Goal: Task Accomplishment & Management: Manage account settings

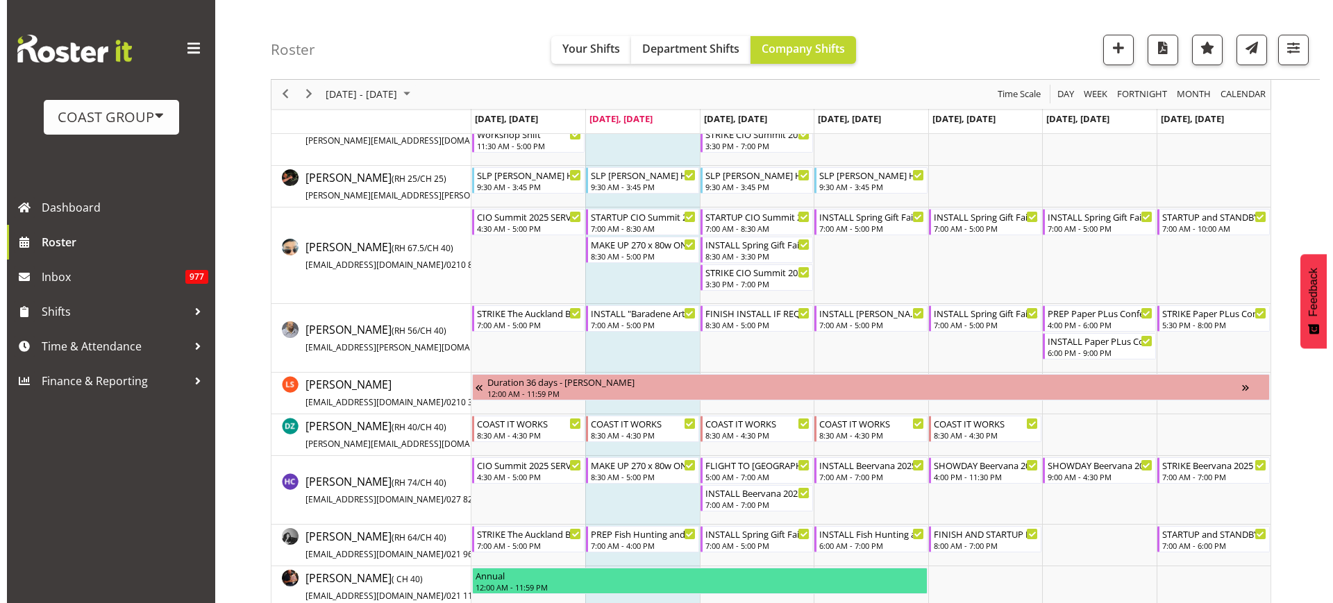
scroll to position [272, 0]
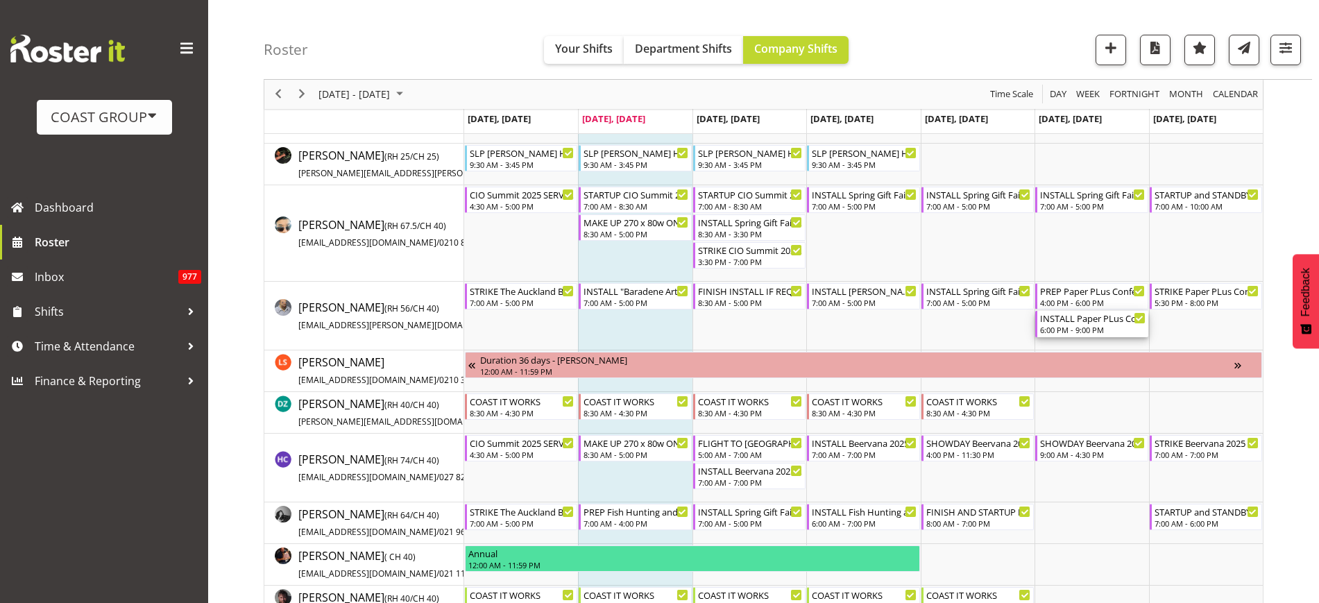
click at [1065, 326] on div "6:00 PM - 9:00 PM" at bounding box center [1092, 329] width 105 height 11
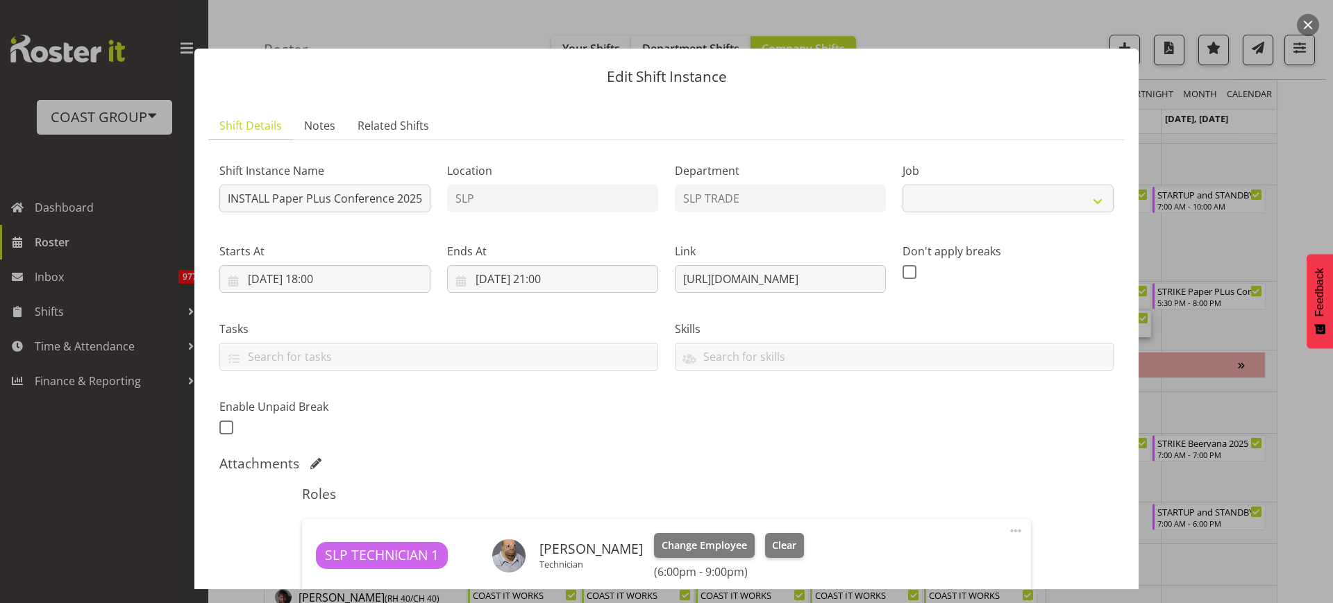
select select "10451"
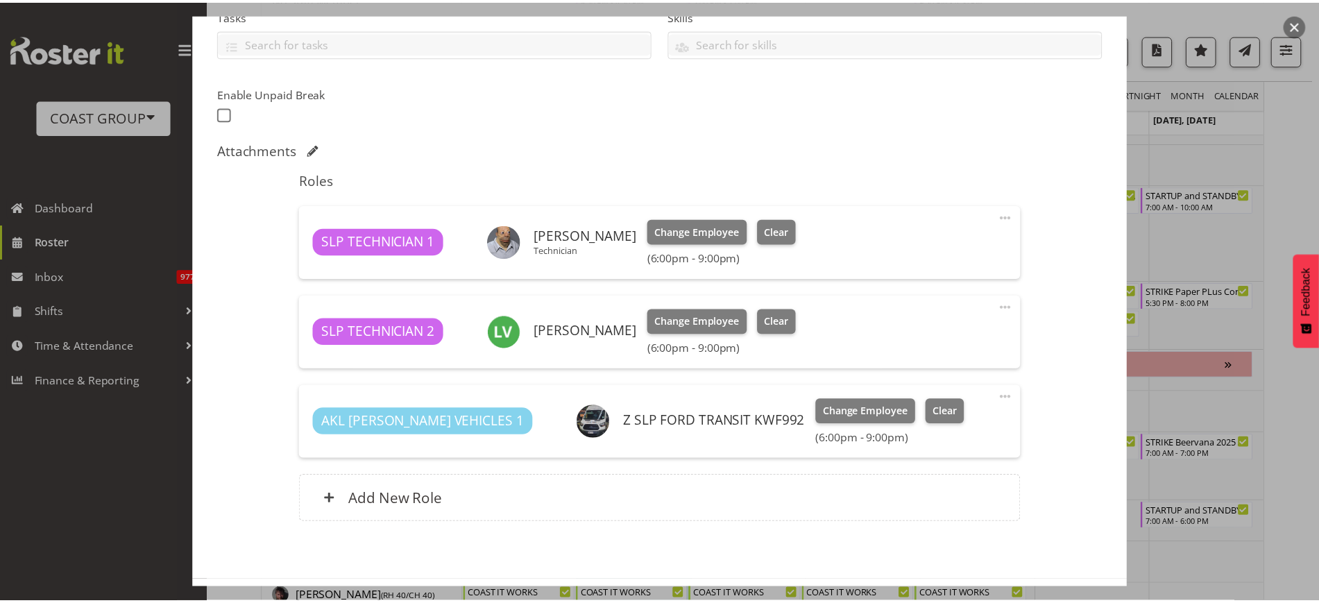
scroll to position [316, 0]
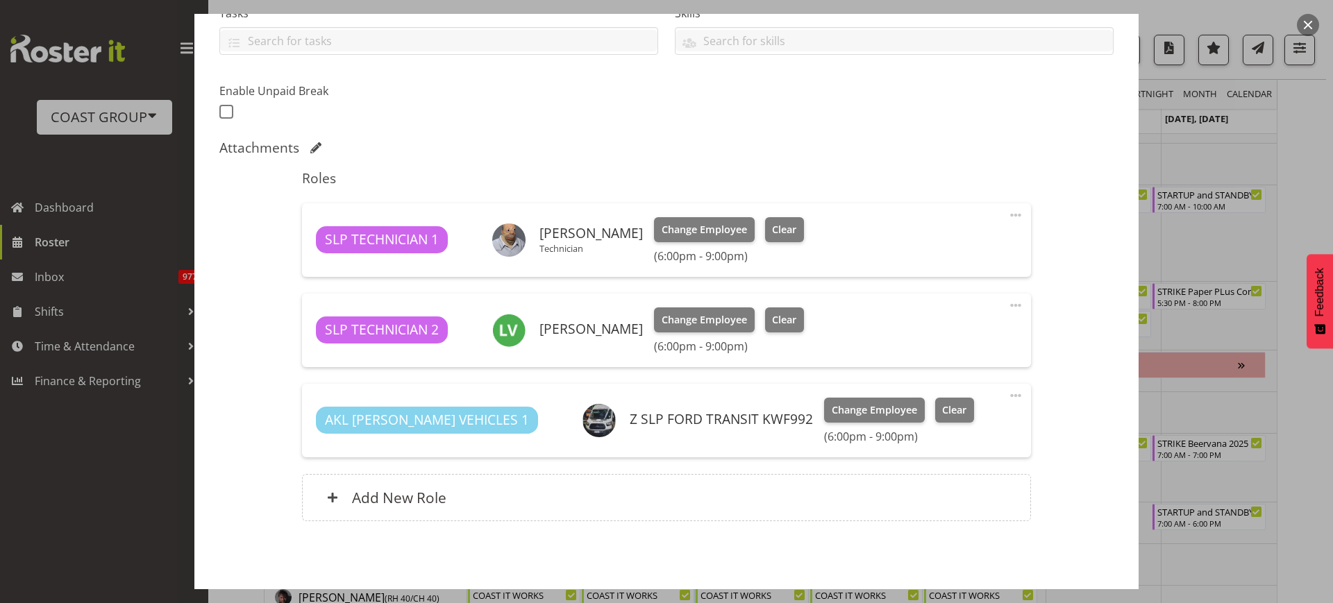
click at [1319, 18] on div at bounding box center [666, 301] width 1333 height 603
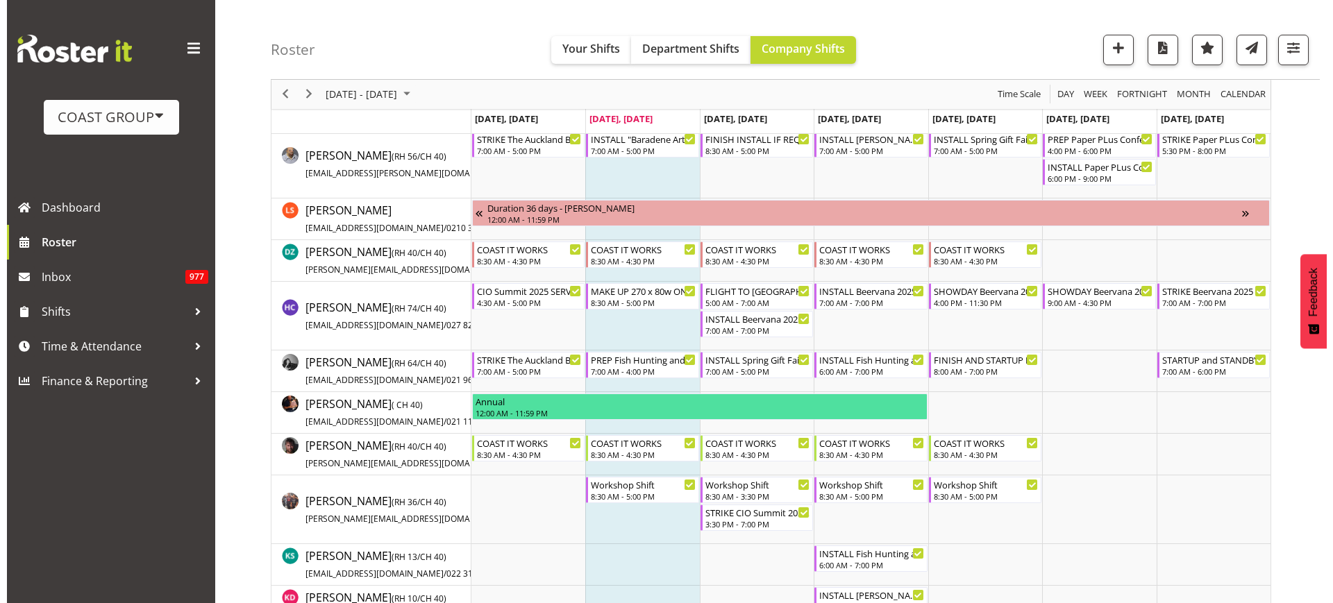
scroll to position [402, 0]
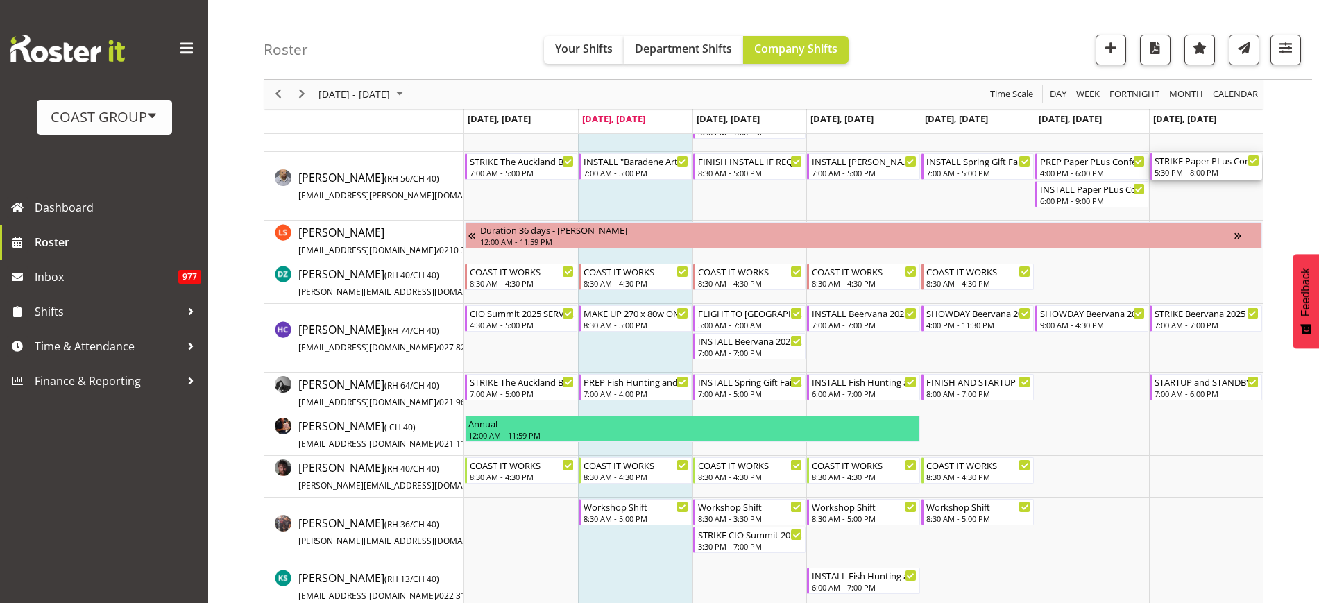
click at [1180, 167] on div "5:30 PM - 8:00 PM" at bounding box center [1207, 172] width 105 height 11
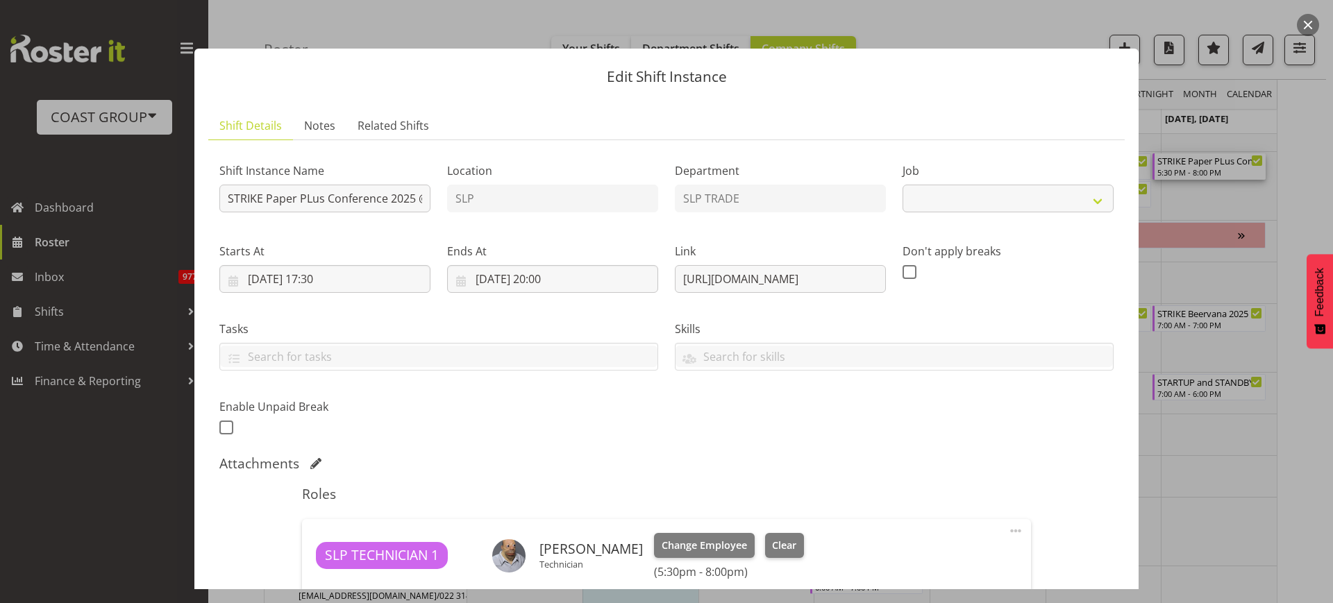
select select "10451"
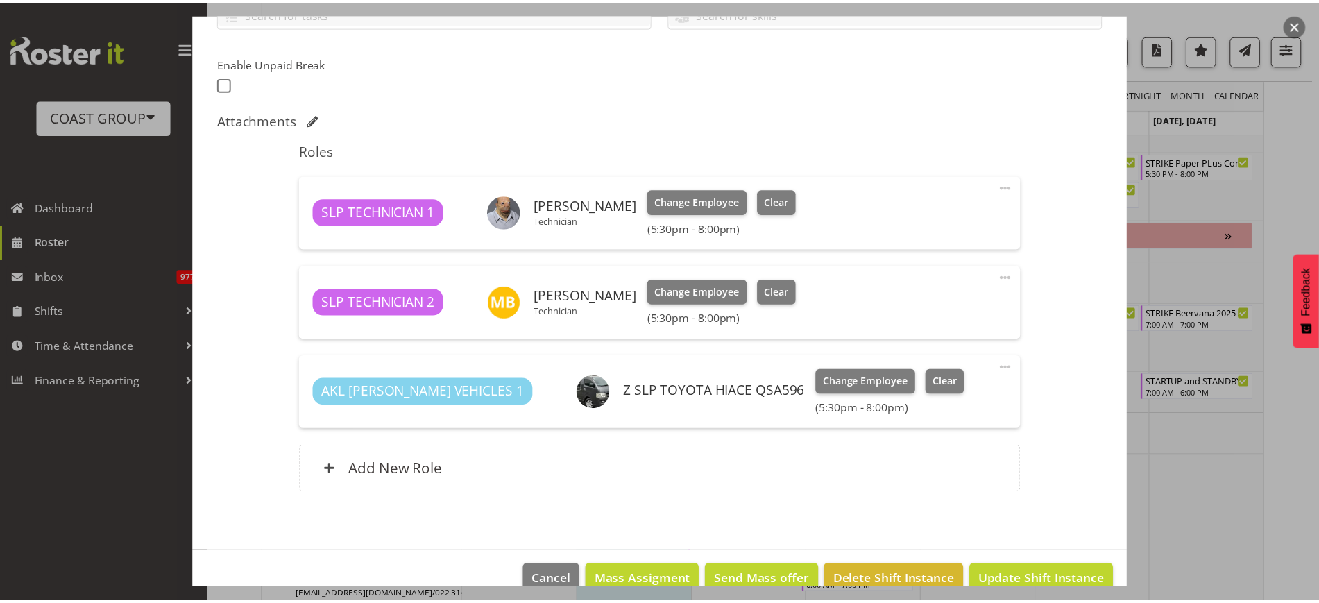
scroll to position [371, 0]
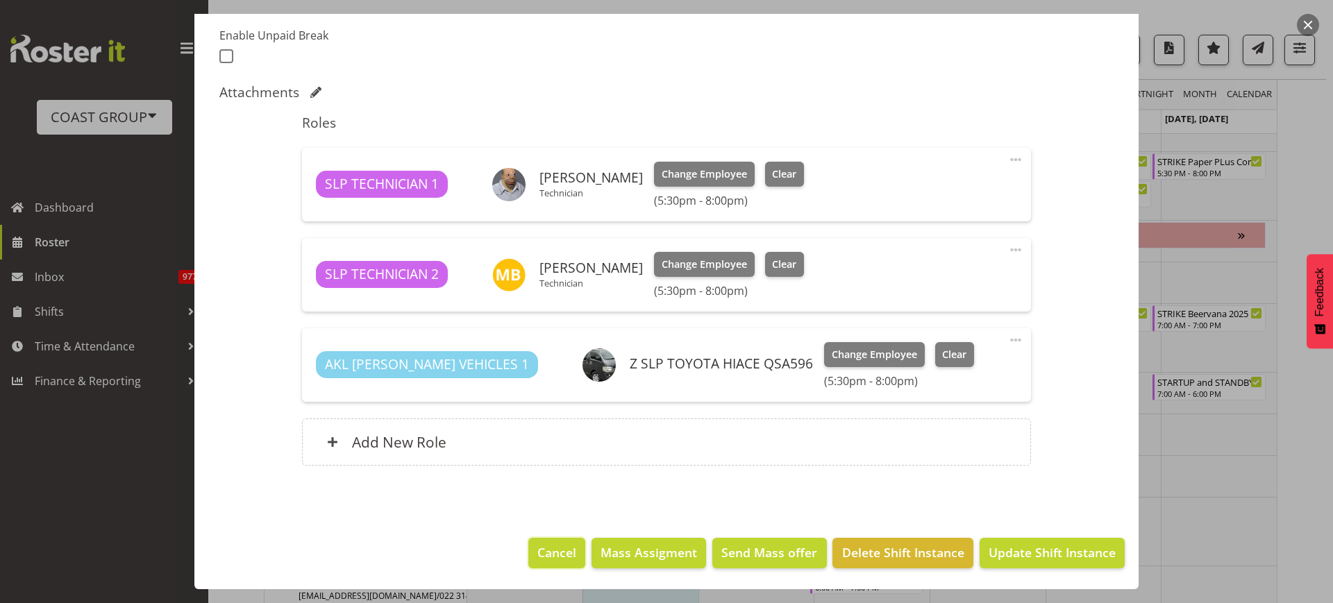
click at [537, 554] on span "Cancel" at bounding box center [556, 552] width 39 height 18
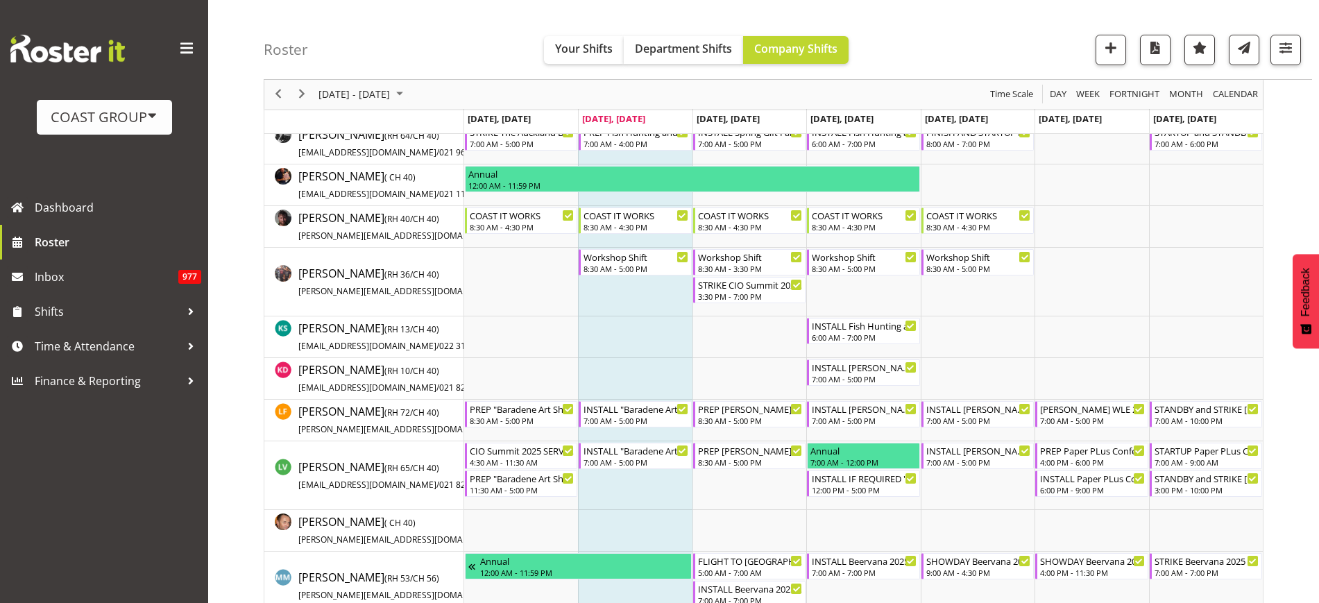
scroll to position [687, 0]
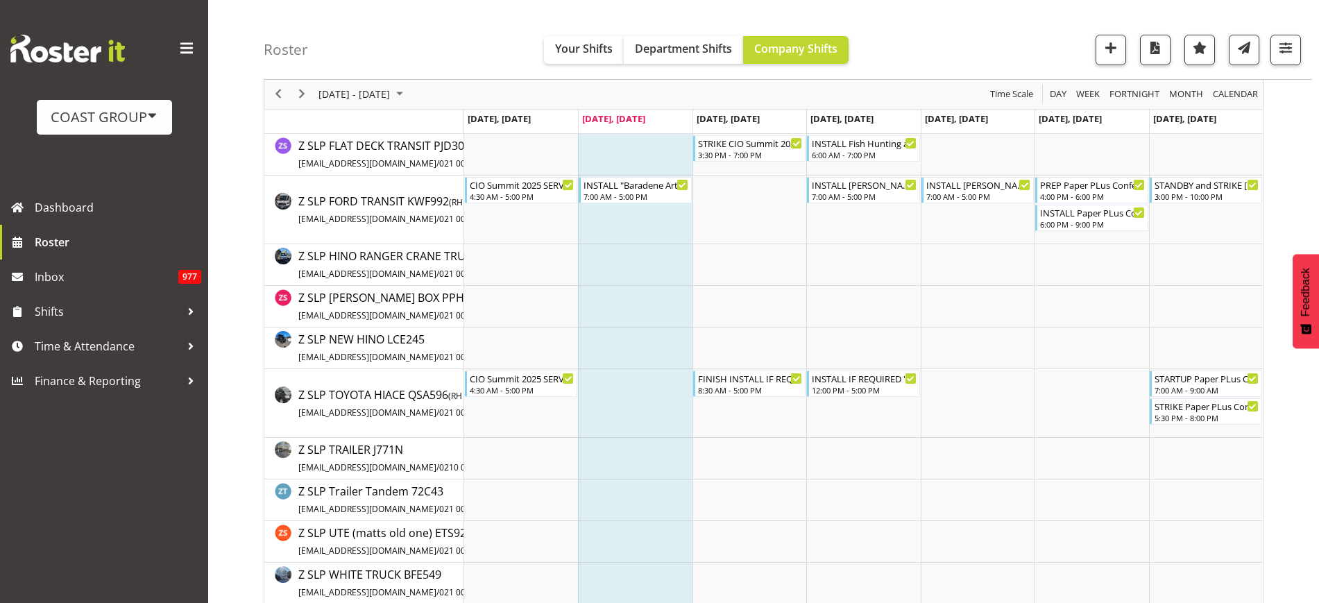
scroll to position [3050, 0]
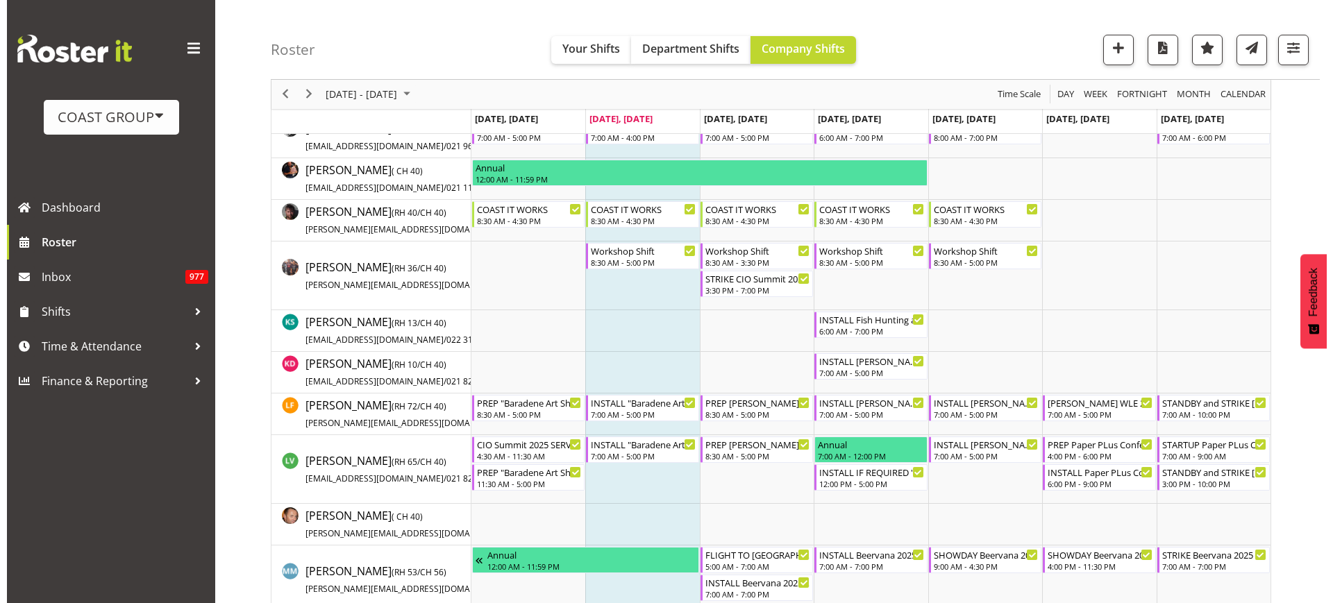
scroll to position [654, 0]
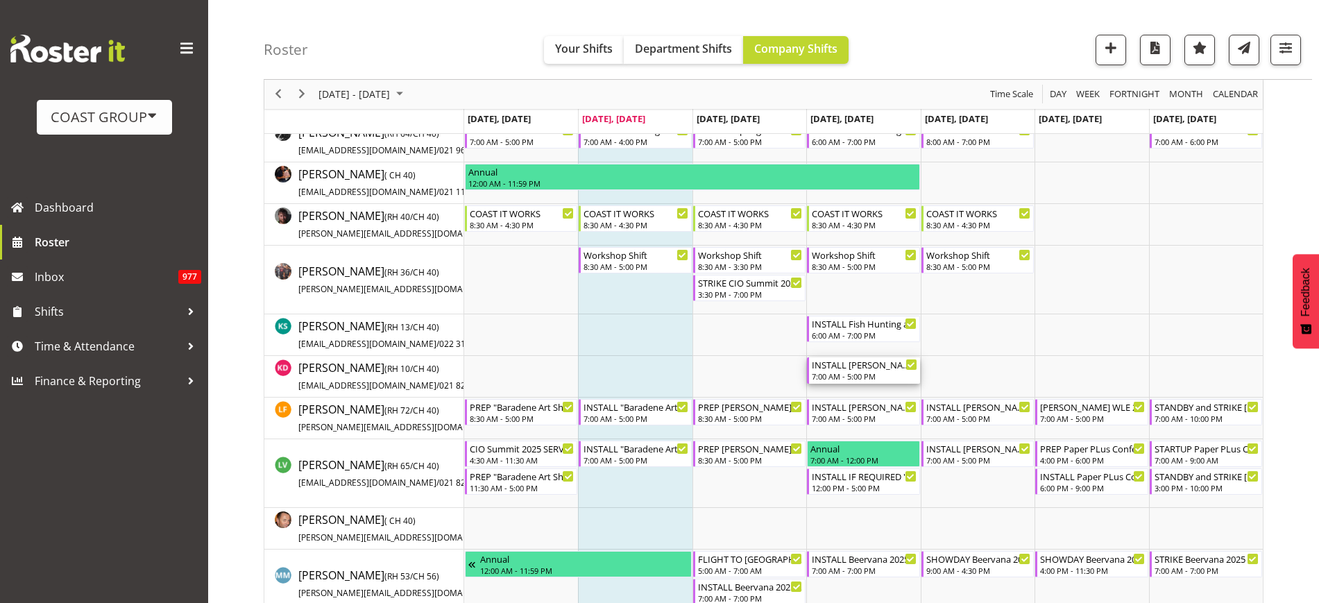
click at [855, 369] on div "INSTALL [PERSON_NAME] WLE 2025 @ [GEOGRAPHIC_DATA]" at bounding box center [864, 364] width 105 height 14
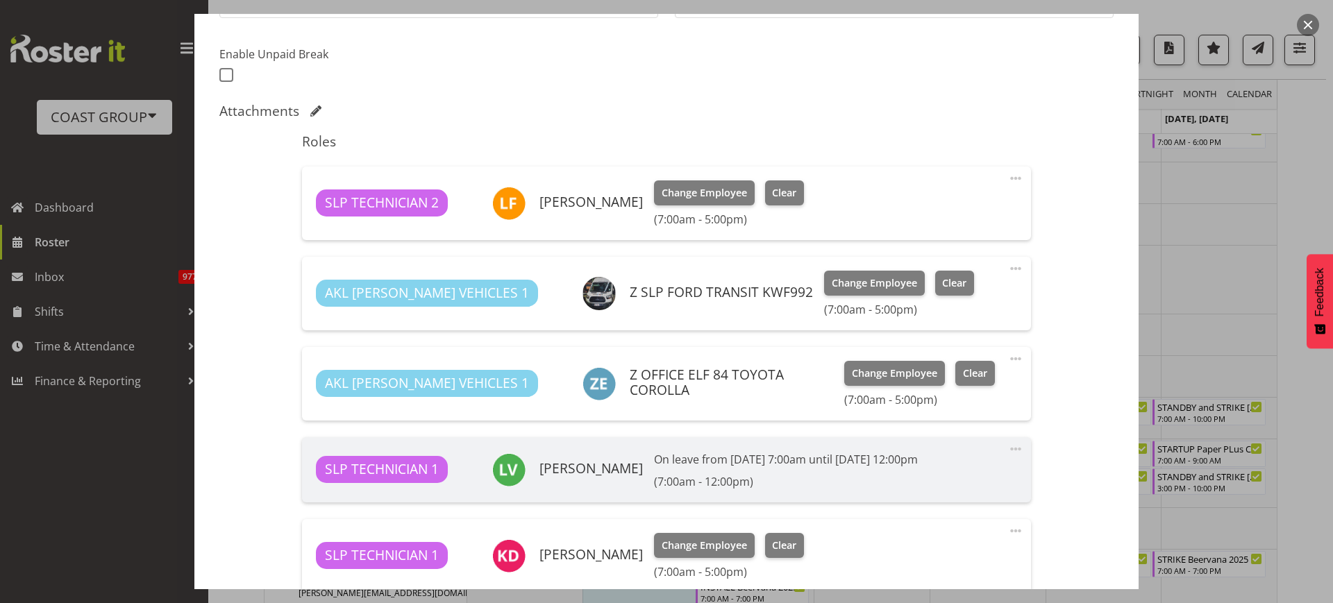
select select "9225"
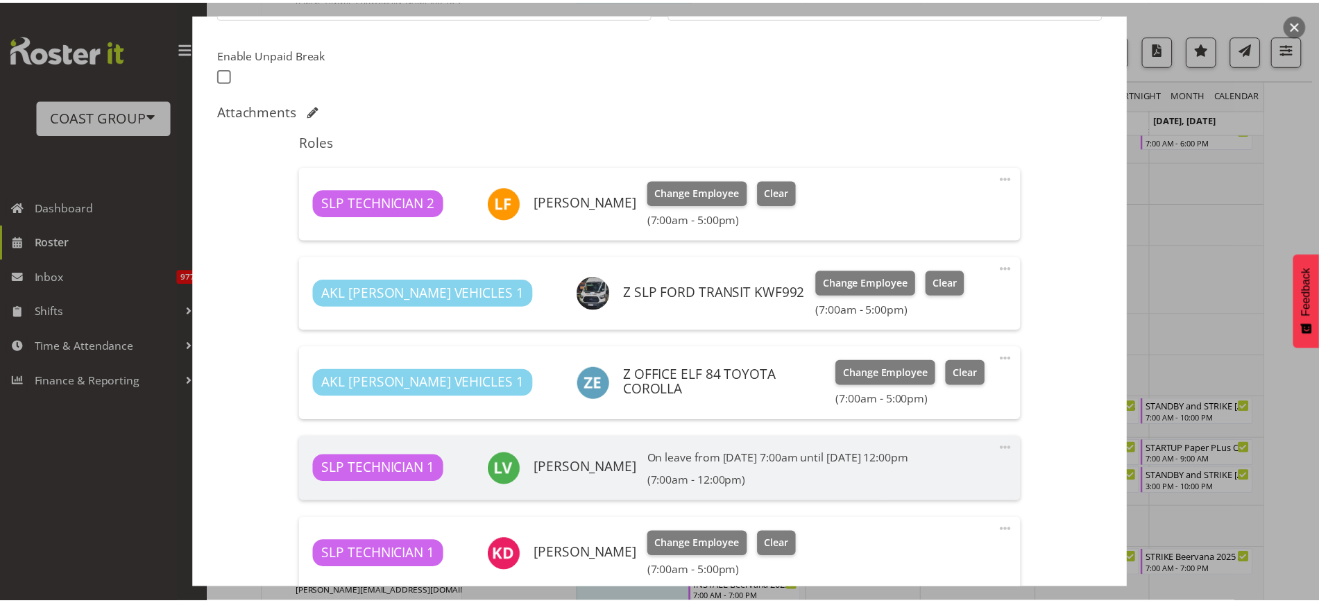
scroll to position [530, 0]
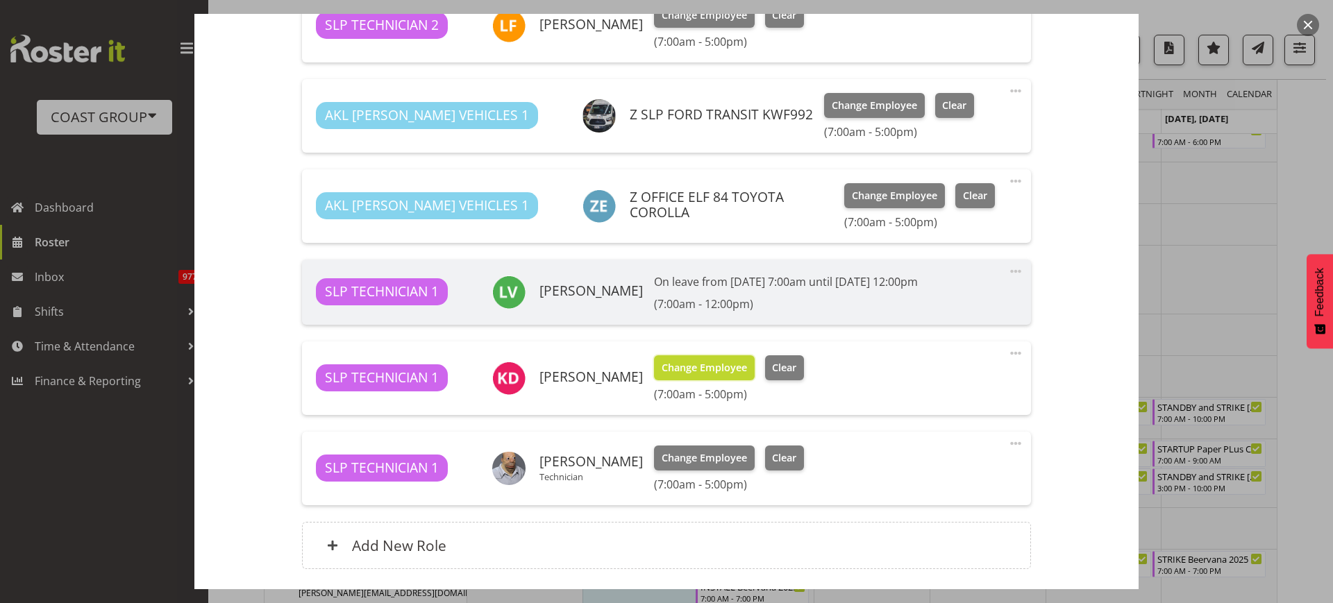
click at [689, 364] on span "Change Employee" at bounding box center [703, 367] width 85 height 15
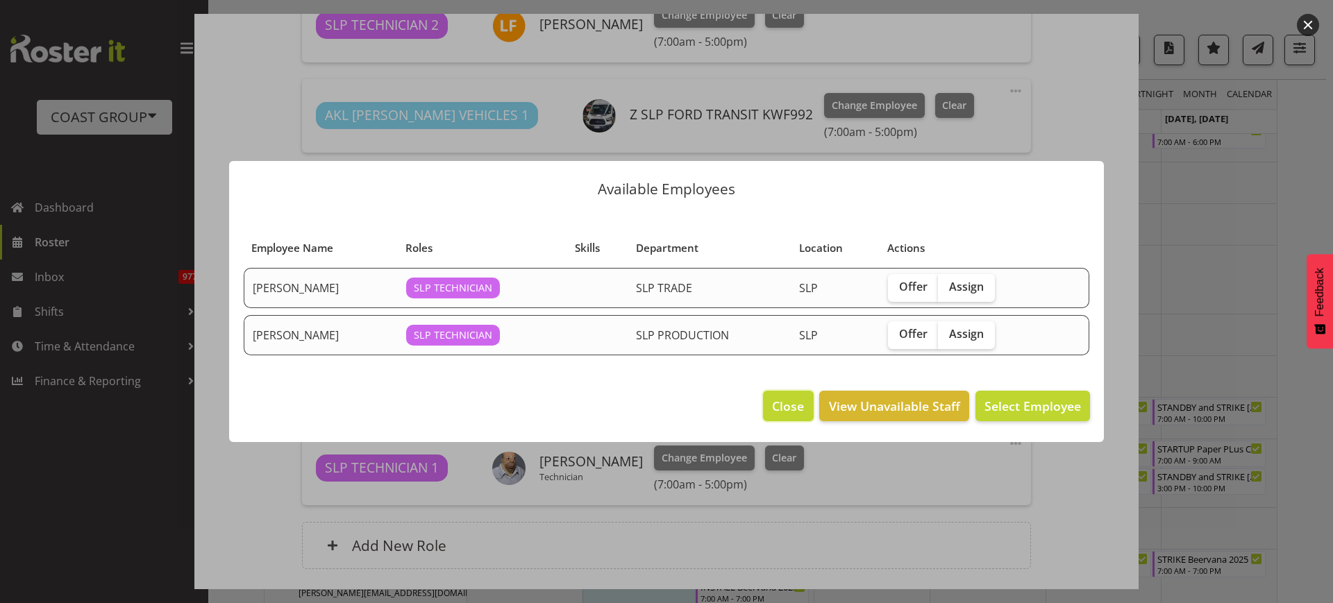
click at [785, 404] on span "Close" at bounding box center [788, 406] width 32 height 18
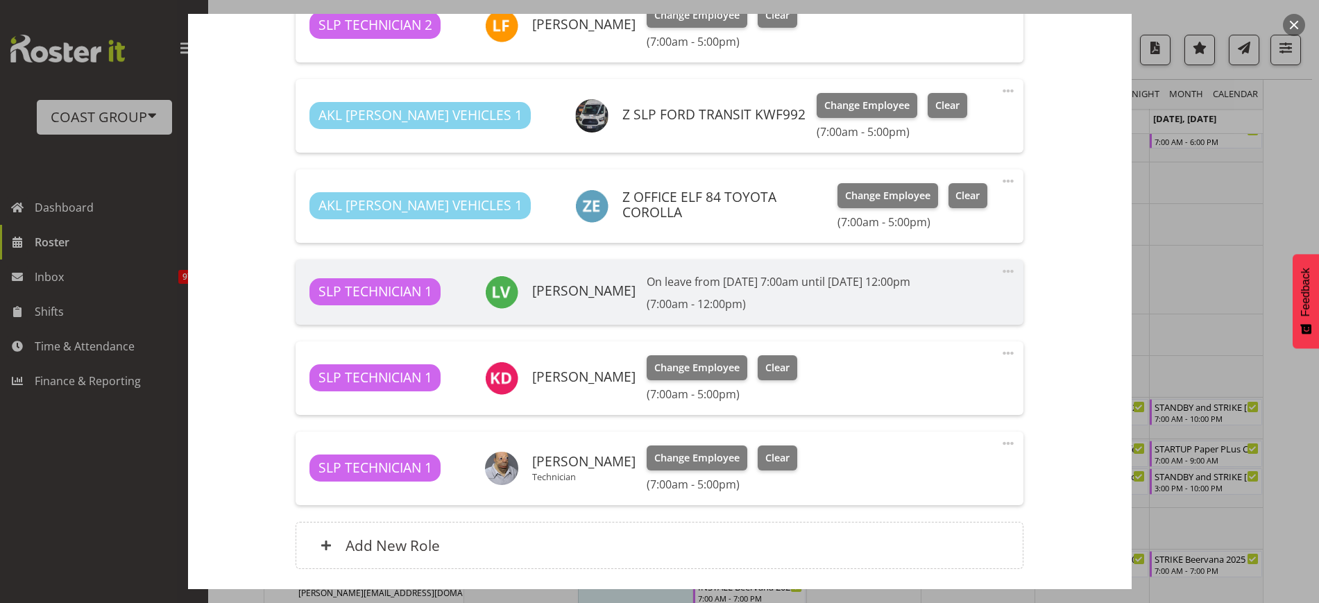
click at [1290, 25] on button "button" at bounding box center [1294, 25] width 22 height 22
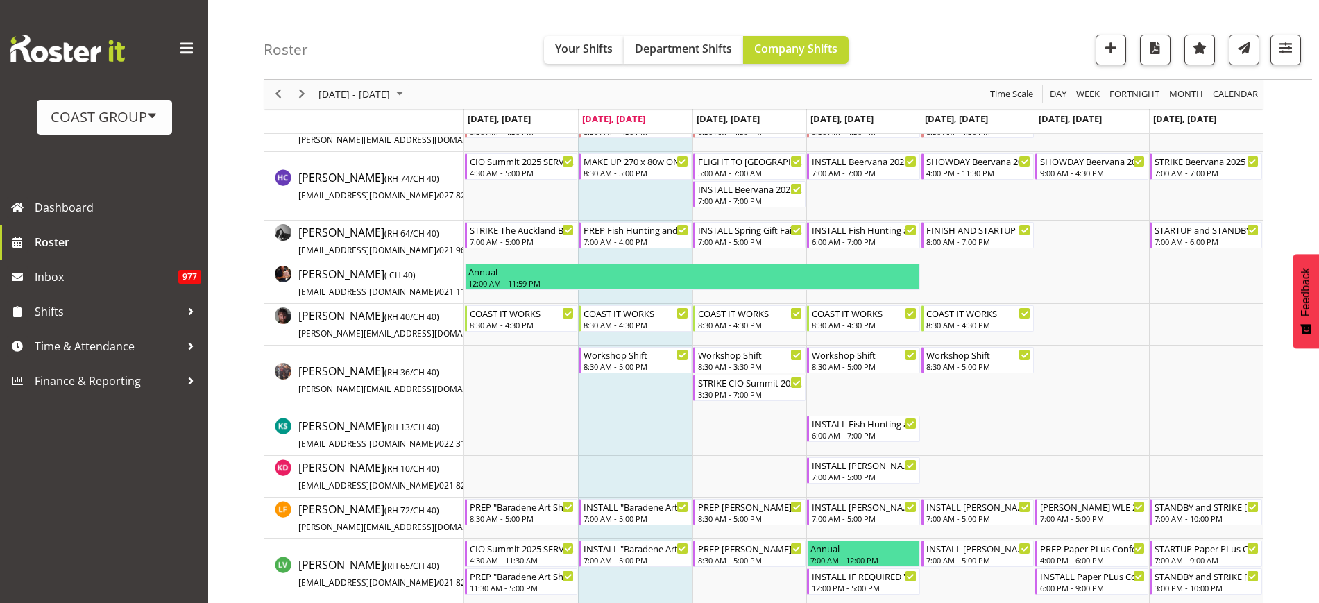
scroll to position [634, 0]
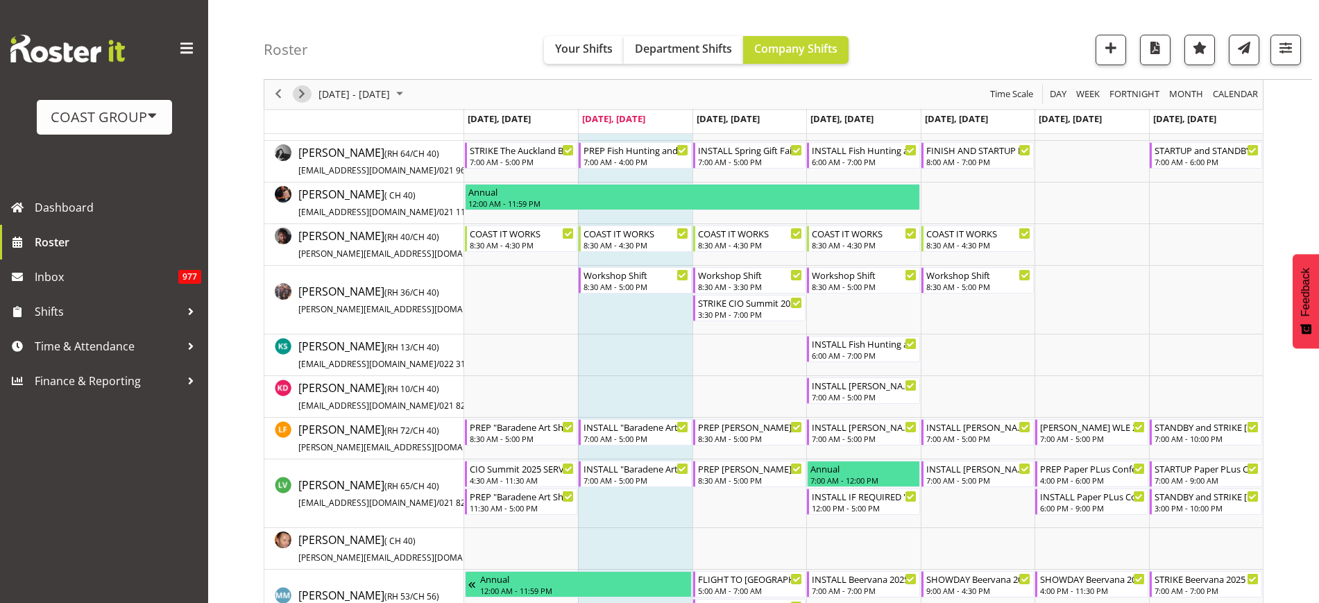
click at [303, 96] on span "Next" at bounding box center [302, 94] width 17 height 17
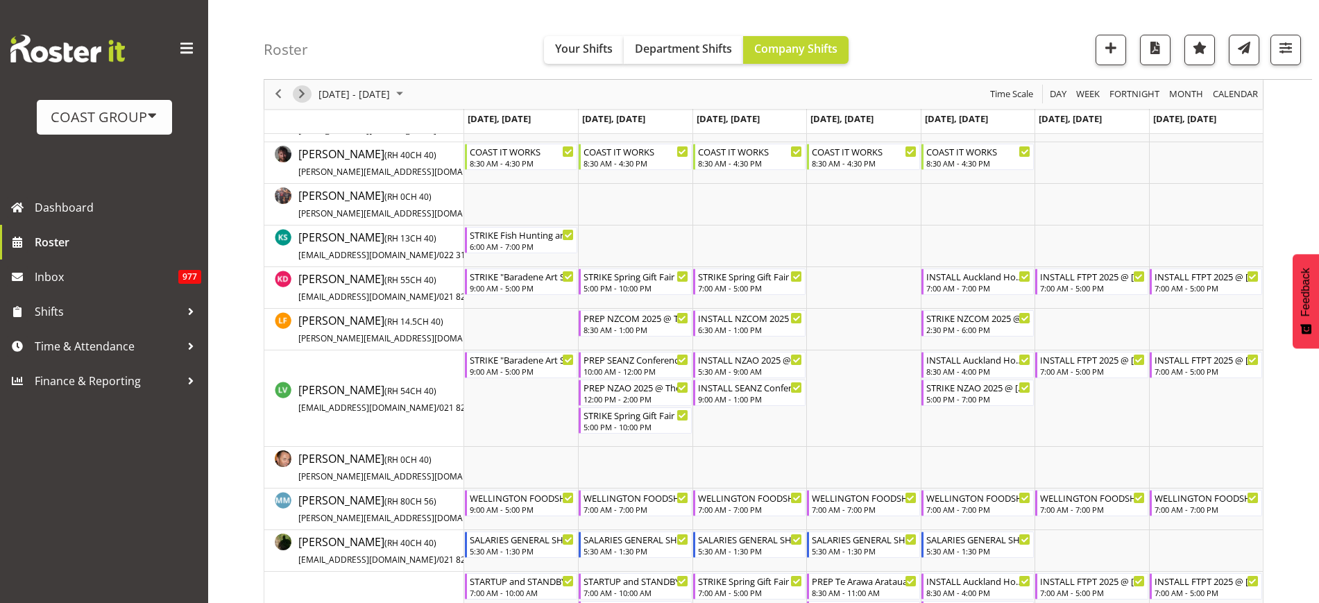
click at [302, 95] on span "Next" at bounding box center [302, 94] width 17 height 17
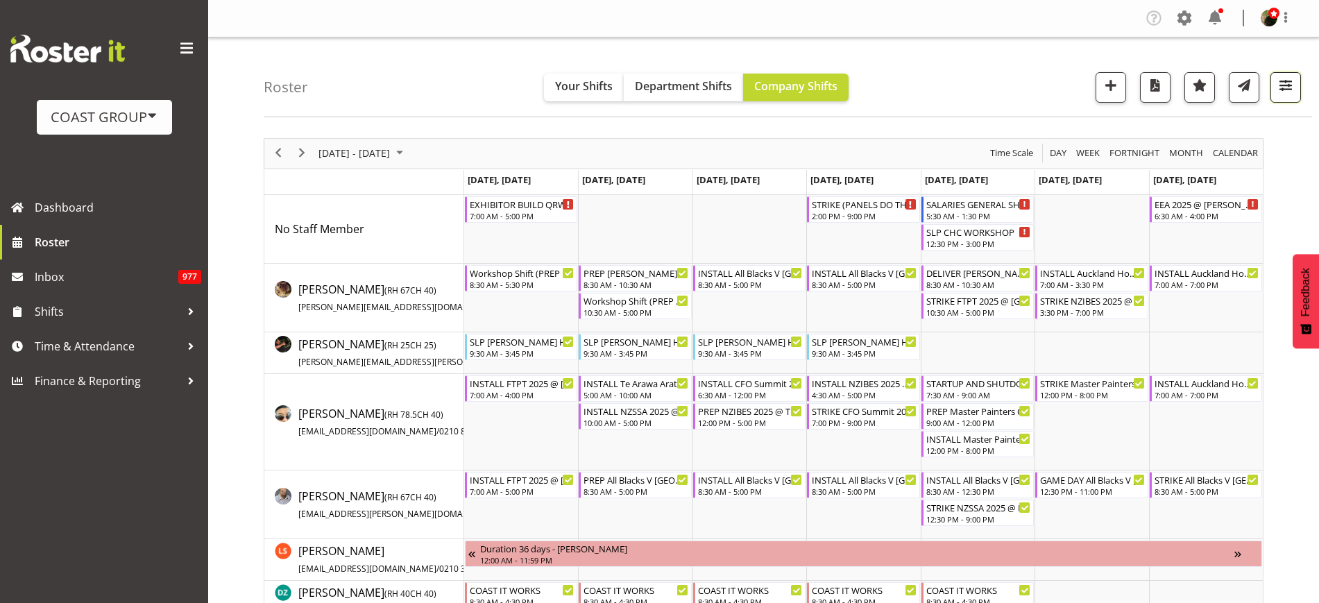
click at [1288, 87] on span "button" at bounding box center [1286, 85] width 18 height 18
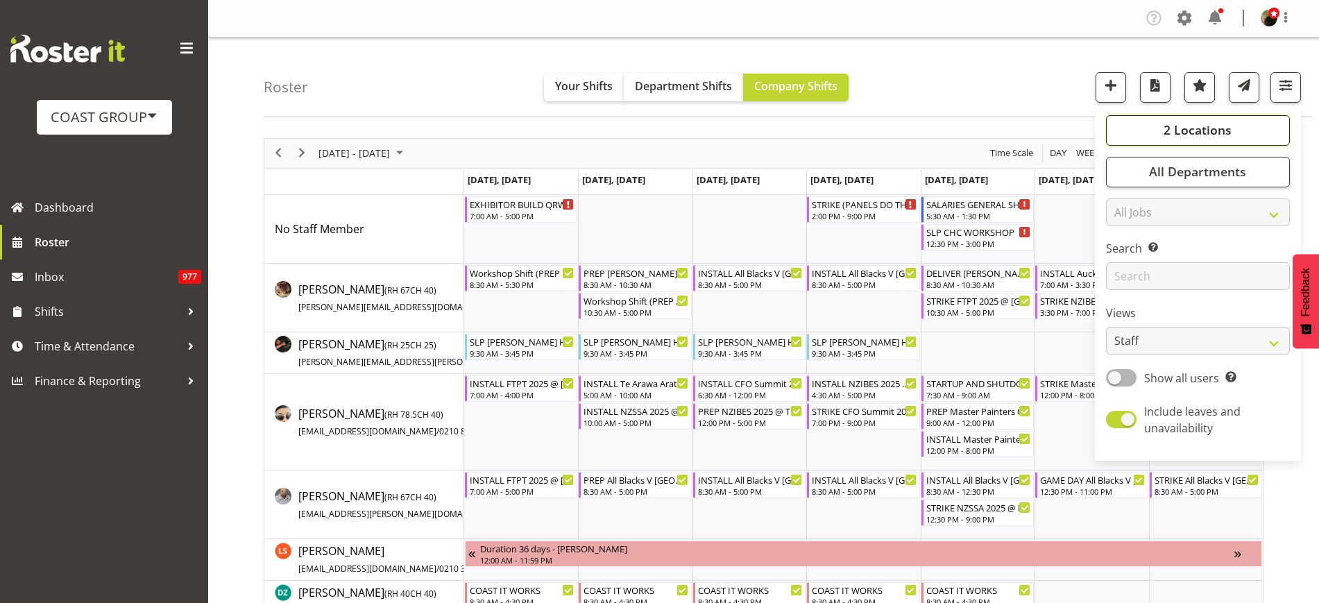
click at [1224, 133] on span "2 Locations" at bounding box center [1198, 129] width 68 height 17
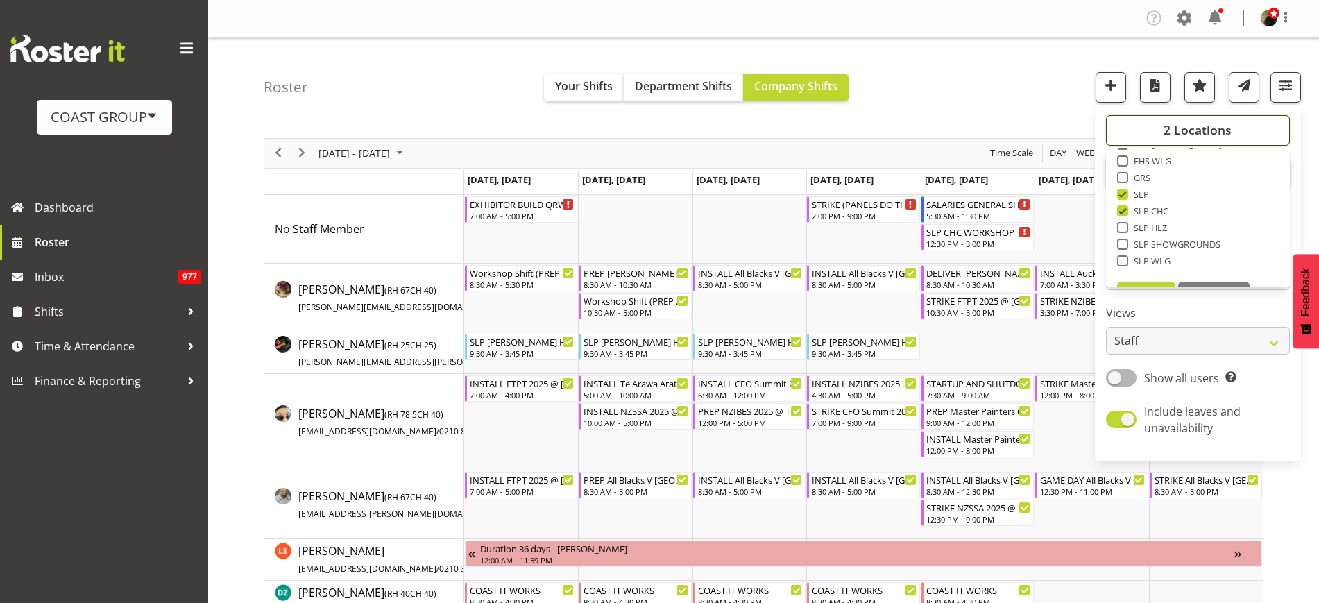
scroll to position [217, 0]
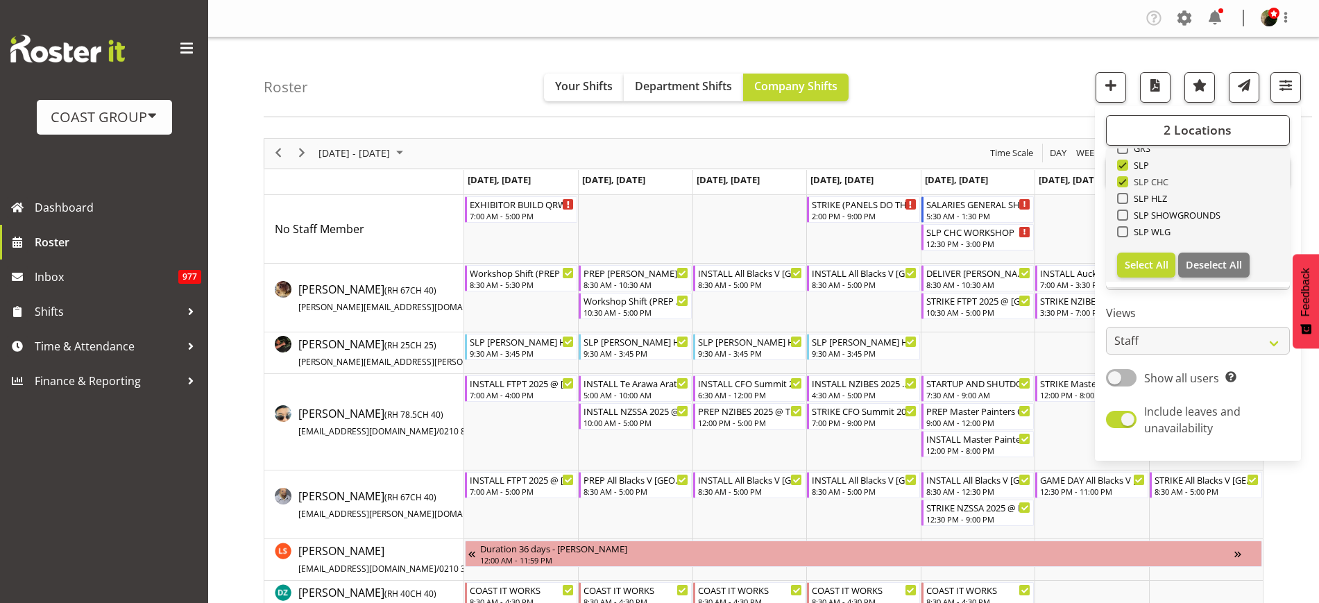
click at [1120, 180] on span at bounding box center [1122, 181] width 11 height 11
click at [1120, 180] on input "SLP CHC" at bounding box center [1121, 181] width 9 height 9
checkbox input "false"
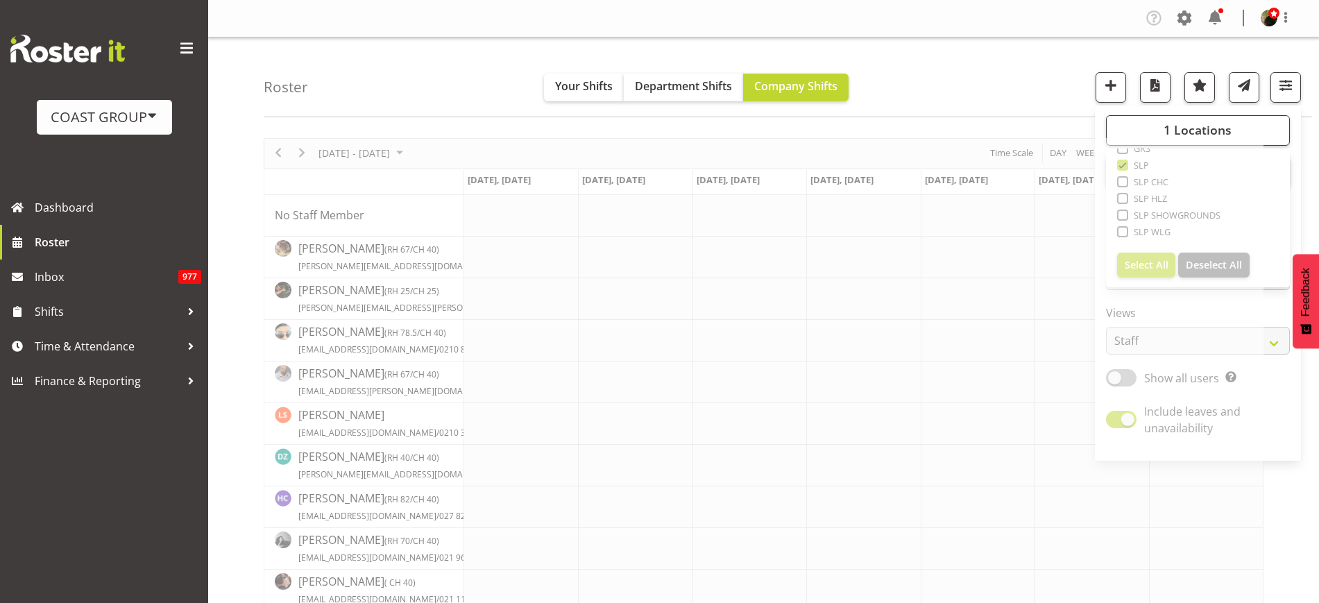
click at [928, 58] on div "Roster Your Shifts Department Shifts Company Shifts 1 Locations Clear CARLTON E…" at bounding box center [788, 77] width 1049 height 80
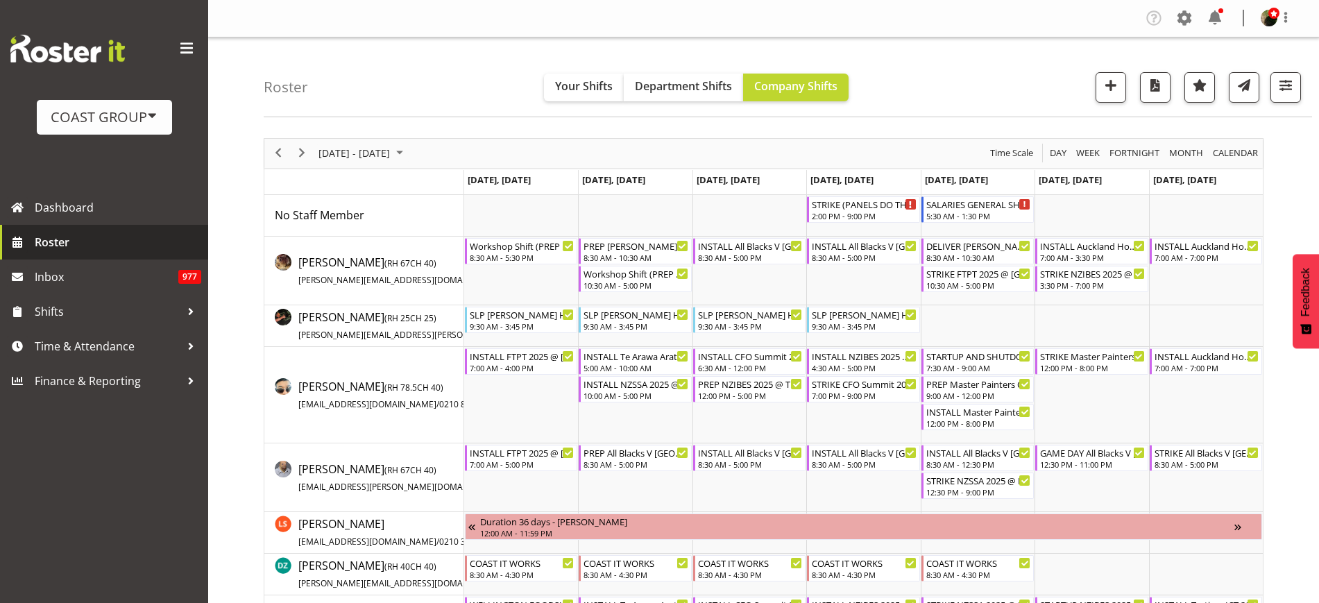
click at [51, 244] on span "Roster" at bounding box center [118, 242] width 167 height 21
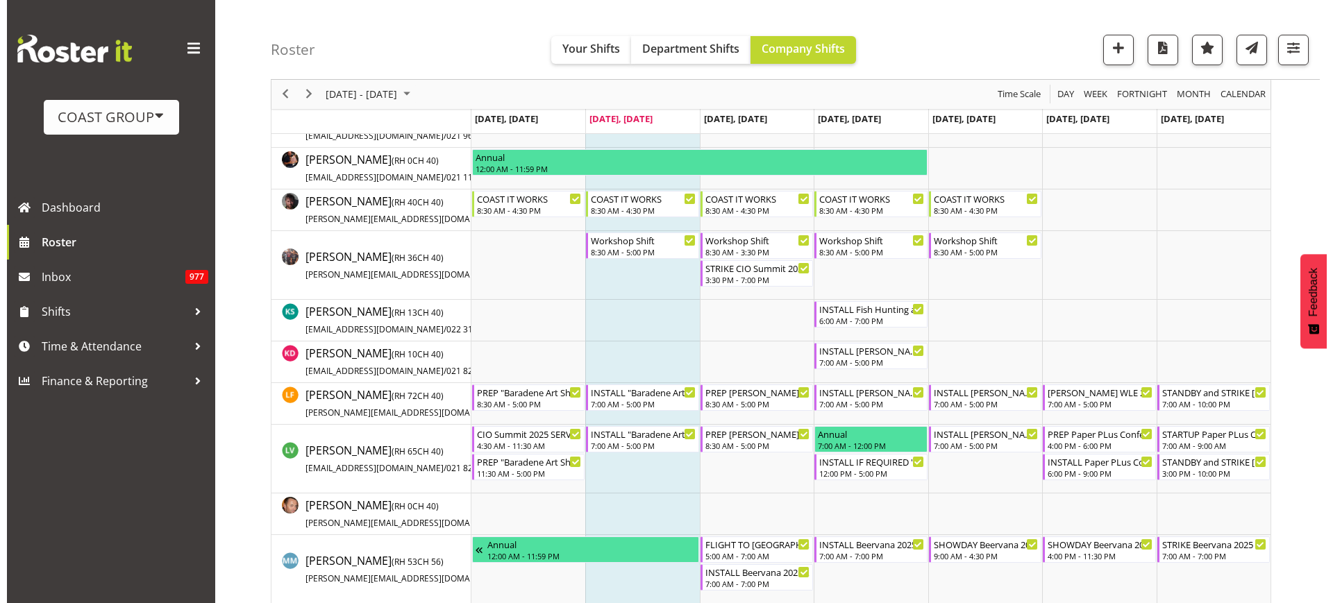
scroll to position [673, 0]
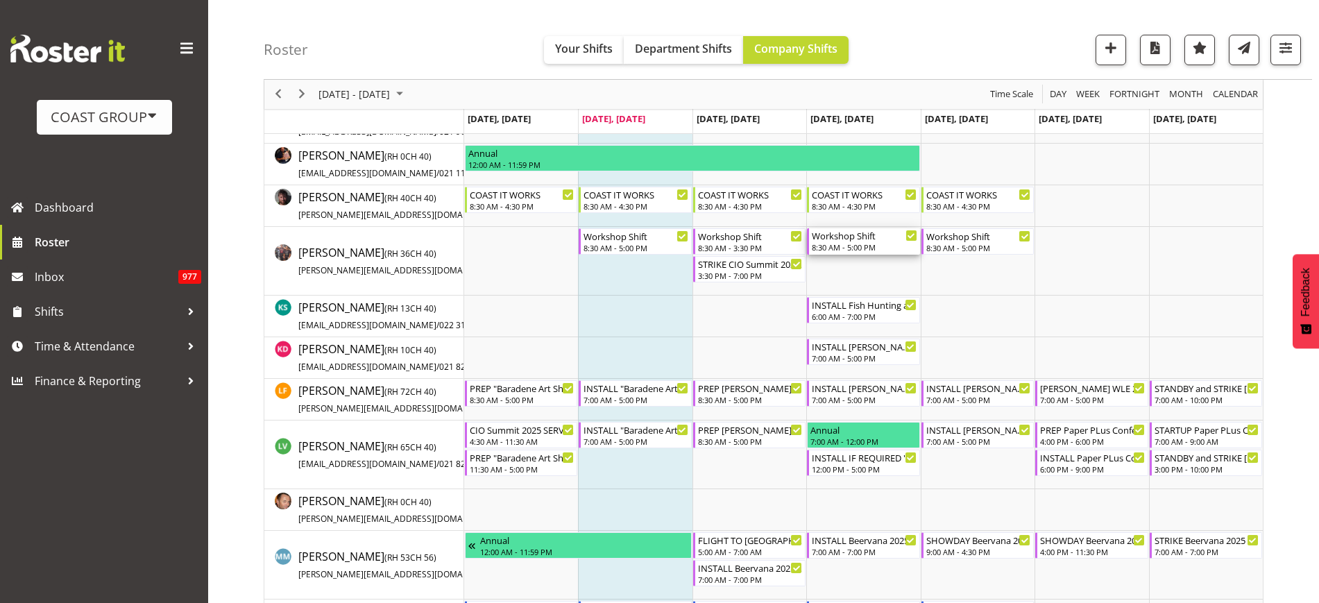
click at [850, 244] on div "8:30 AM - 5:00 PM" at bounding box center [864, 247] width 105 height 11
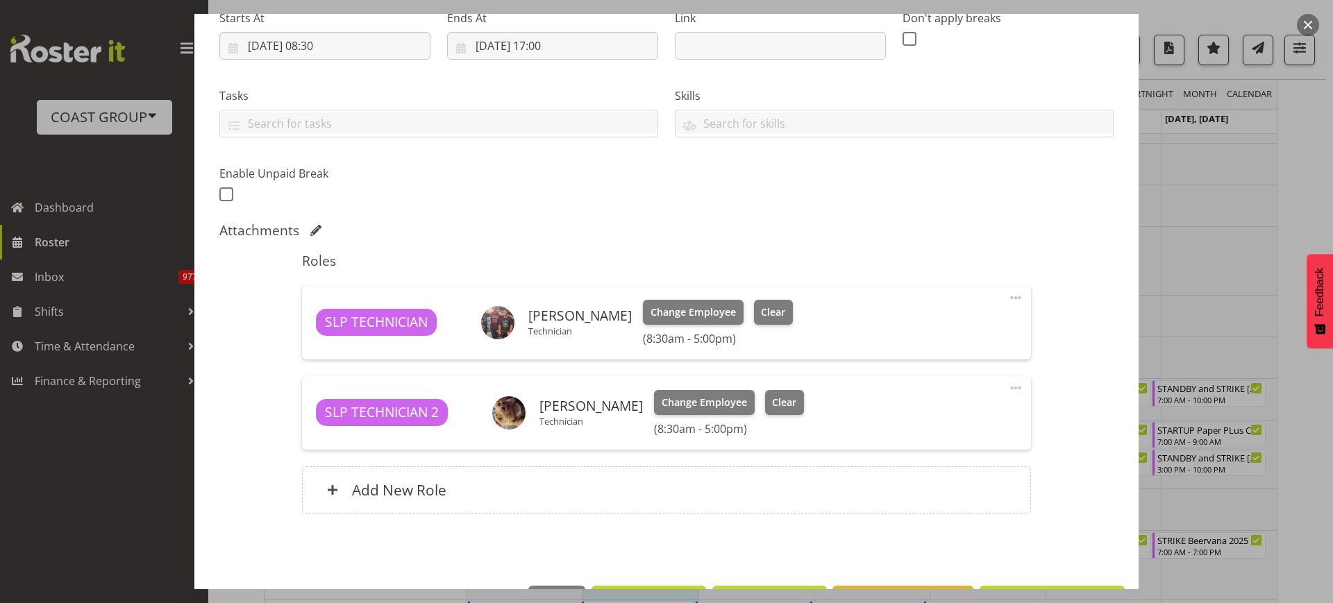
scroll to position [240, 0]
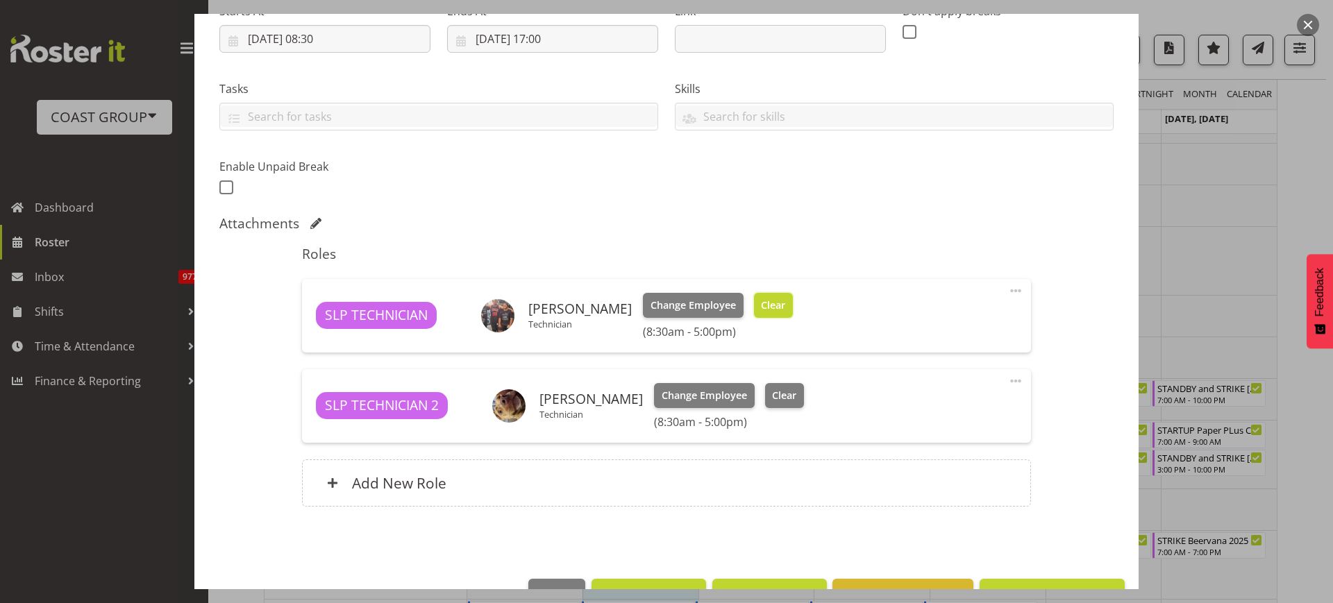
click at [761, 302] on span "Clear" at bounding box center [773, 305] width 24 height 15
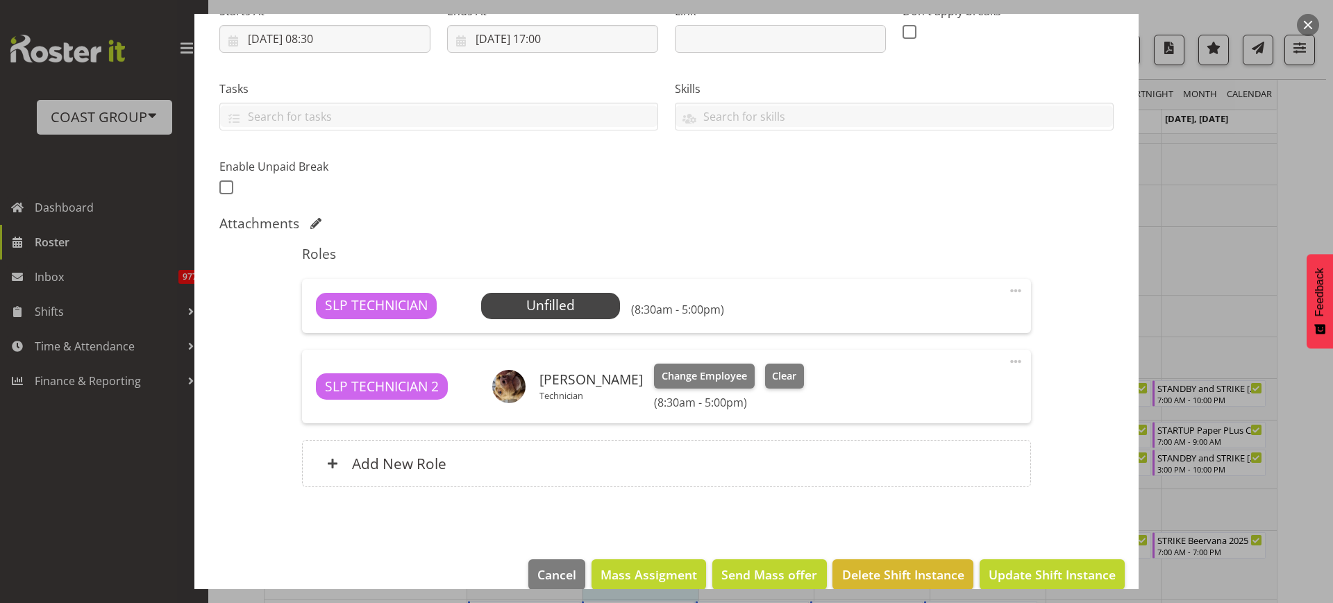
click at [1007, 289] on span at bounding box center [1015, 290] width 17 height 17
click at [936, 372] on link "Delete" at bounding box center [957, 371] width 133 height 25
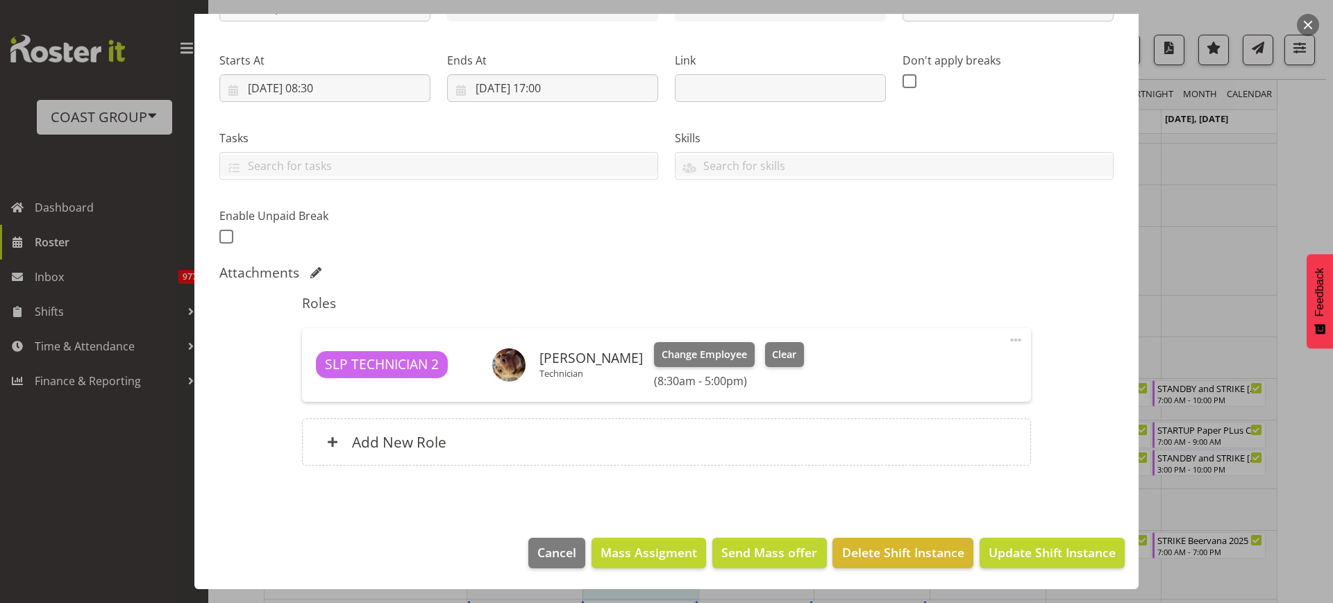
scroll to position [191, 0]
click at [1049, 555] on span "Update Shift Instance" at bounding box center [1051, 552] width 127 height 18
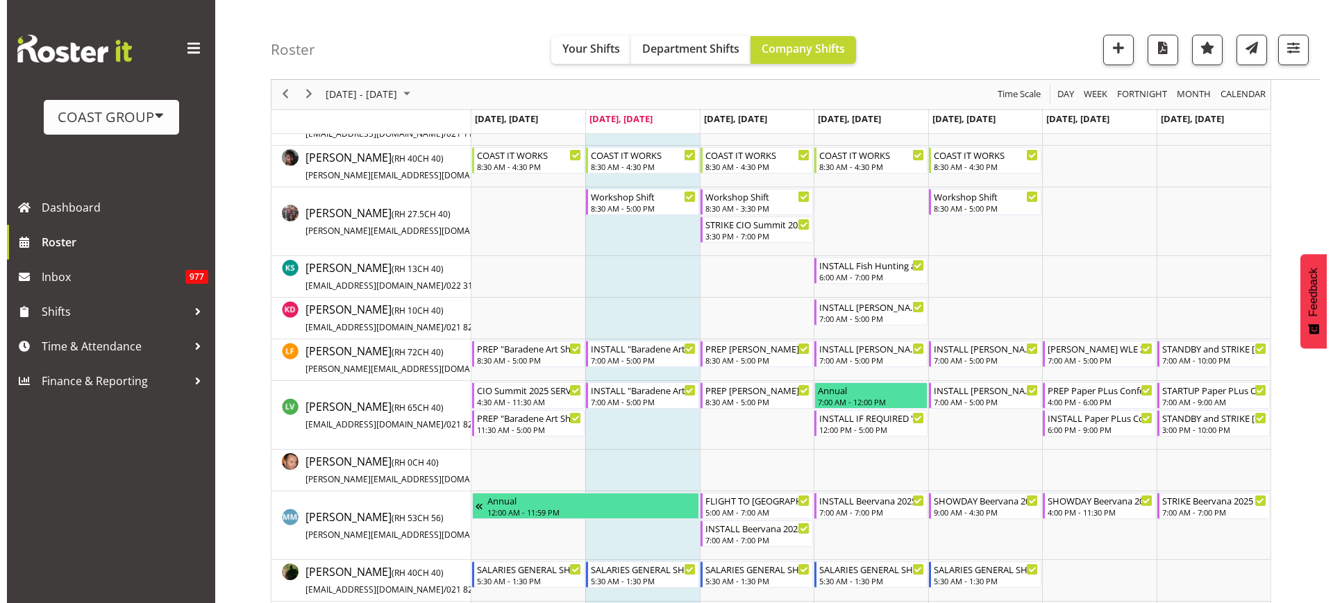
scroll to position [716, 0]
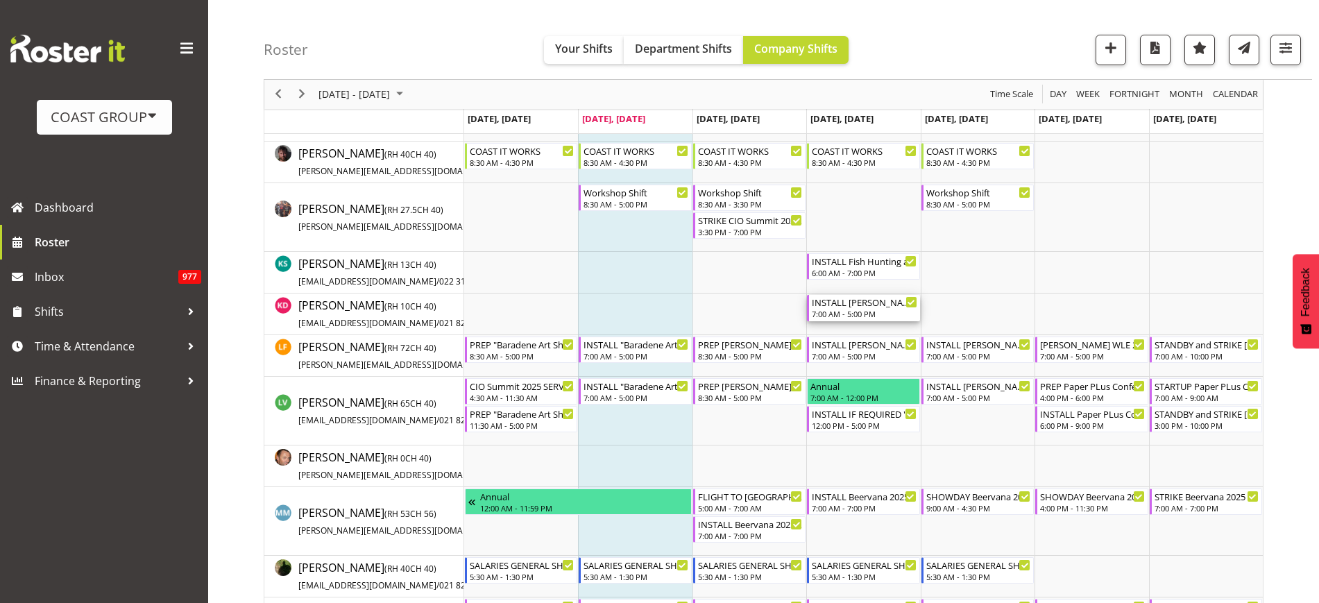
click at [859, 308] on div "INSTALL [PERSON_NAME] WLE 2025 @ [GEOGRAPHIC_DATA] 7:00 AM - 5:00 PM" at bounding box center [864, 308] width 105 height 26
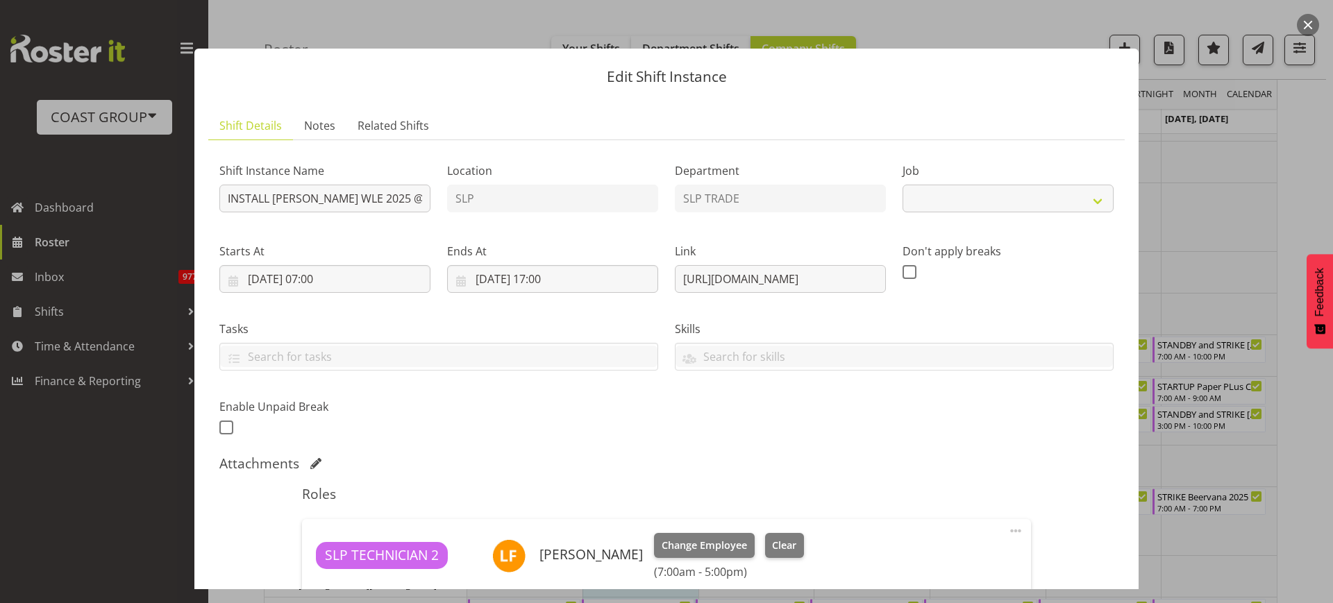
select select "9225"
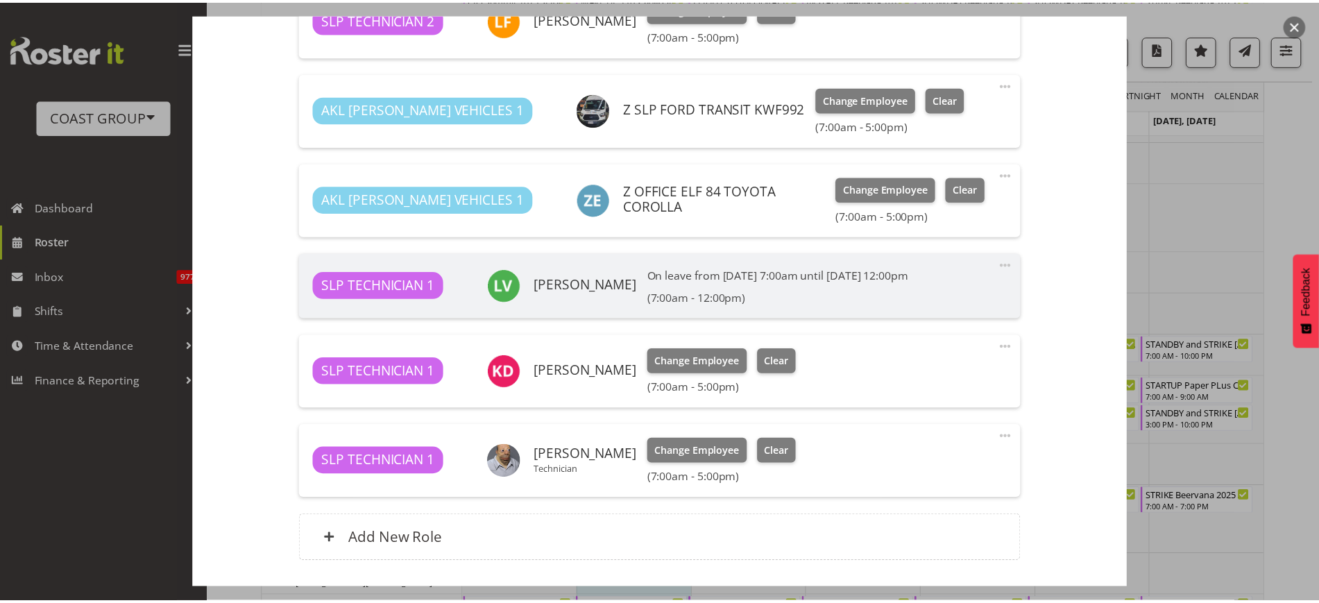
scroll to position [552, 0]
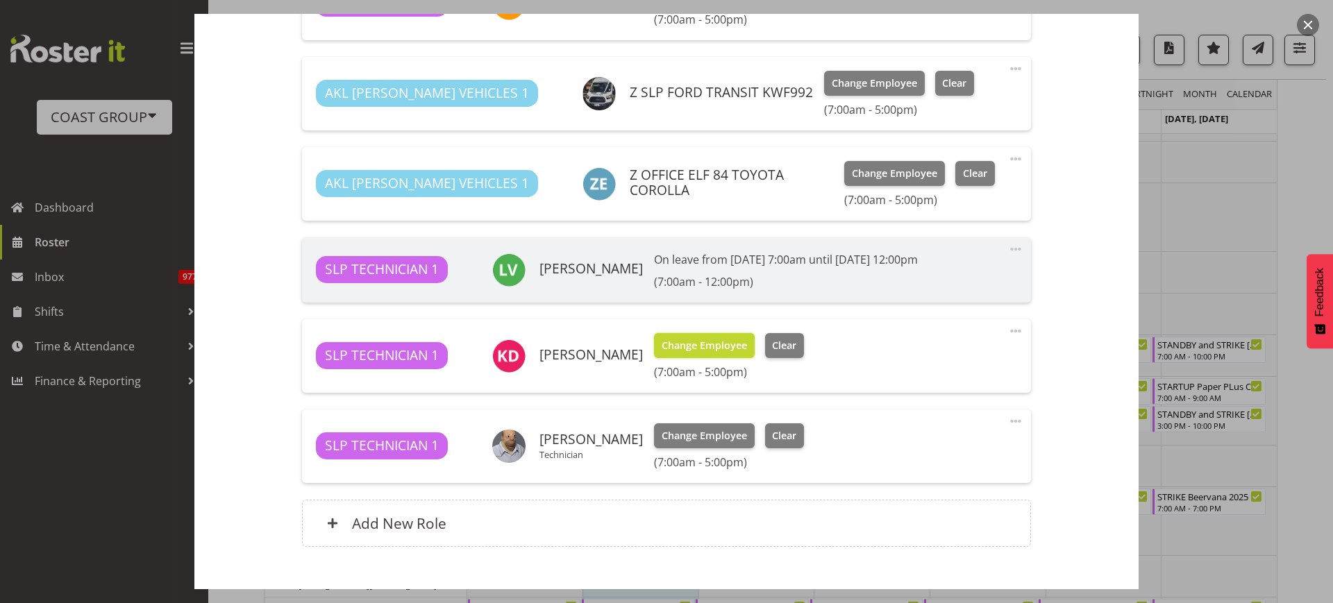
click at [688, 351] on span "Change Employee" at bounding box center [703, 345] width 85 height 15
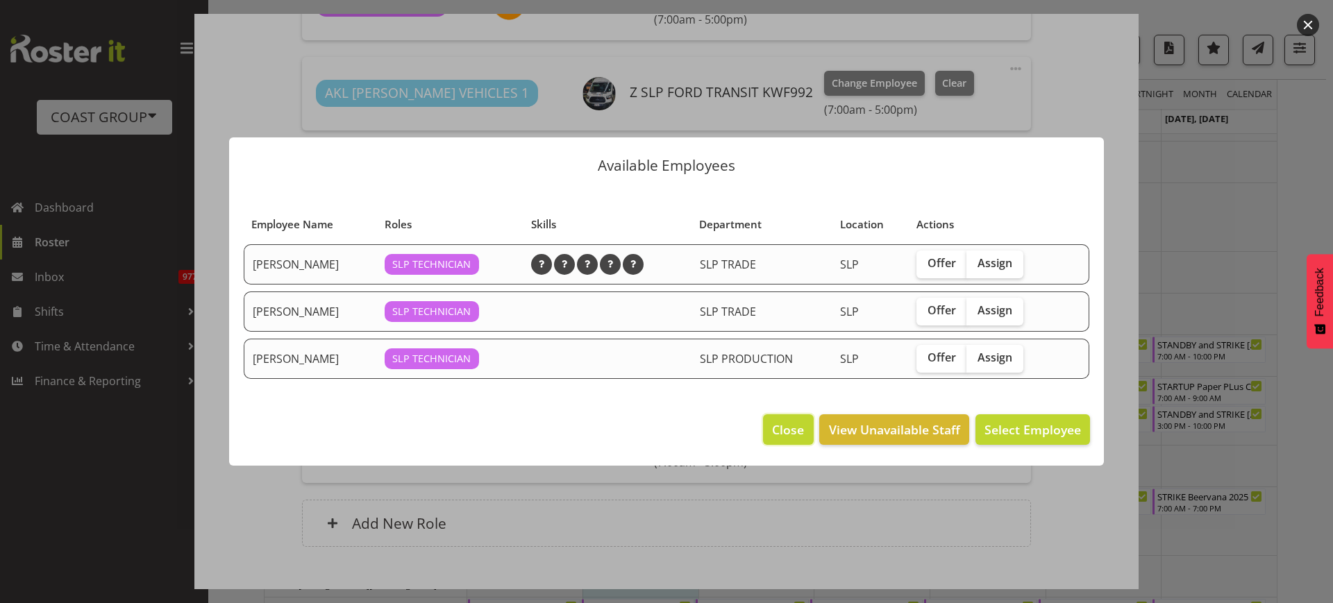
click at [786, 428] on span "Close" at bounding box center [788, 430] width 32 height 18
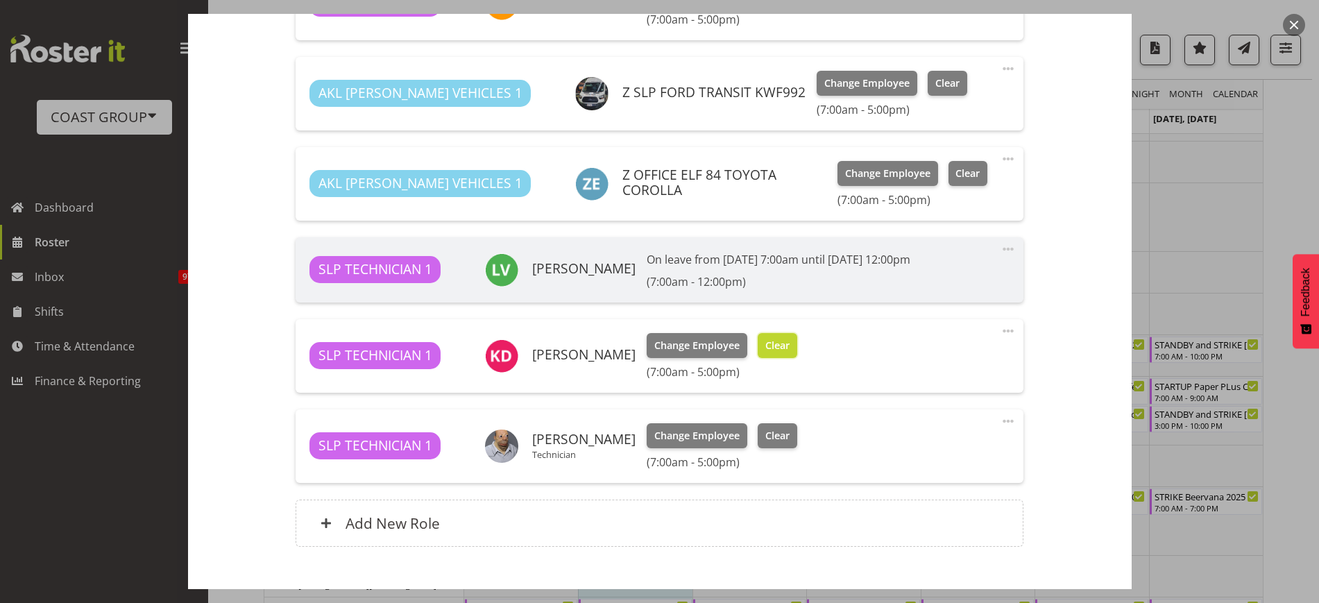
click at [780, 340] on button "Clear" at bounding box center [778, 345] width 40 height 25
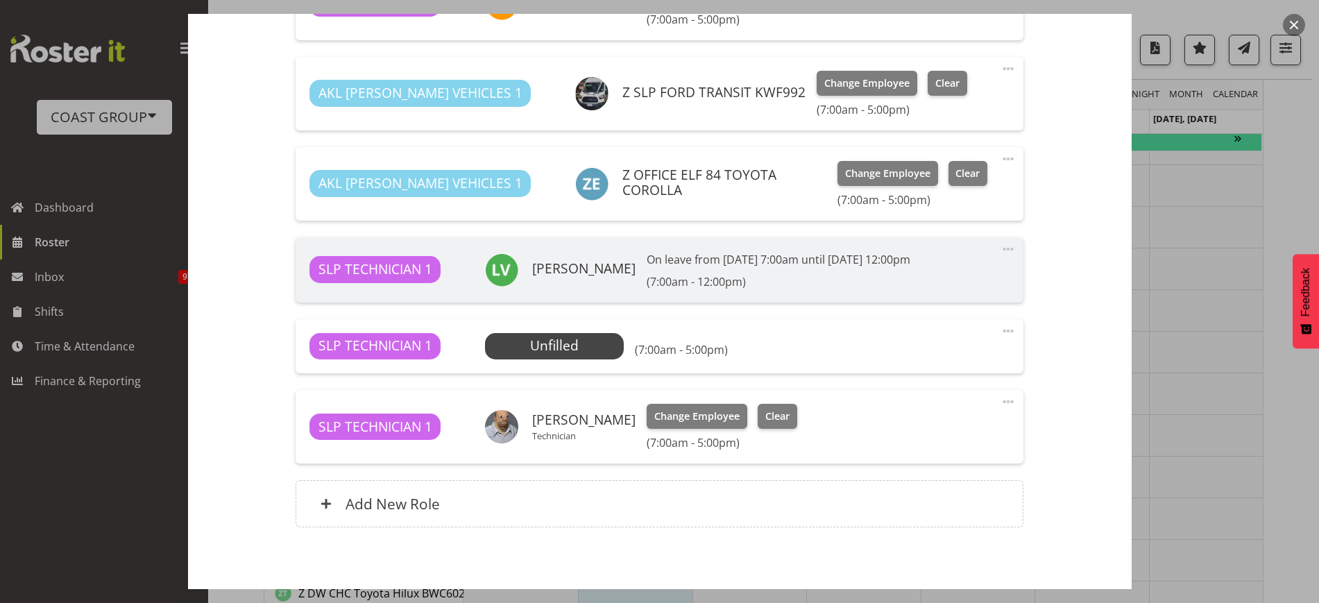
scroll to position [614, 0]
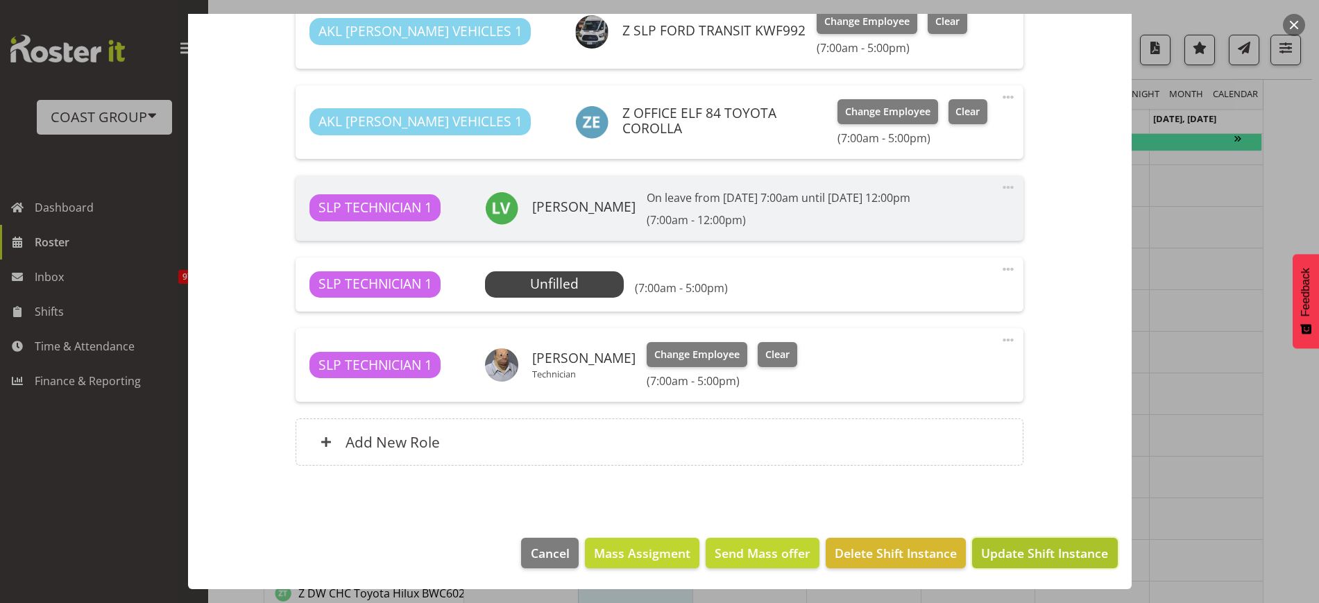
click at [1017, 555] on span "Update Shift Instance" at bounding box center [1044, 553] width 127 height 18
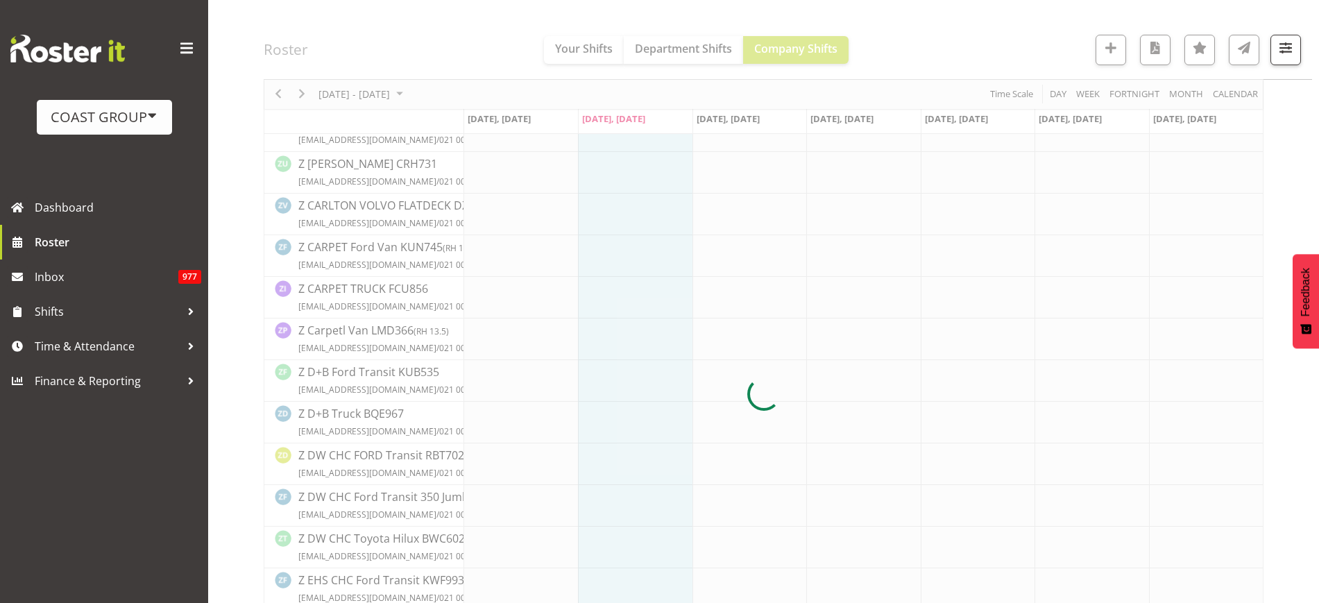
scroll to position [0, 0]
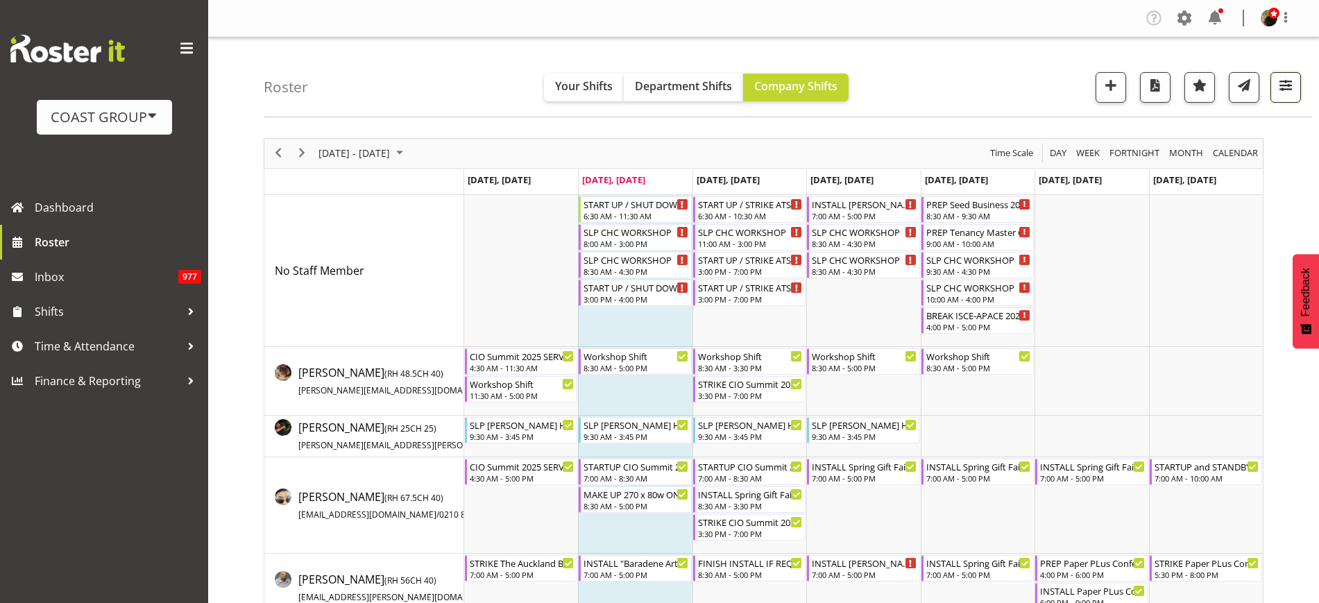
click at [1290, 82] on span "button" at bounding box center [1286, 85] width 18 height 18
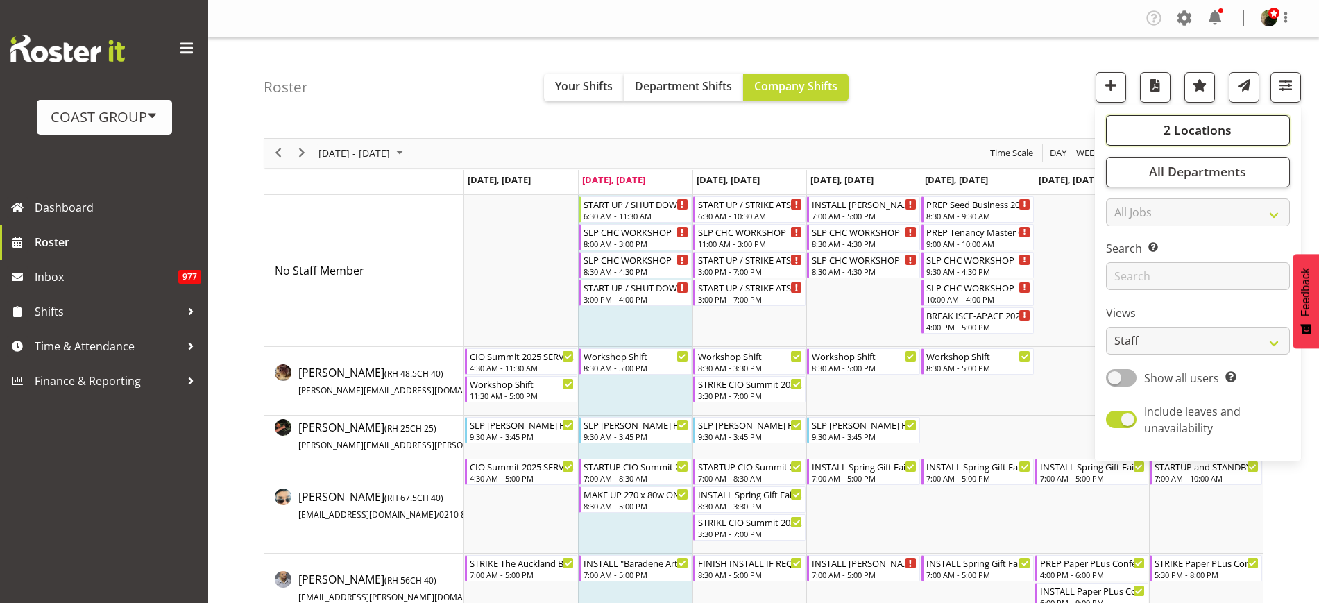
click at [1206, 127] on span "2 Locations" at bounding box center [1198, 129] width 68 height 17
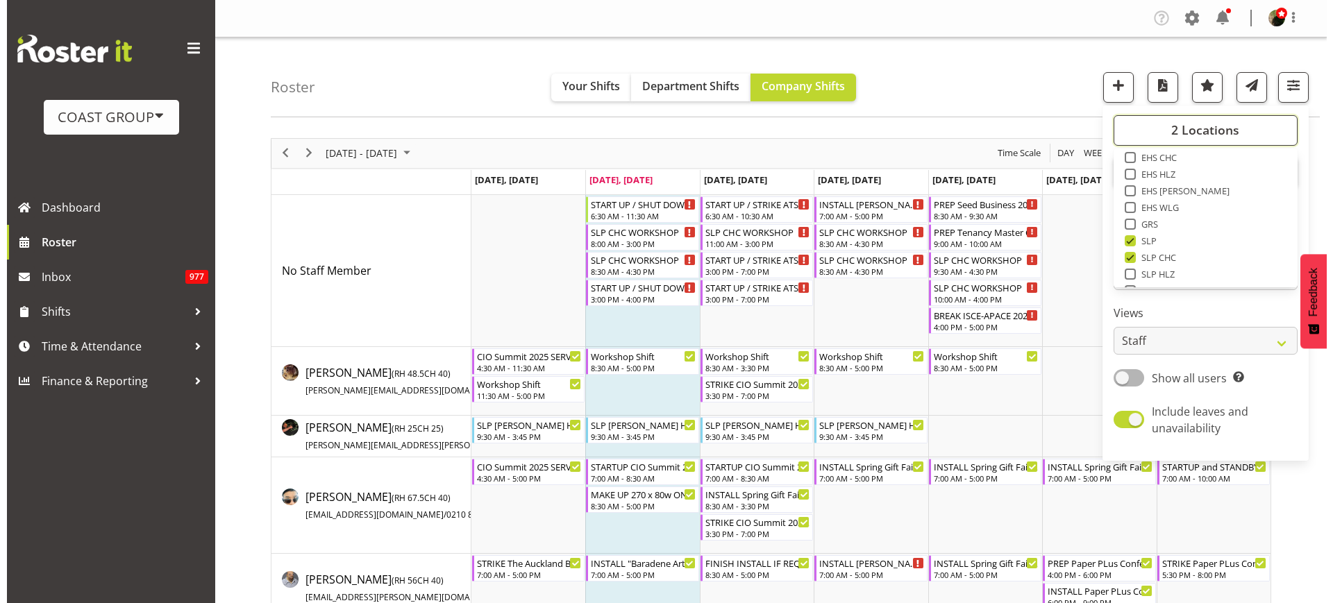
scroll to position [217, 0]
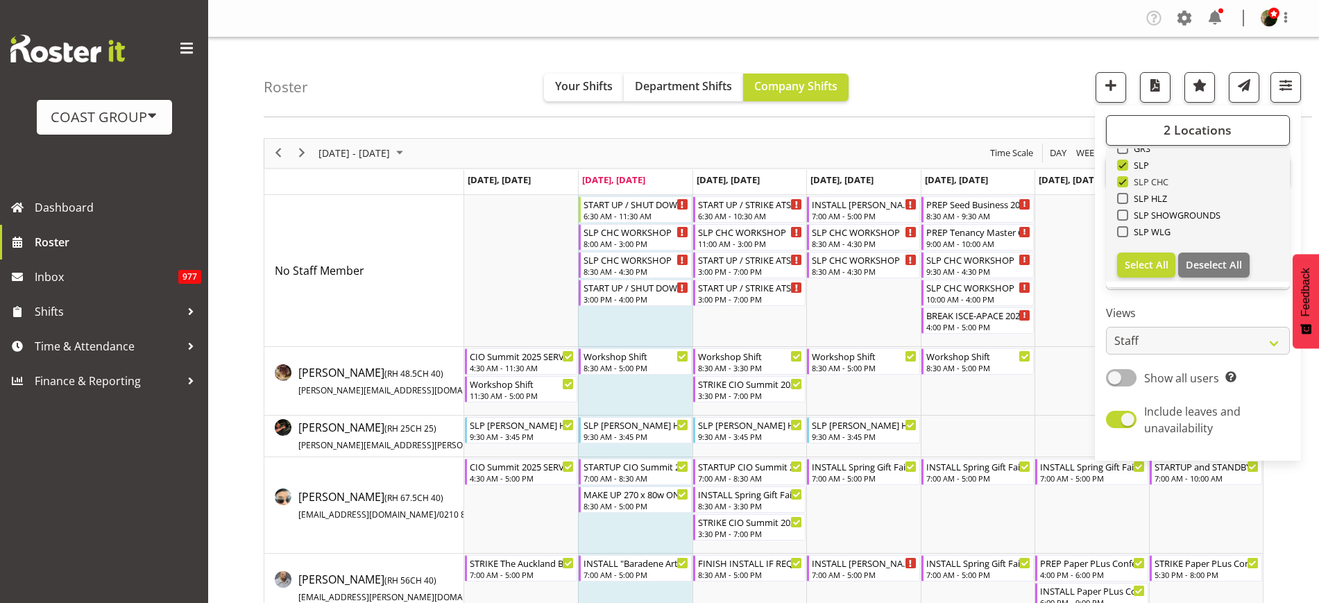
click at [1127, 179] on span at bounding box center [1122, 181] width 11 height 11
click at [1126, 179] on input "SLP CHC" at bounding box center [1121, 181] width 9 height 9
checkbox input "false"
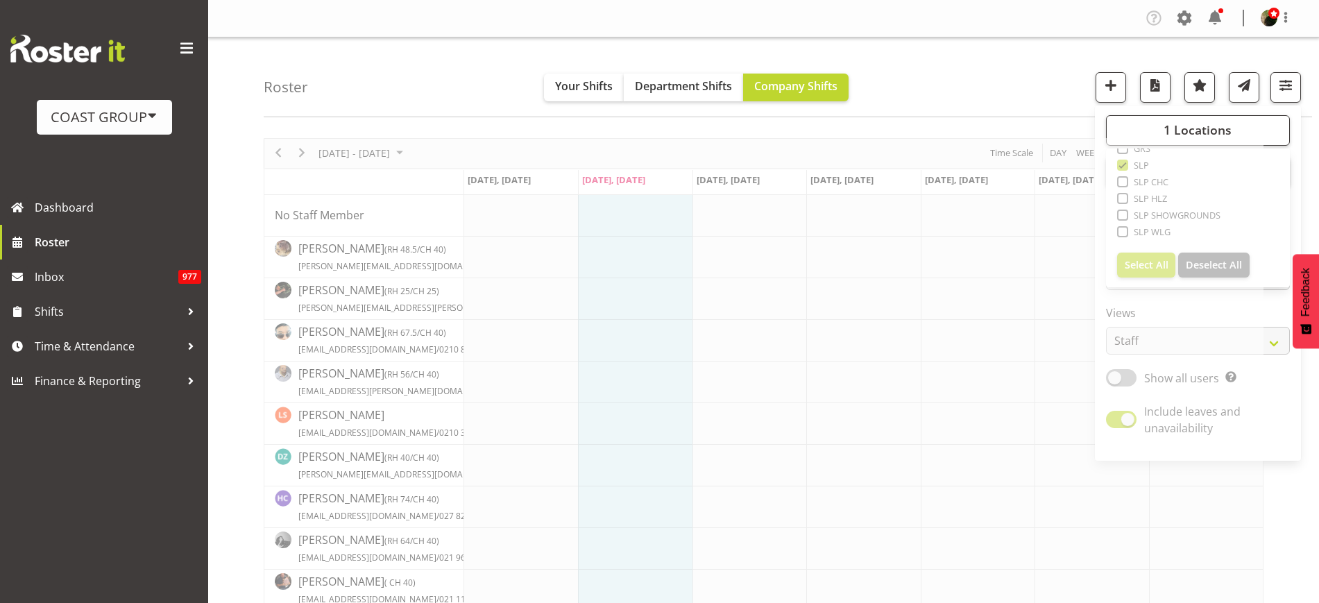
click at [952, 42] on div "Roster Your Shifts Department Shifts Company Shifts 1 Locations Clear CARLTON E…" at bounding box center [788, 77] width 1049 height 80
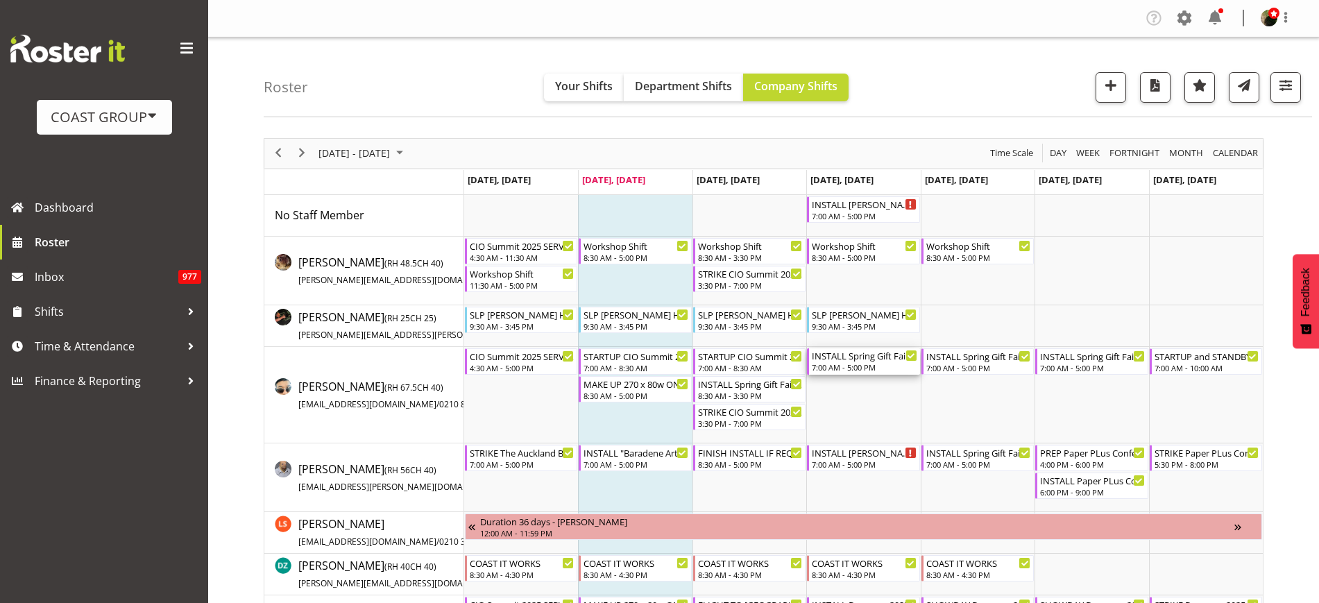
click at [843, 367] on div "7:00 AM - 5:00 PM" at bounding box center [864, 367] width 105 height 11
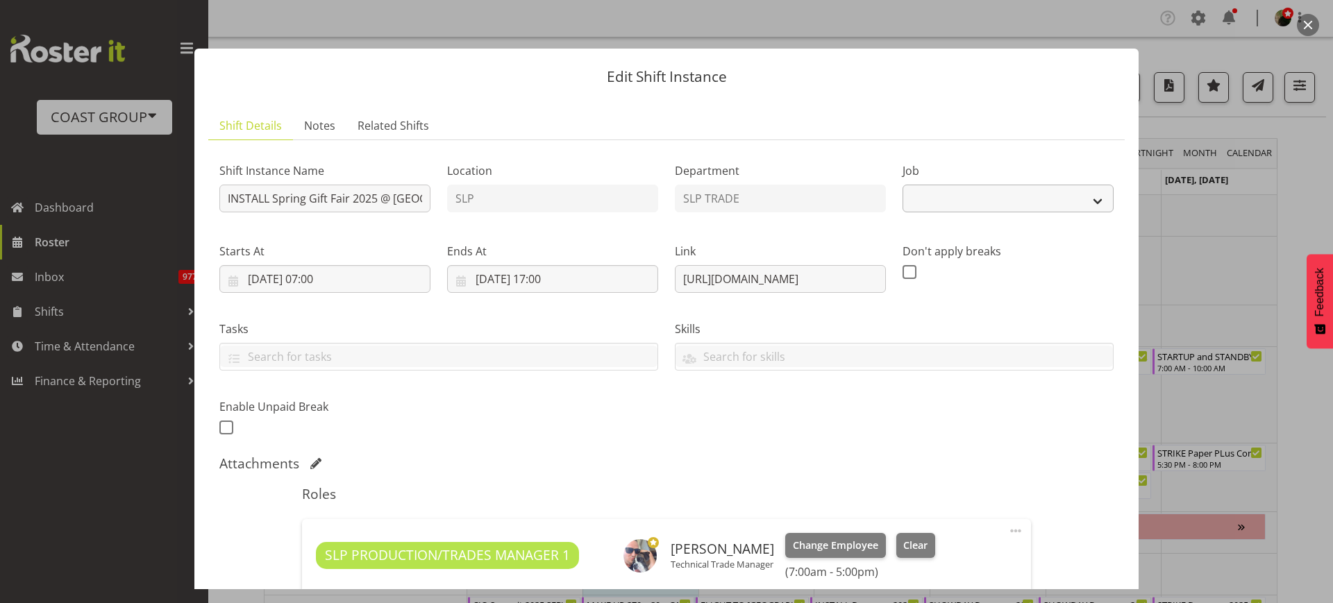
select select "9150"
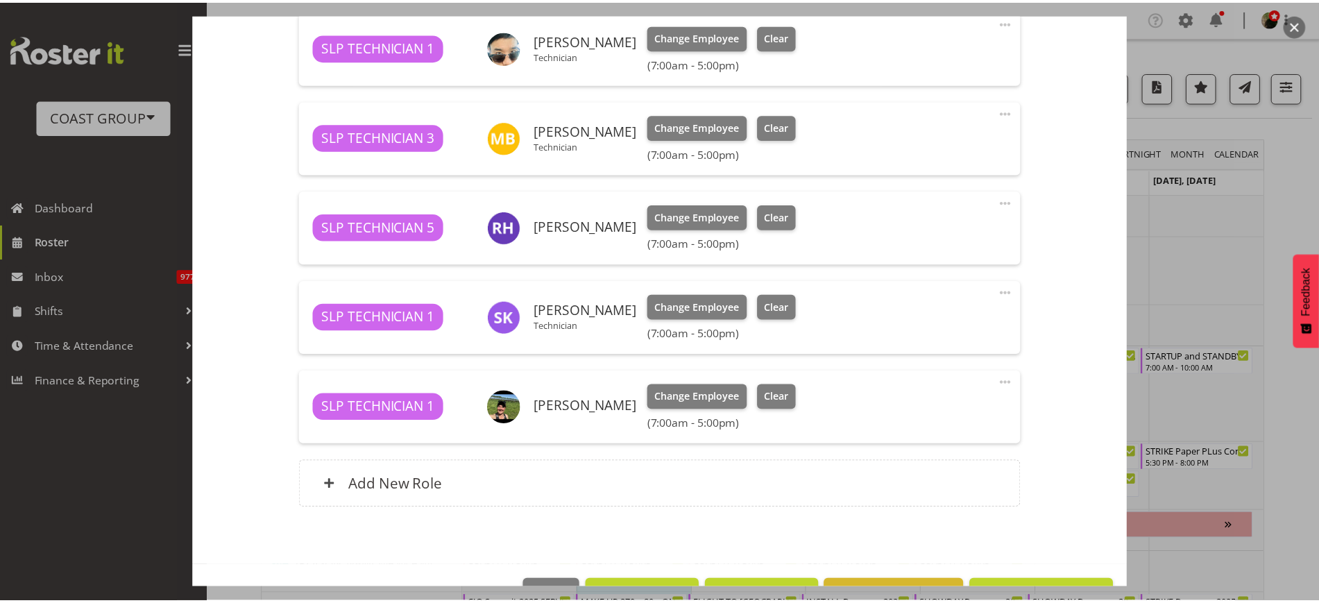
scroll to position [600, 0]
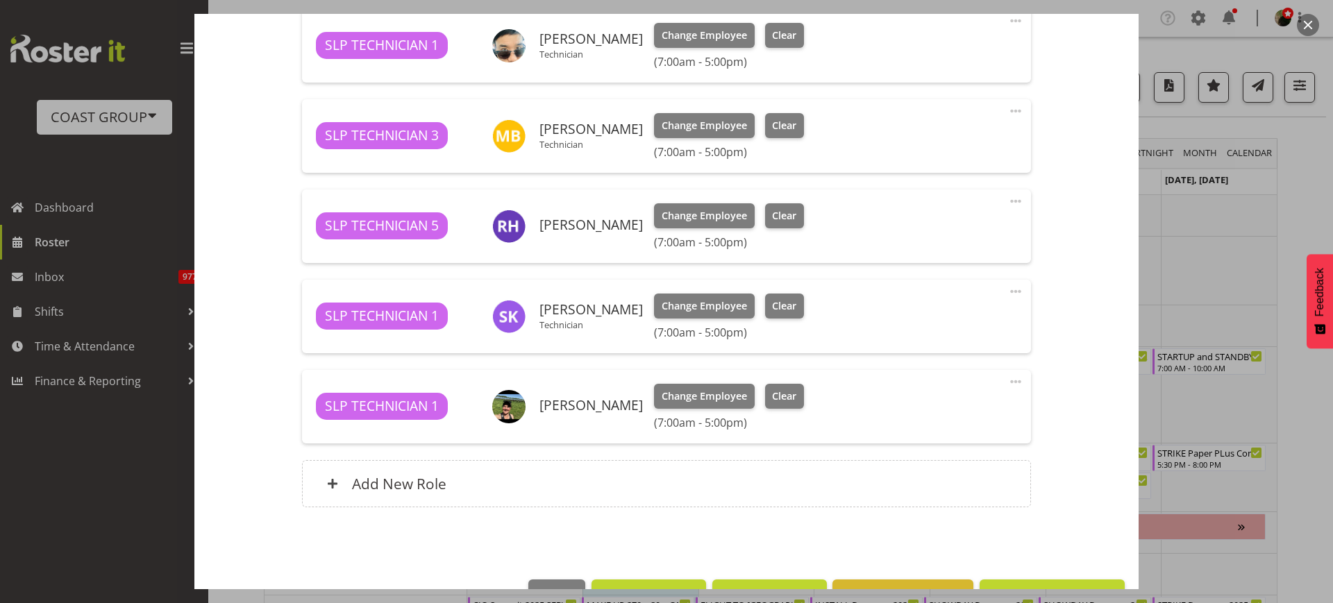
click at [1308, 30] on button "button" at bounding box center [1308, 25] width 22 height 22
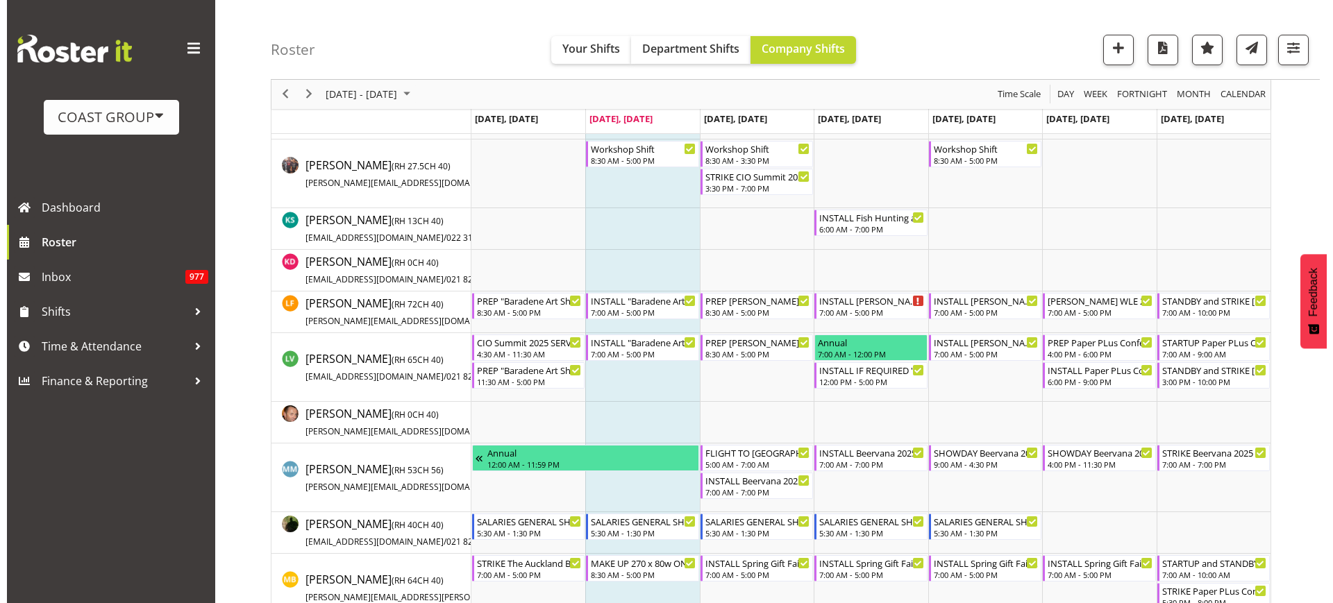
scroll to position [658, 0]
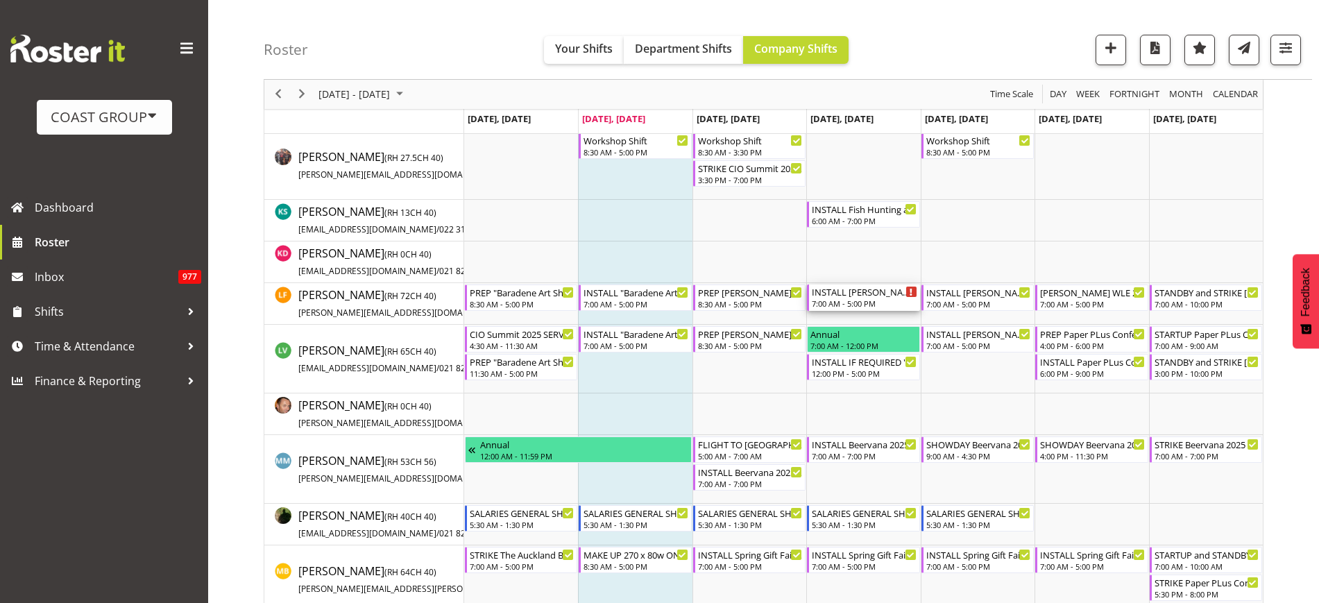
click at [845, 296] on div "INSTALL [PERSON_NAME] WLE 2025 @ [GEOGRAPHIC_DATA]" at bounding box center [864, 292] width 105 height 14
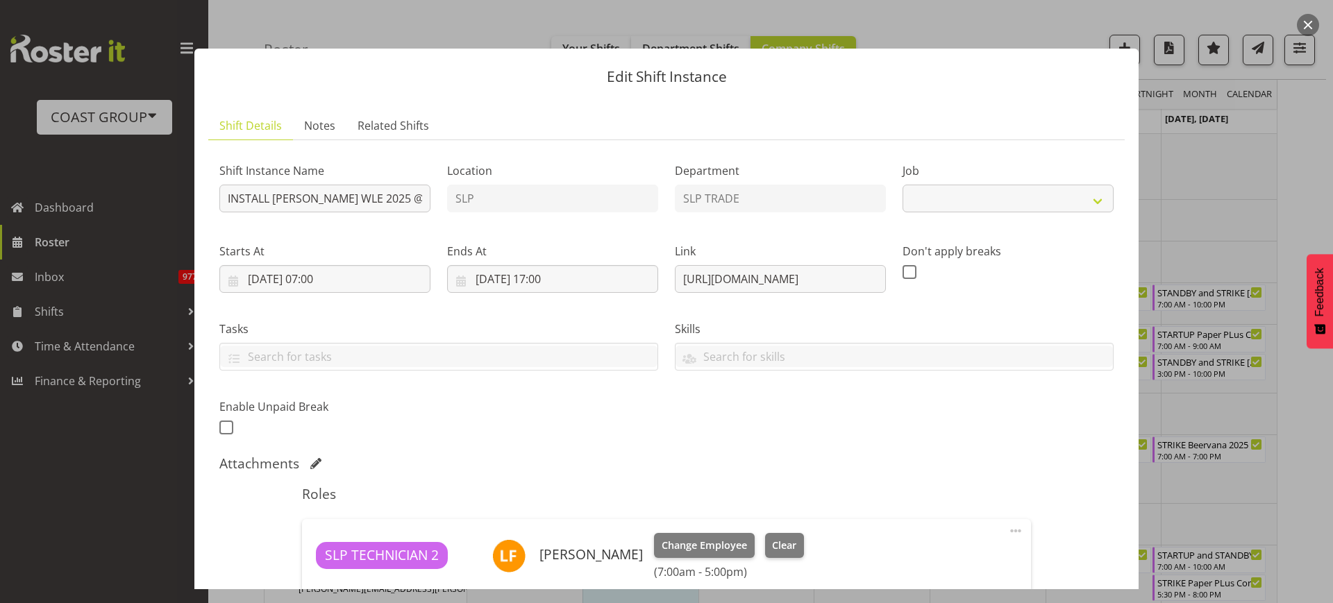
select select "9225"
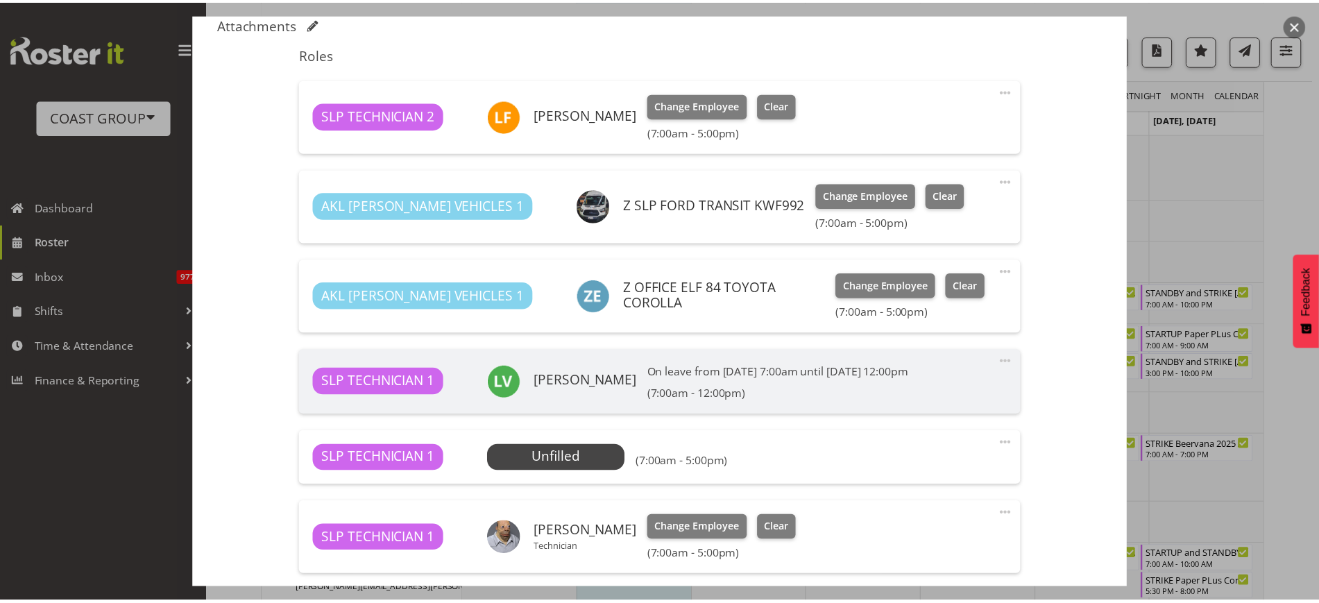
scroll to position [441, 0]
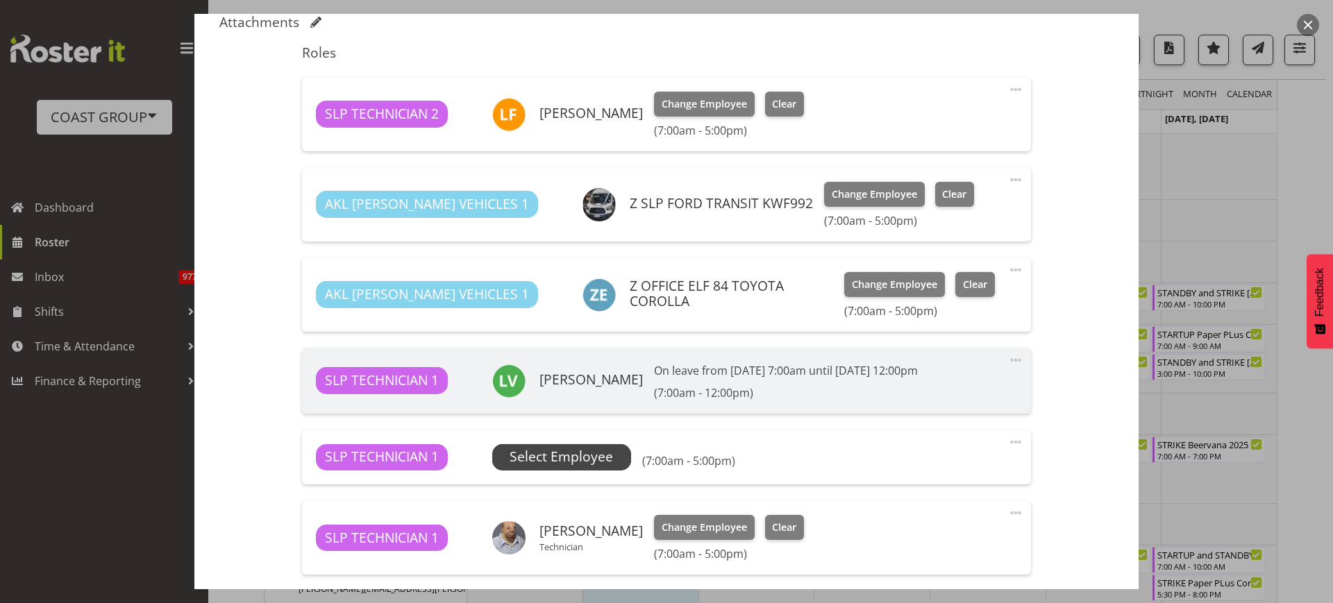
click at [539, 461] on span "Select Employee" at bounding box center [560, 457] width 103 height 20
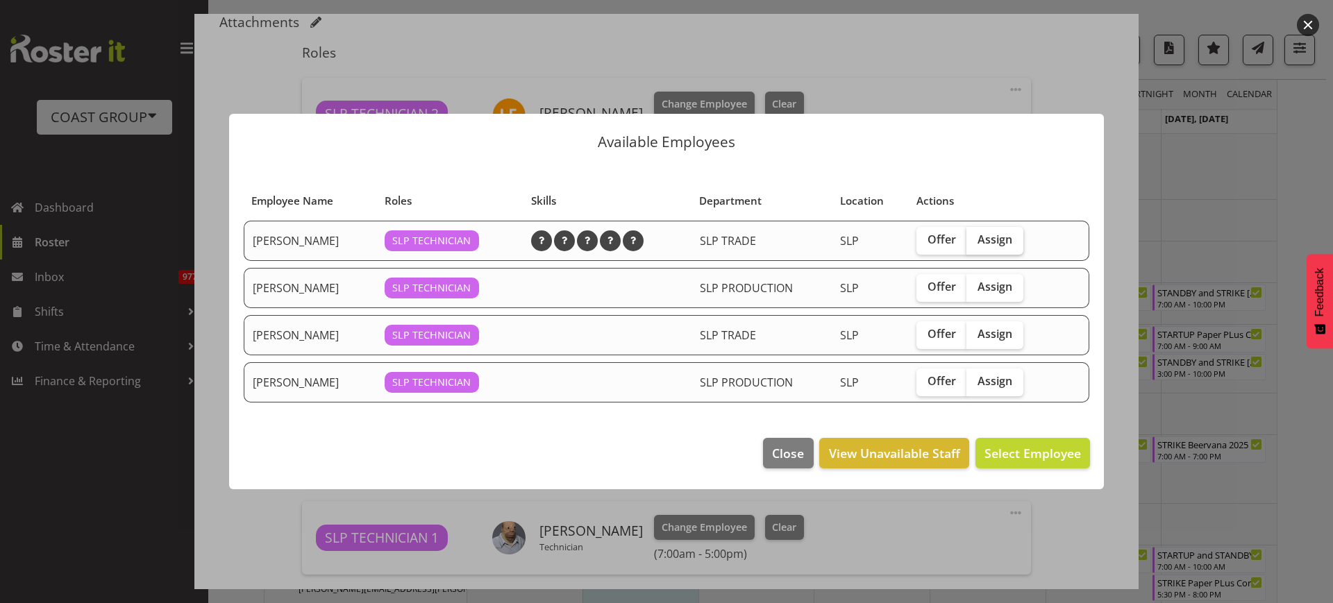
click at [993, 235] on span "Assign" at bounding box center [994, 240] width 35 height 14
click at [975, 235] on input "Assign" at bounding box center [970, 239] width 9 height 9
checkbox input "true"
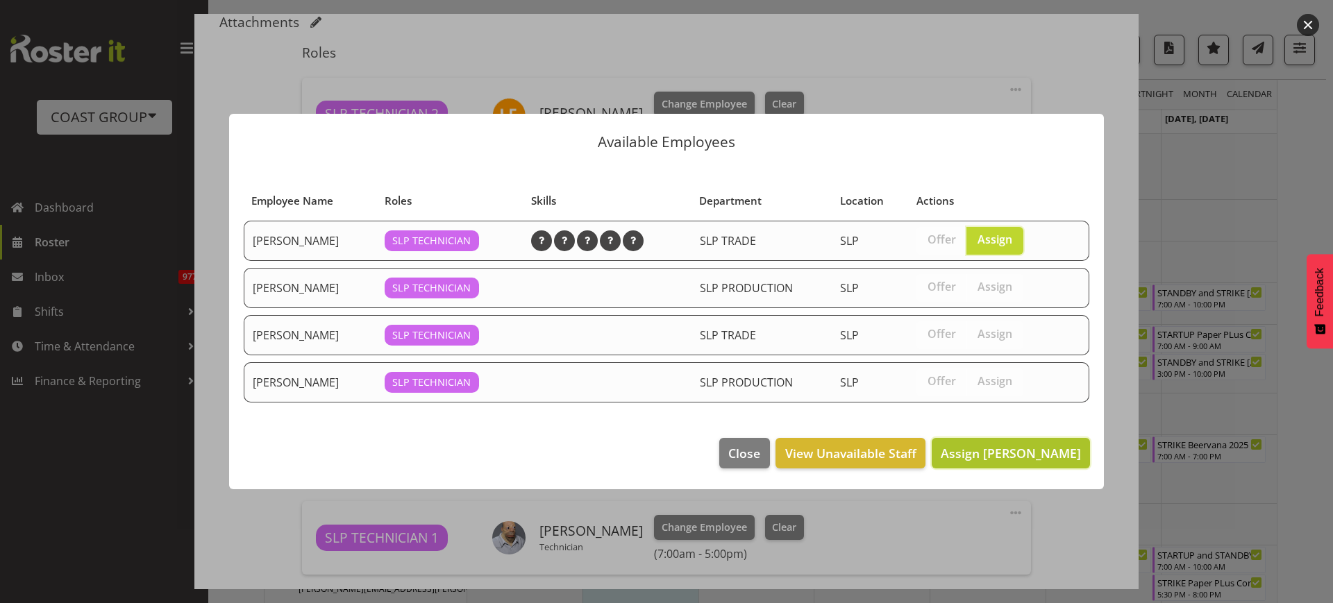
click at [1028, 456] on span "Assign Jesse Hawira" at bounding box center [1010, 453] width 140 height 17
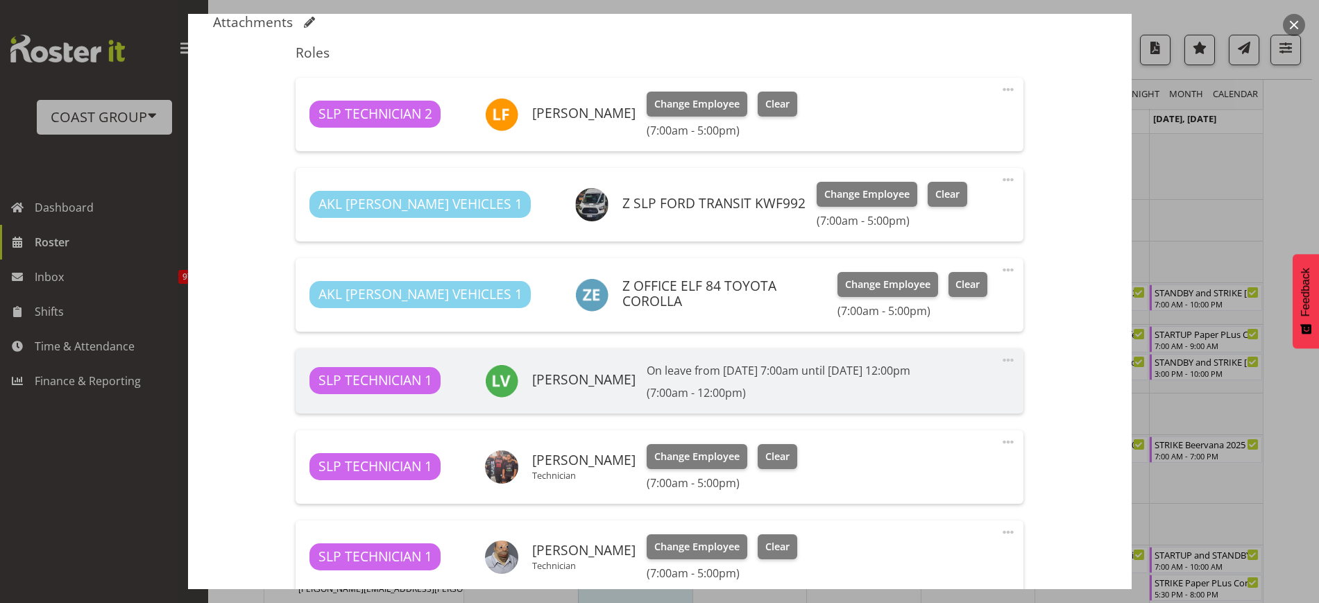
scroll to position [634, 0]
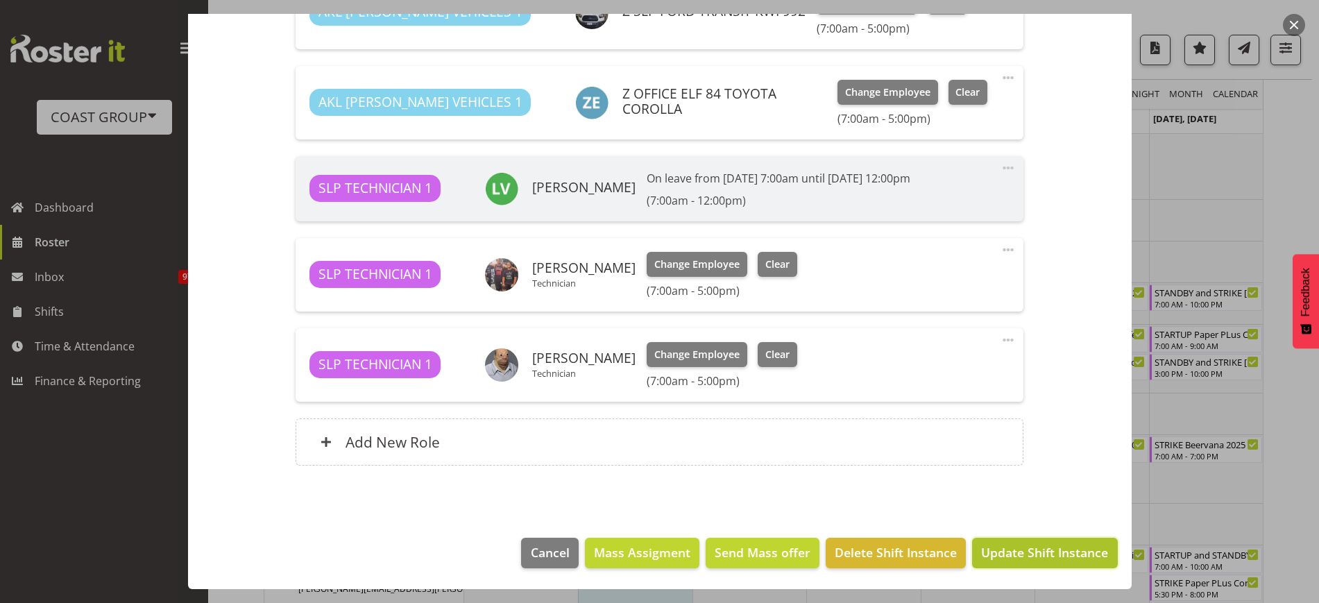
click at [1014, 548] on span "Update Shift Instance" at bounding box center [1044, 552] width 127 height 18
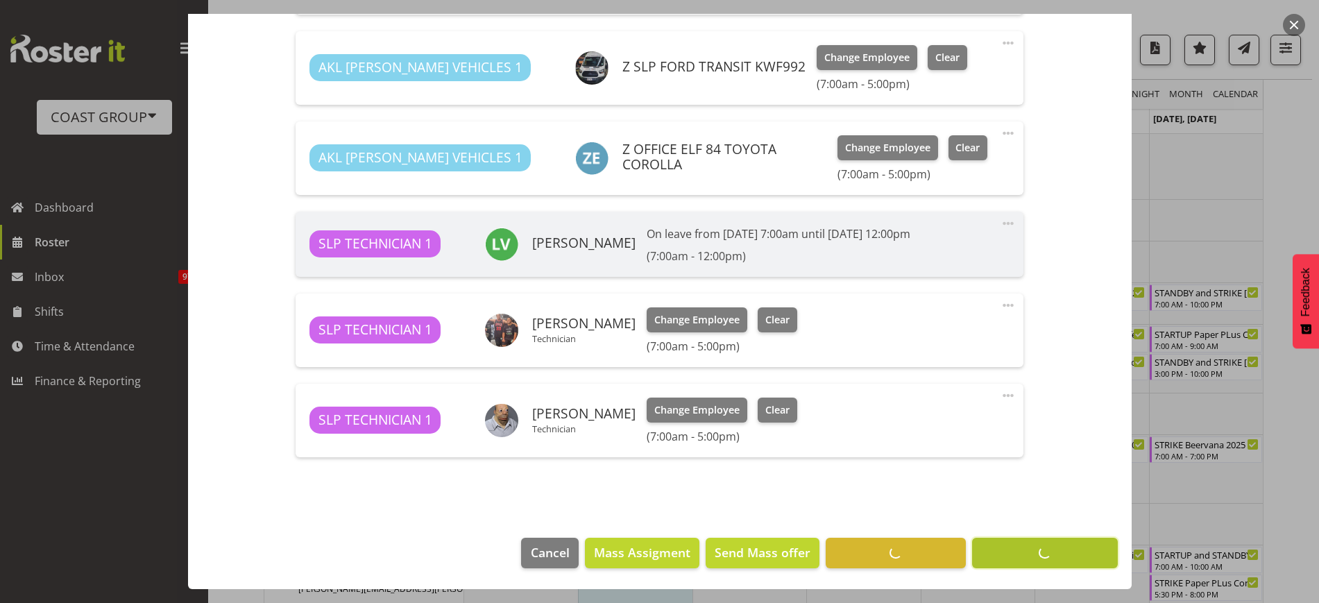
scroll to position [578, 0]
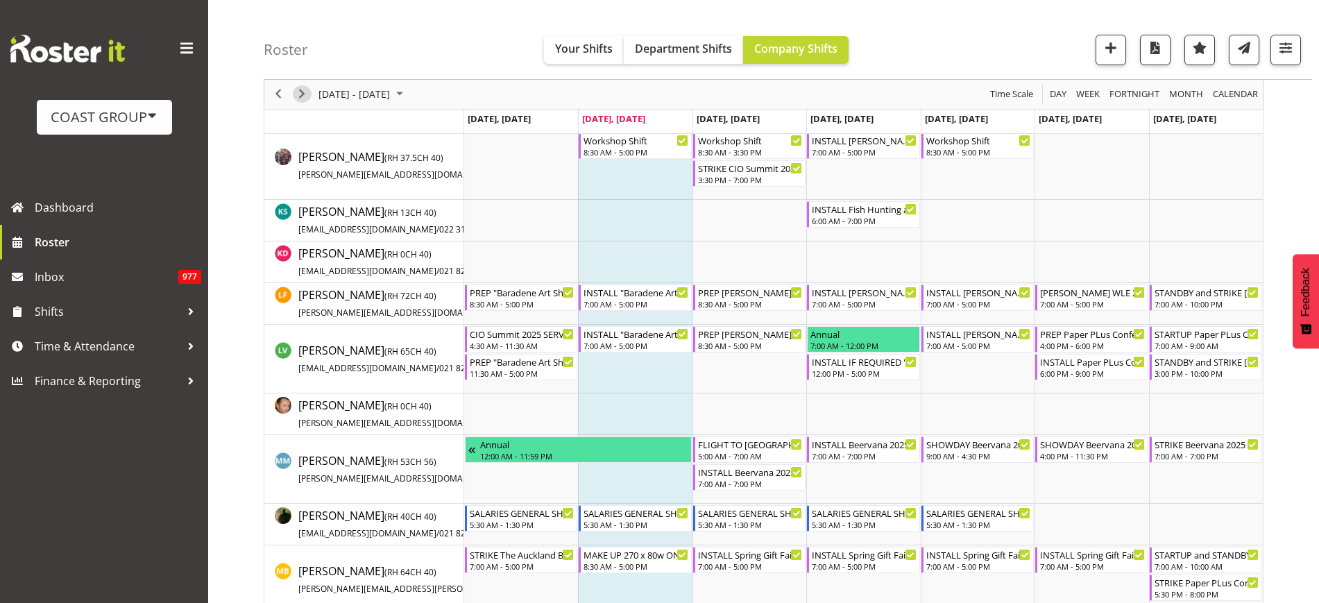
click at [299, 96] on span "Next" at bounding box center [302, 94] width 17 height 17
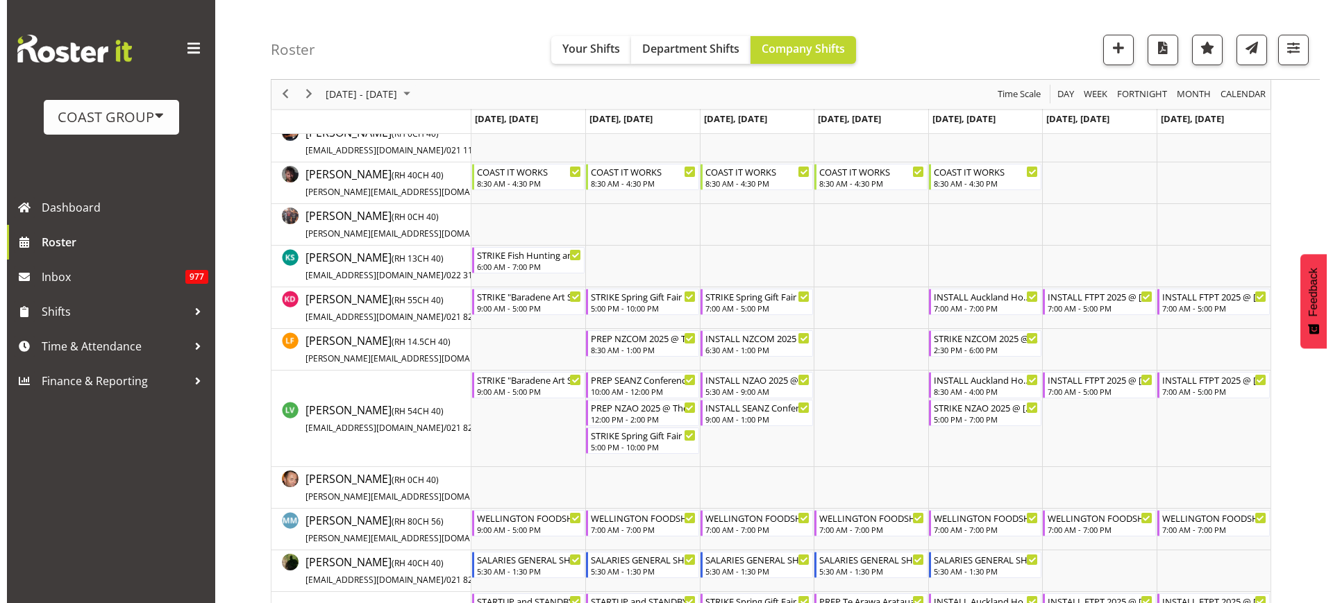
scroll to position [582, 0]
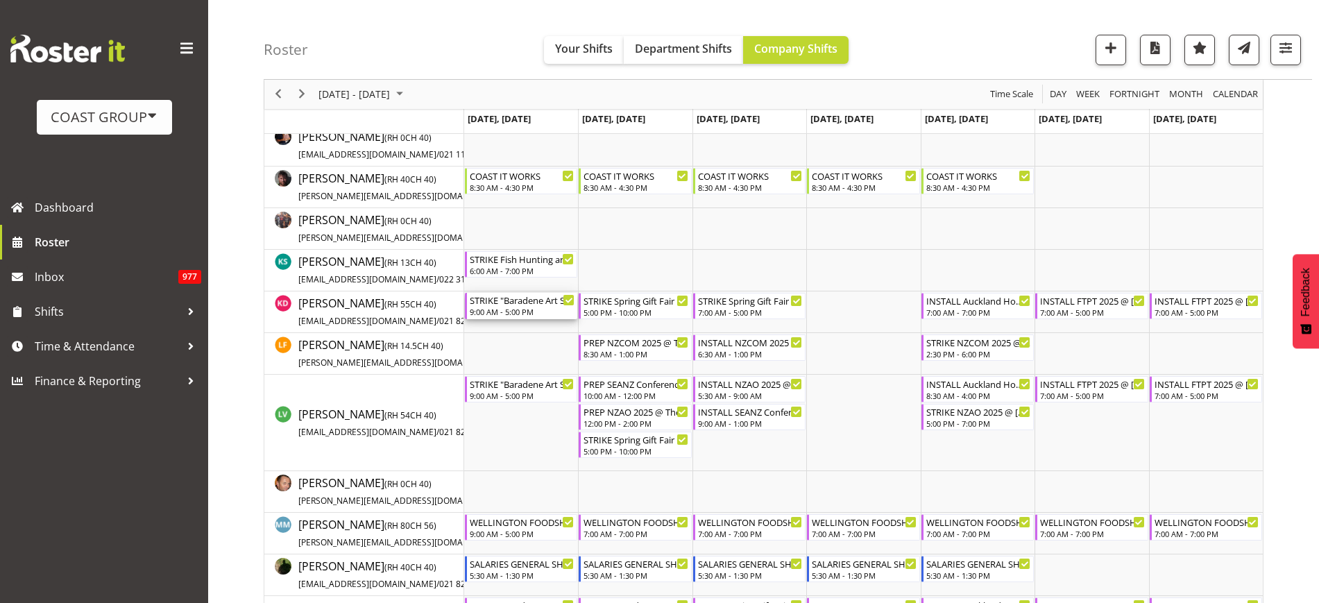
click at [491, 300] on div "STRIKE "Baradene Art Show 2025 @ [GEOGRAPHIC_DATA] on site @ TBC" at bounding box center [522, 300] width 105 height 14
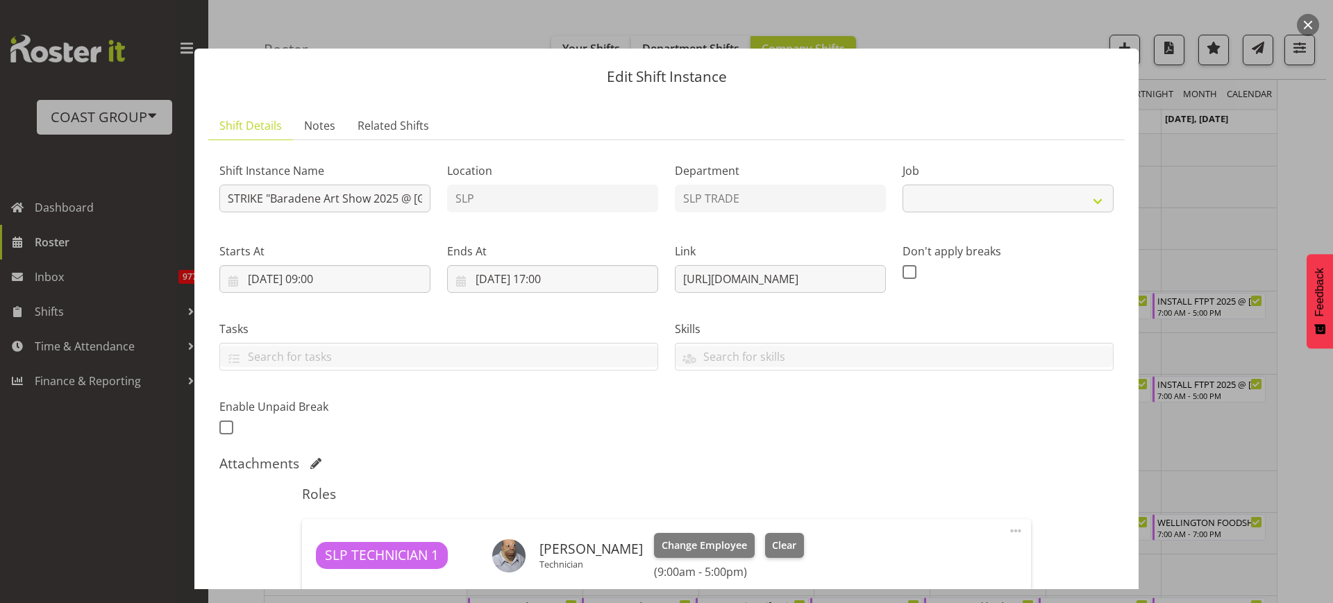
select select "9874"
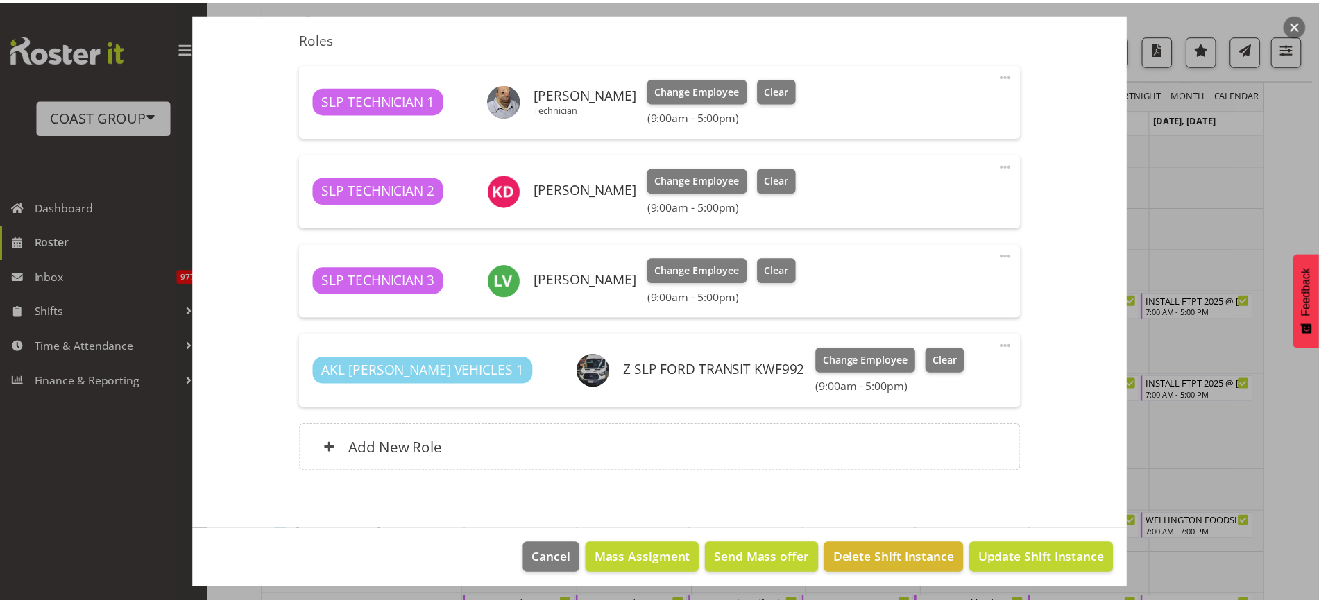
scroll to position [462, 0]
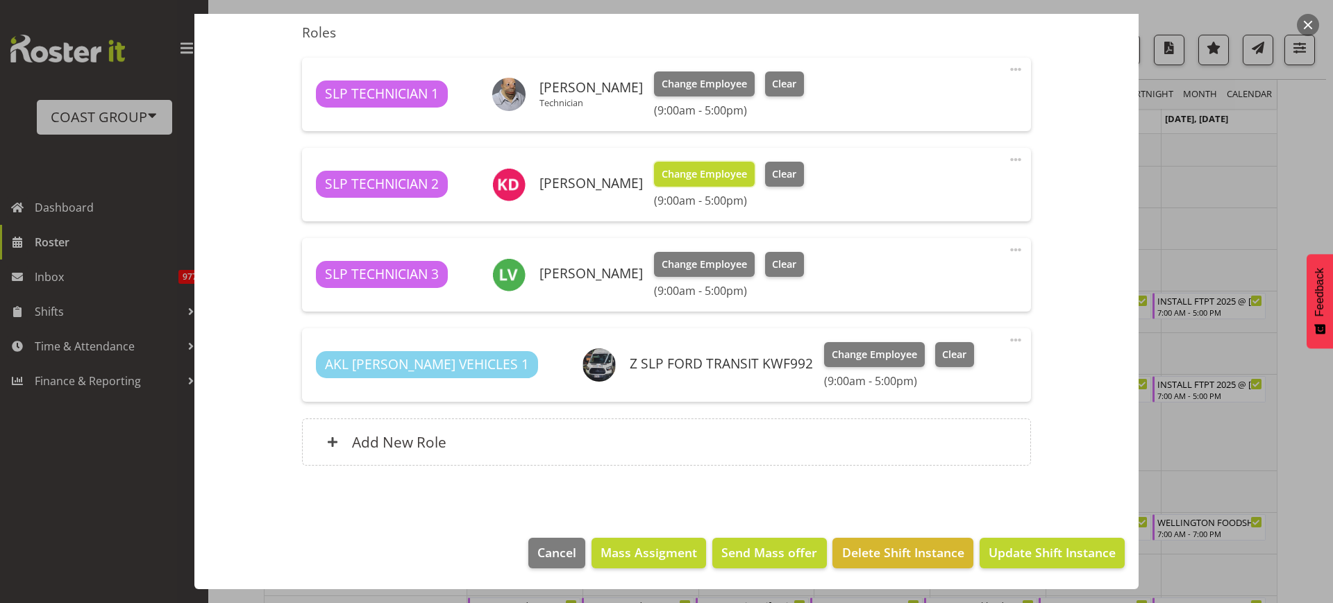
click at [702, 178] on span "Change Employee" at bounding box center [703, 174] width 85 height 15
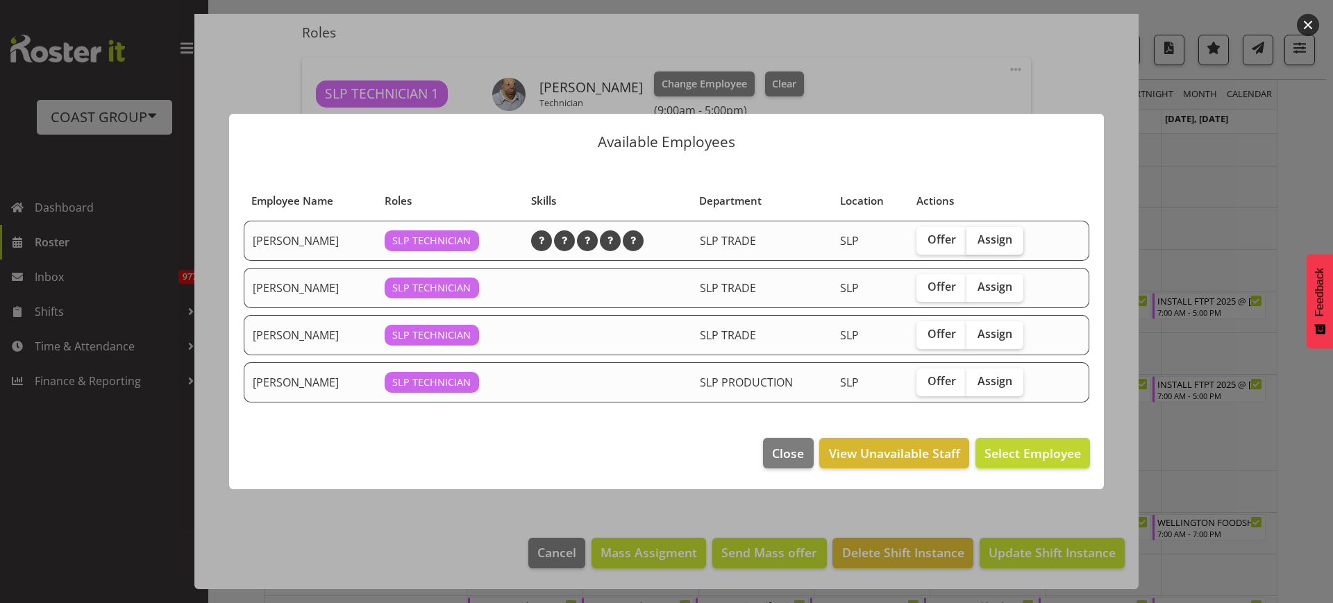
click at [995, 229] on label "Assign" at bounding box center [994, 241] width 57 height 28
click at [975, 235] on input "Assign" at bounding box center [970, 239] width 9 height 9
checkbox input "true"
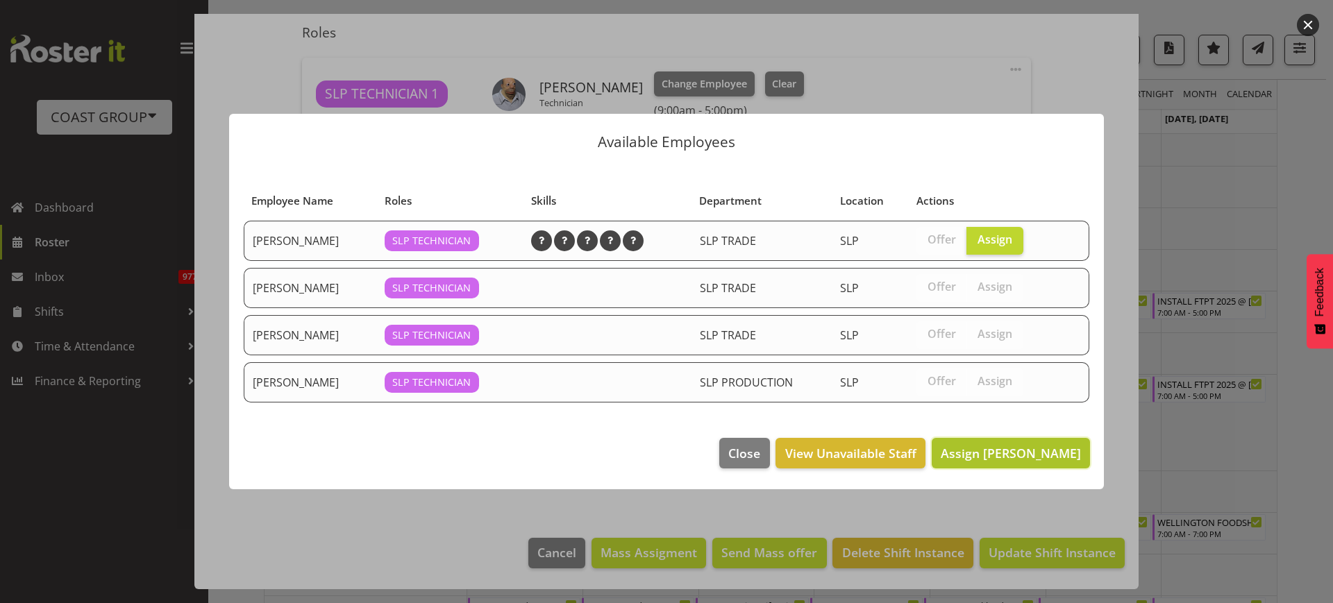
click at [1027, 448] on span "Assign Jesse Hawira" at bounding box center [1010, 453] width 140 height 17
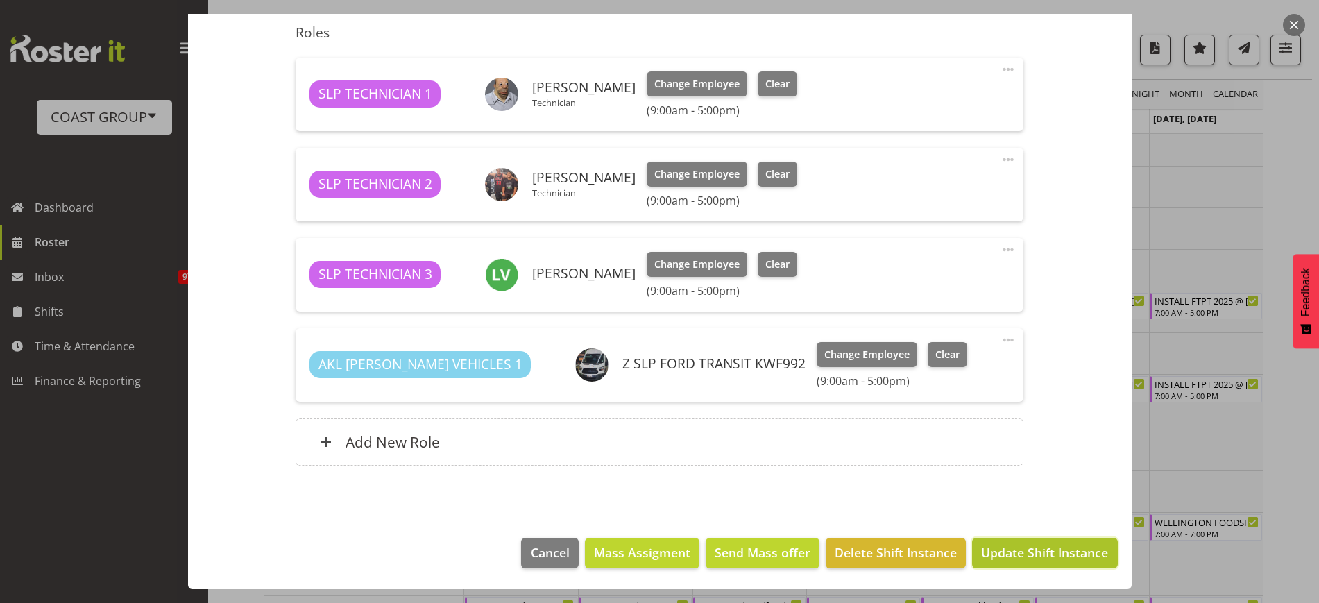
click at [1022, 552] on span "Update Shift Instance" at bounding box center [1044, 552] width 127 height 18
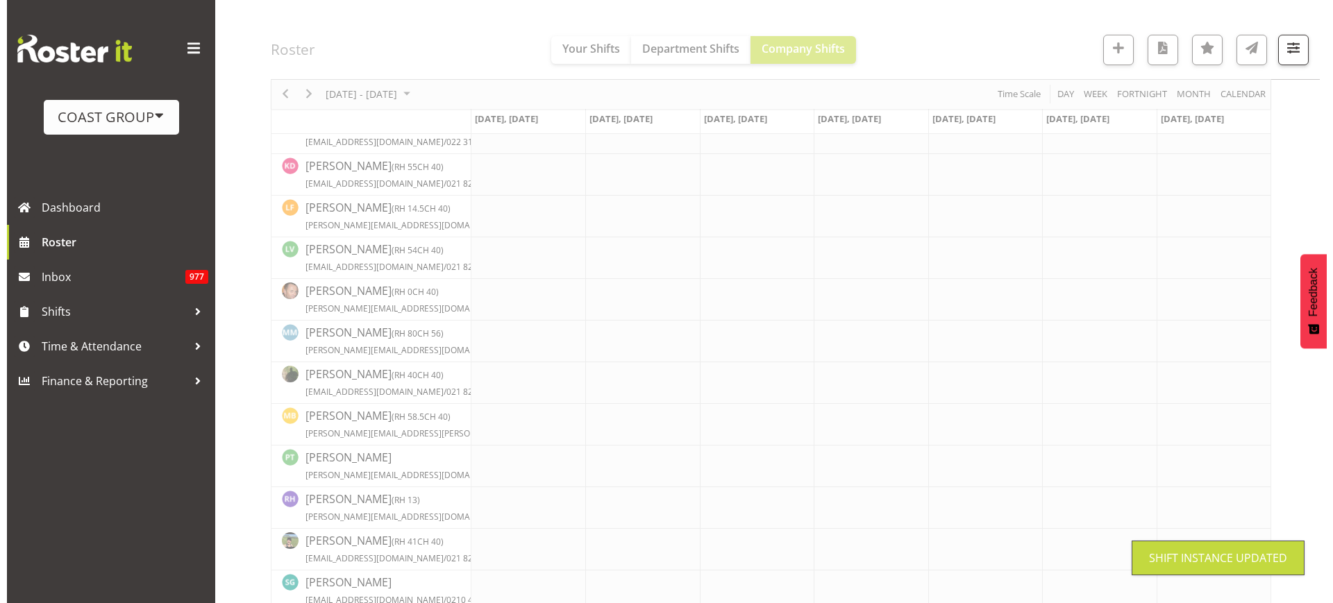
scroll to position [472, 0]
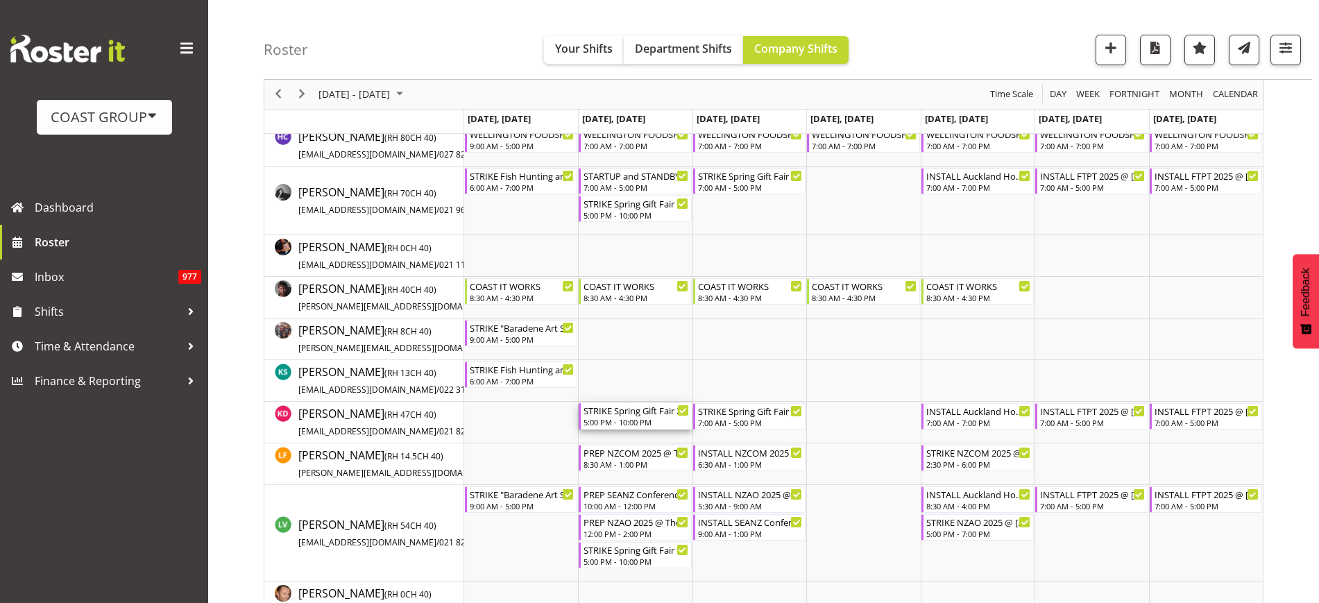
click at [633, 416] on div "STRIKE Spring Gift Fair 2025 @ [GEOGRAPHIC_DATA] Showgrounds" at bounding box center [636, 410] width 105 height 14
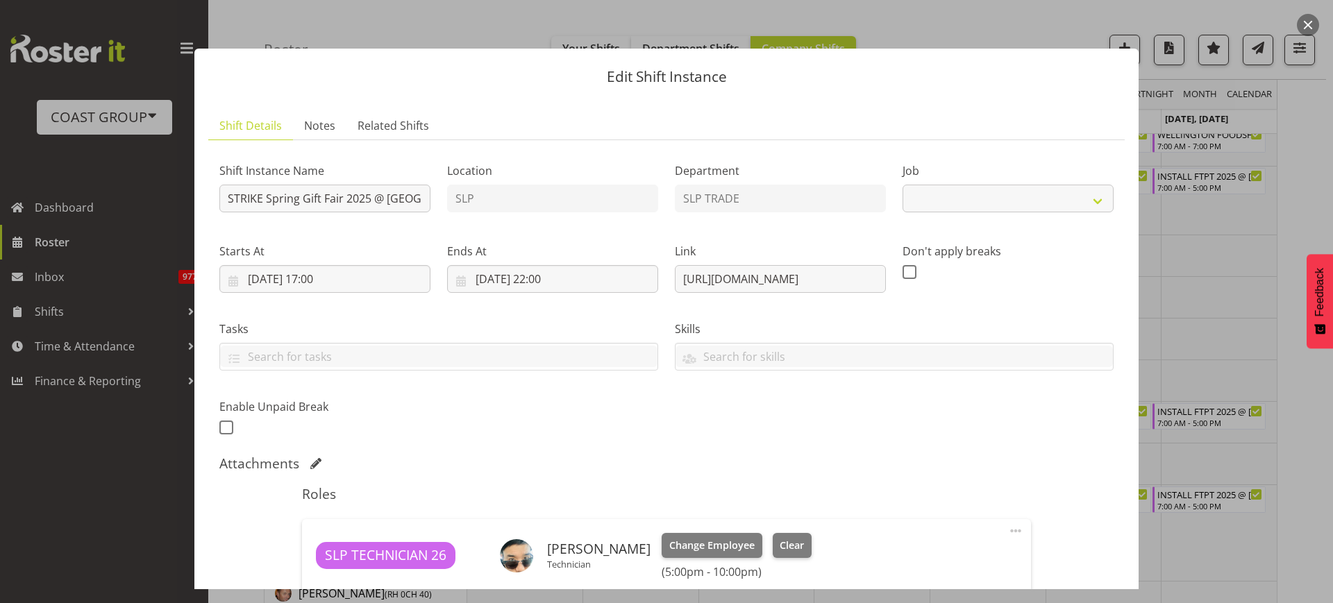
select select "9150"
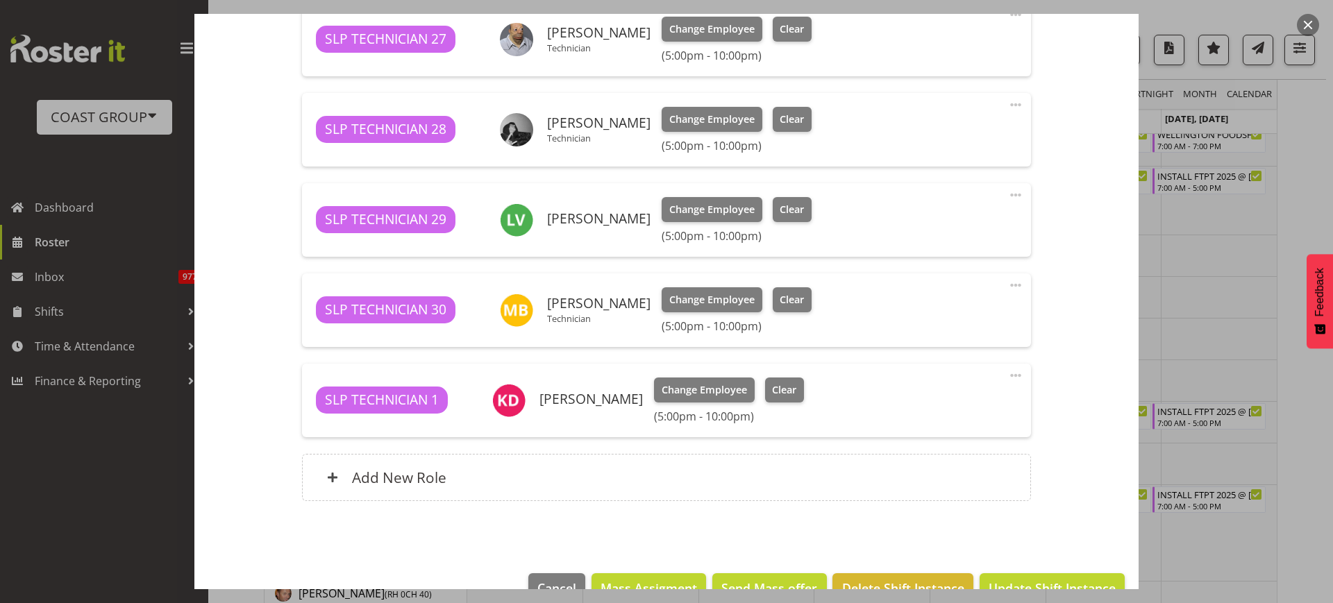
scroll to position [608, 0]
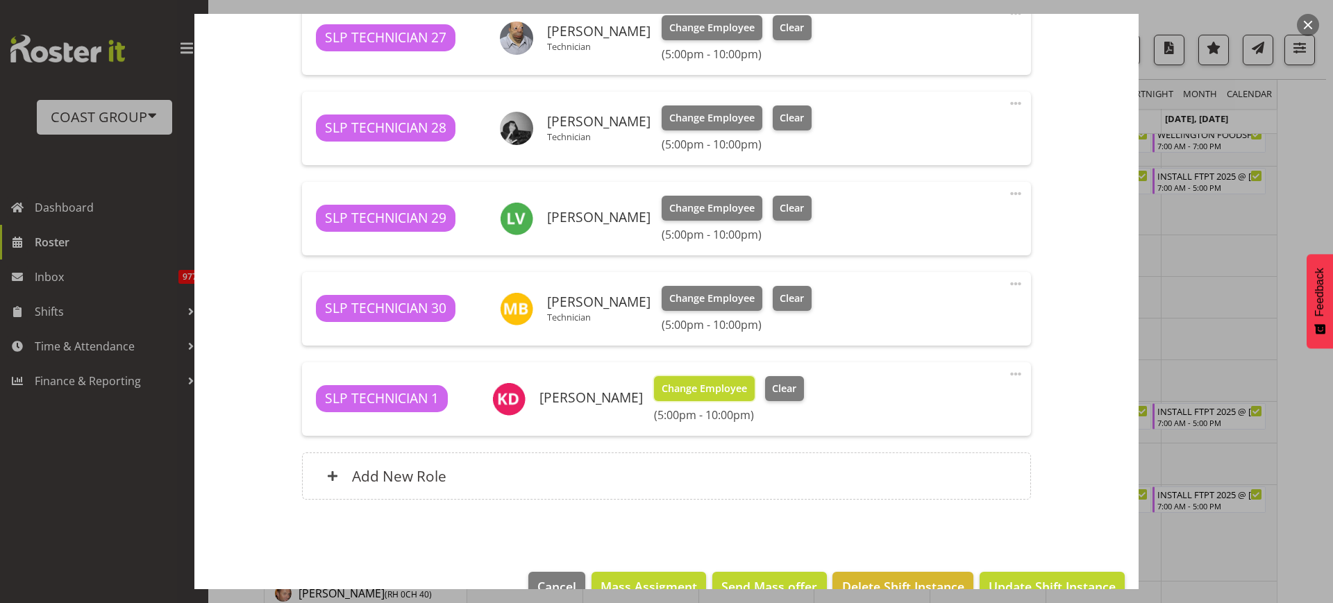
click at [675, 387] on span "Change Employee" at bounding box center [703, 388] width 85 height 15
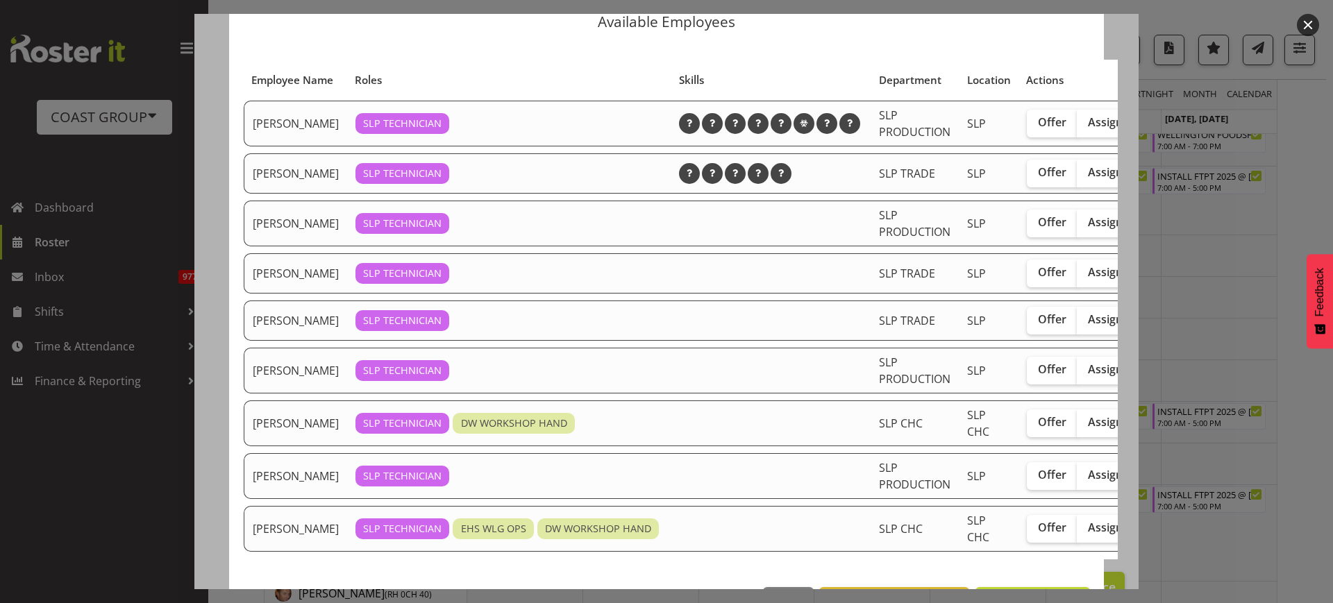
scroll to position [51, 0]
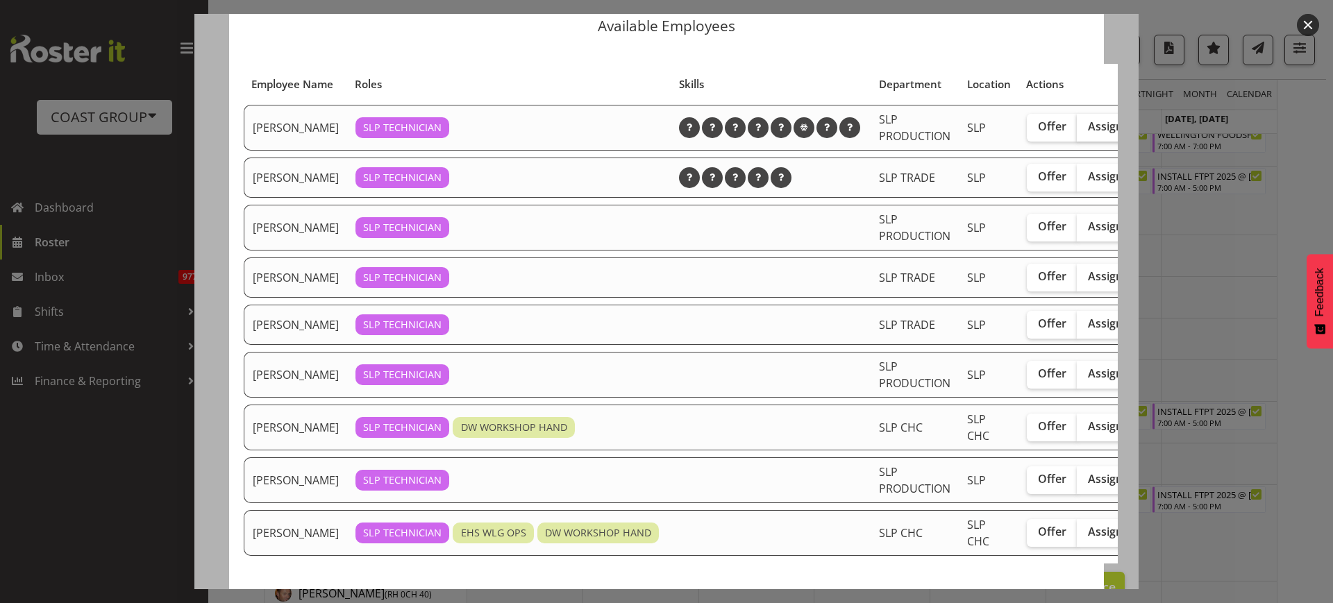
click at [1088, 133] on span "Assign" at bounding box center [1105, 126] width 35 height 14
click at [1077, 131] on input "Assign" at bounding box center [1081, 126] width 9 height 9
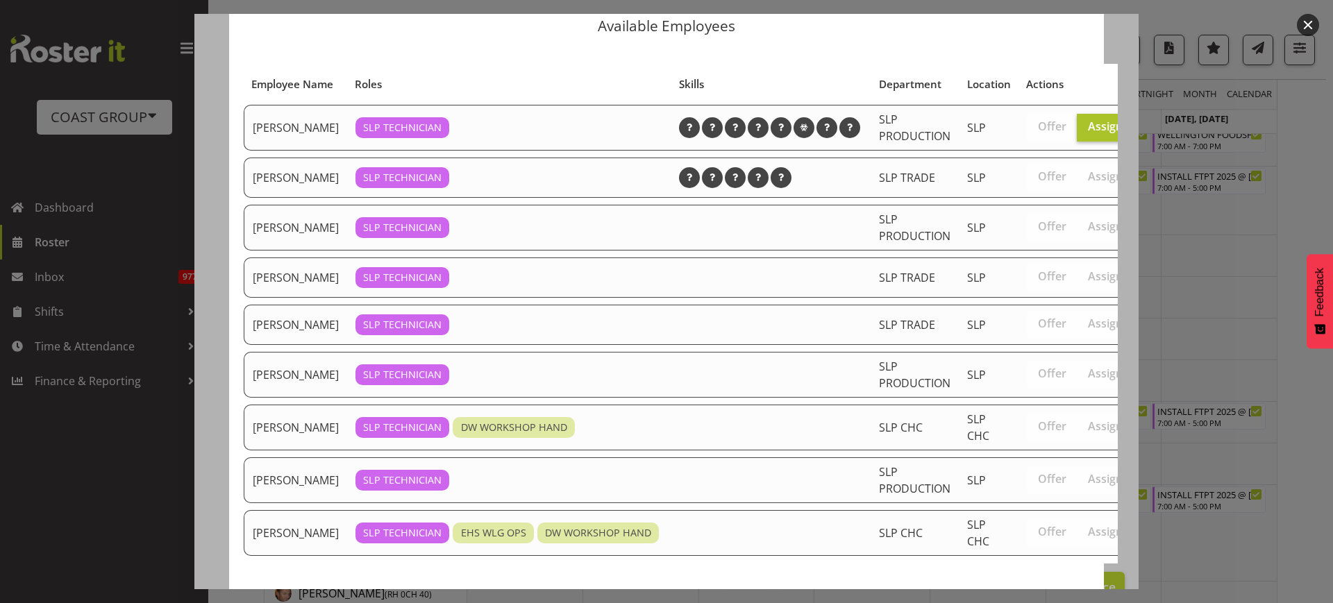
click at [1088, 133] on span "Assign" at bounding box center [1105, 126] width 35 height 14
click at [1077, 131] on input "Assign" at bounding box center [1081, 126] width 9 height 9
checkbox input "false"
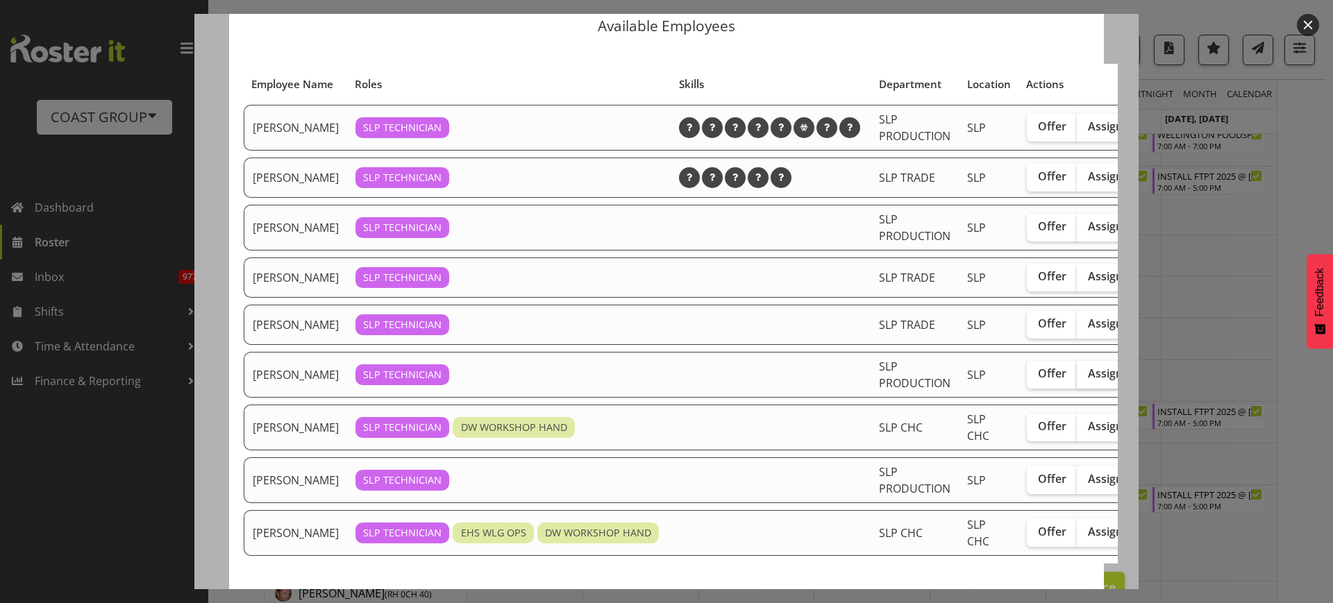
click at [1088, 380] on span "Assign" at bounding box center [1105, 373] width 35 height 14
click at [1077, 378] on input "Assign" at bounding box center [1081, 373] width 9 height 9
checkbox input "true"
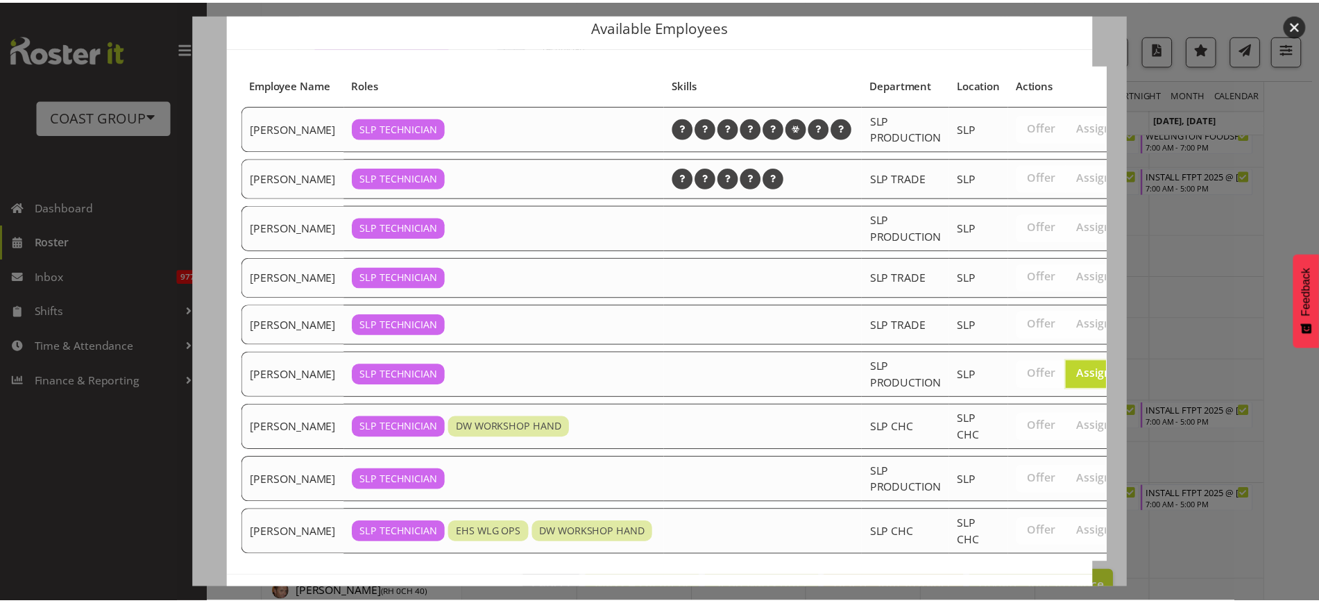
scroll to position [150, 0]
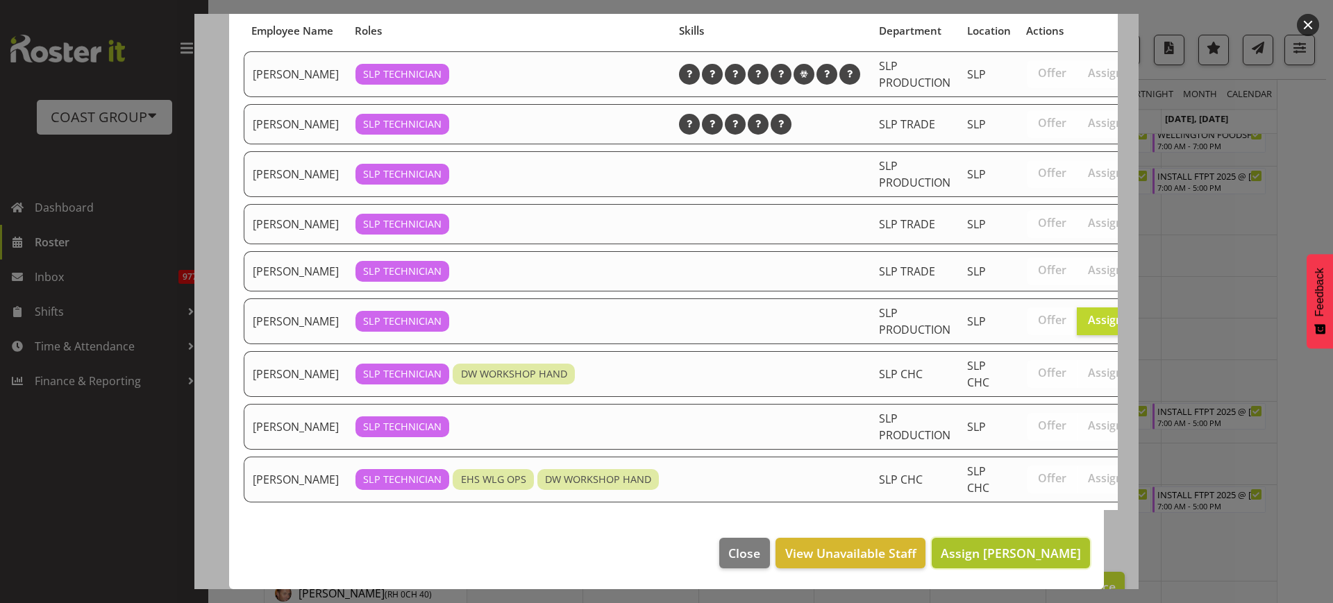
click at [1018, 545] on span "Assign Raf Hannah" at bounding box center [1010, 553] width 140 height 17
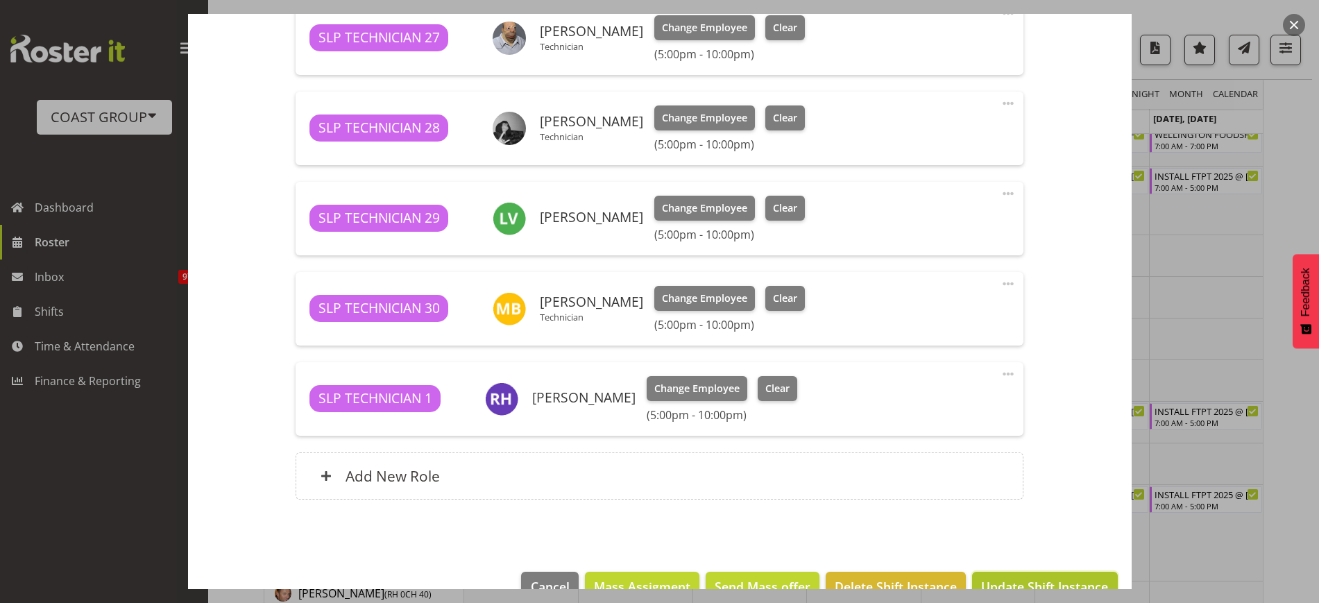
click at [1036, 580] on span "Update Shift Instance" at bounding box center [1044, 586] width 127 height 18
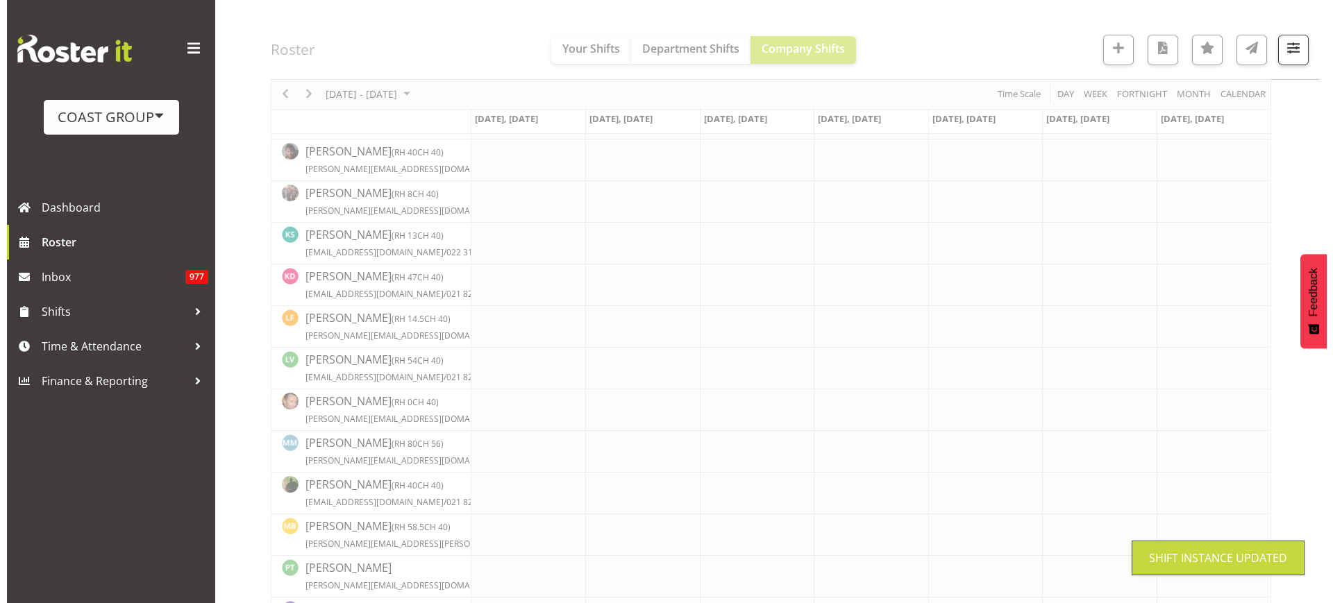
scroll to position [362, 0]
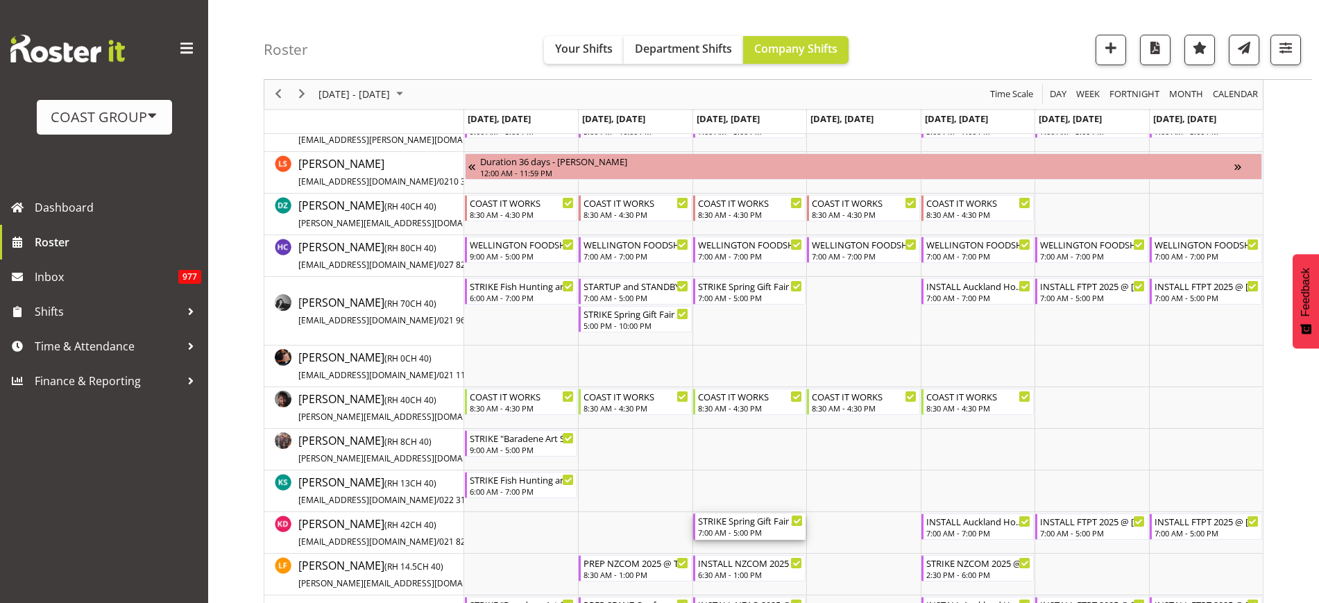
click at [736, 519] on div "STRIKE Spring Gift Fair 2025 SWING 2 TRUSSES TO PRE INSTALLED BEAM CLAMPS @ [GE…" at bounding box center [750, 521] width 105 height 14
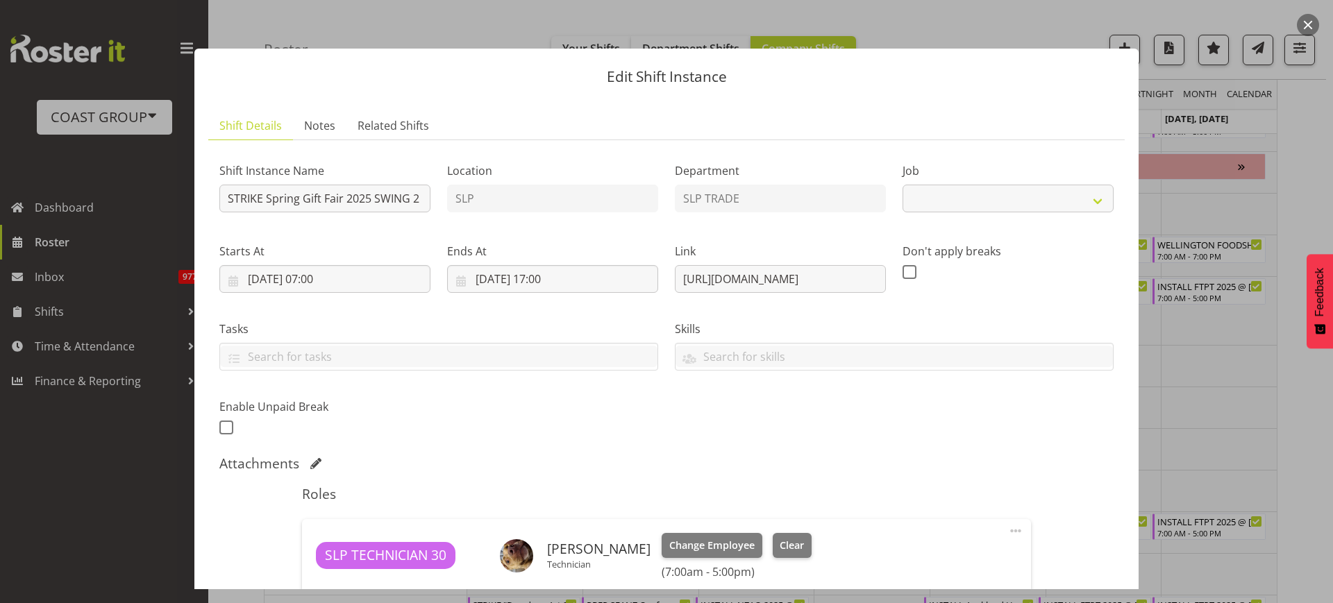
select select "9150"
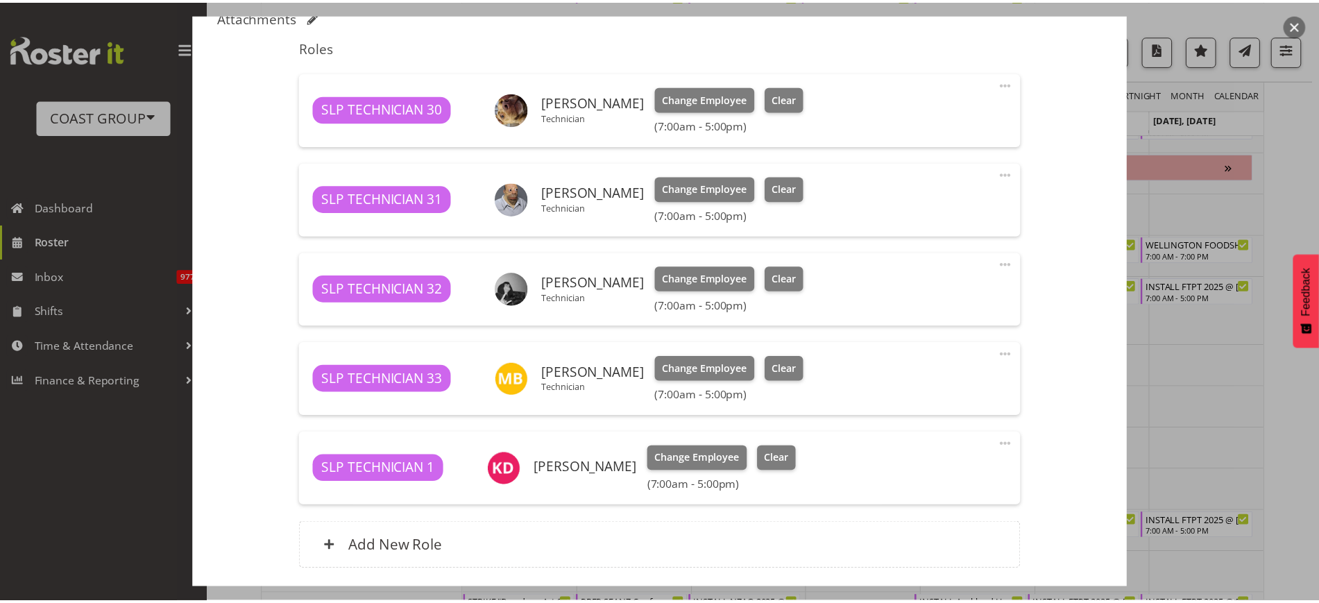
scroll to position [451, 0]
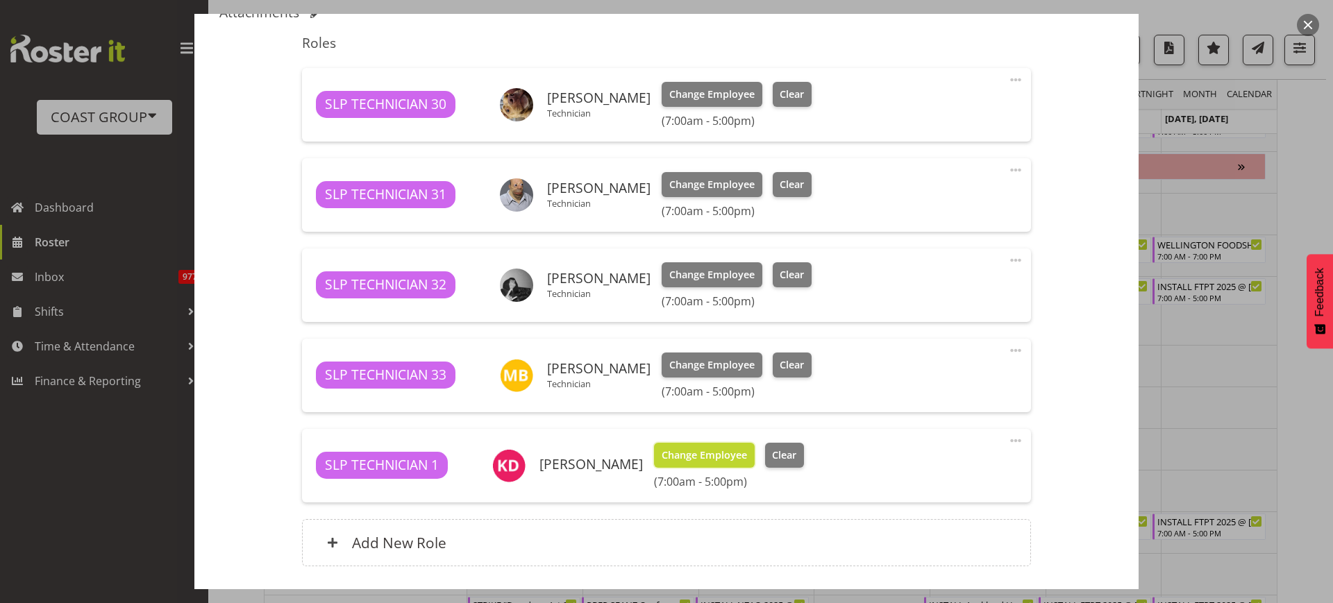
click at [681, 458] on span "Change Employee" at bounding box center [703, 455] width 85 height 15
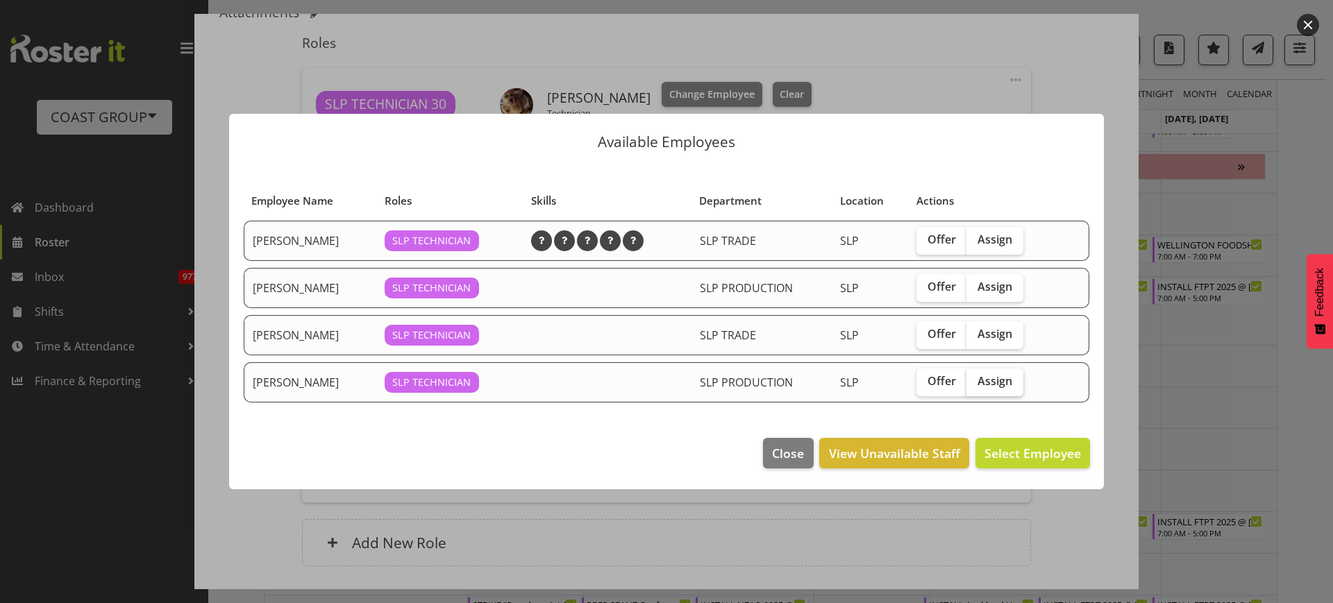
click at [990, 387] on span "Assign" at bounding box center [994, 381] width 35 height 14
click at [975, 386] on input "Assign" at bounding box center [970, 381] width 9 height 9
checkbox input "true"
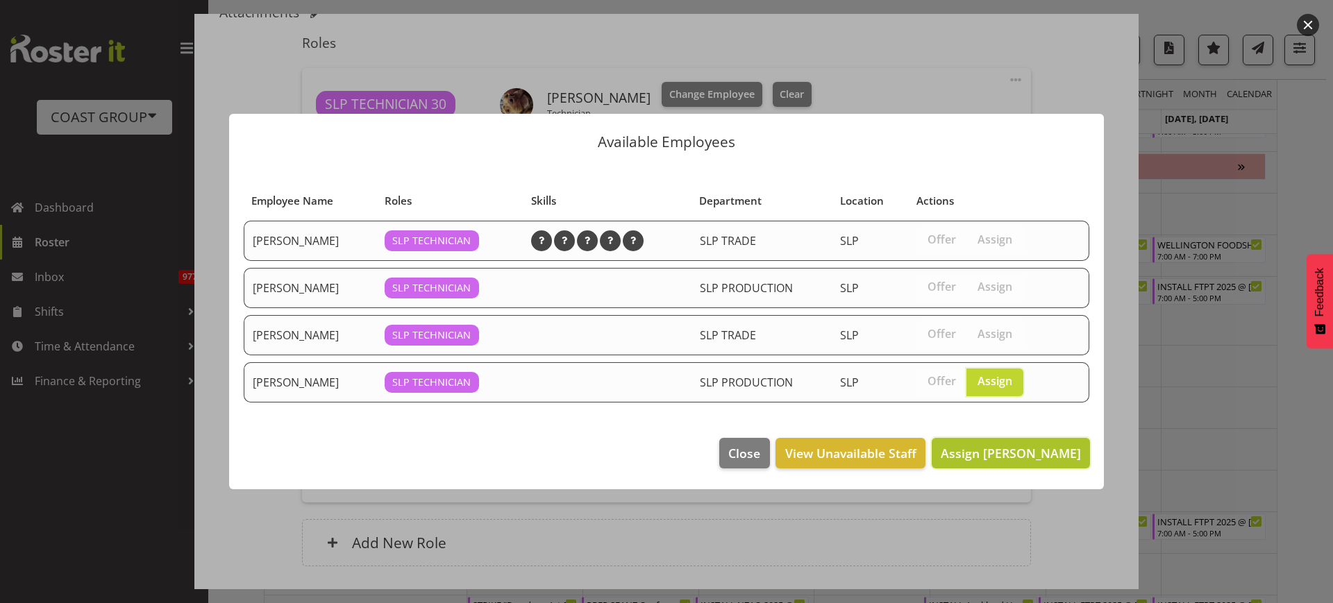
click at [1020, 459] on span "Assign Sammie Grace" at bounding box center [1010, 453] width 140 height 17
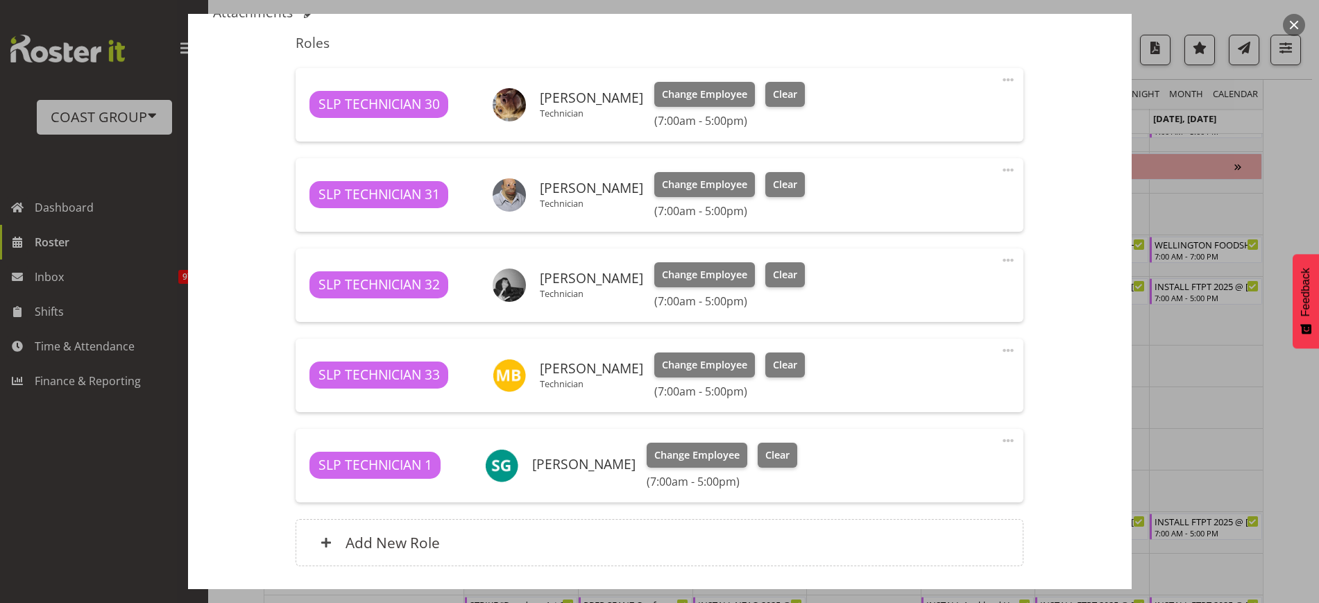
scroll to position [552, 0]
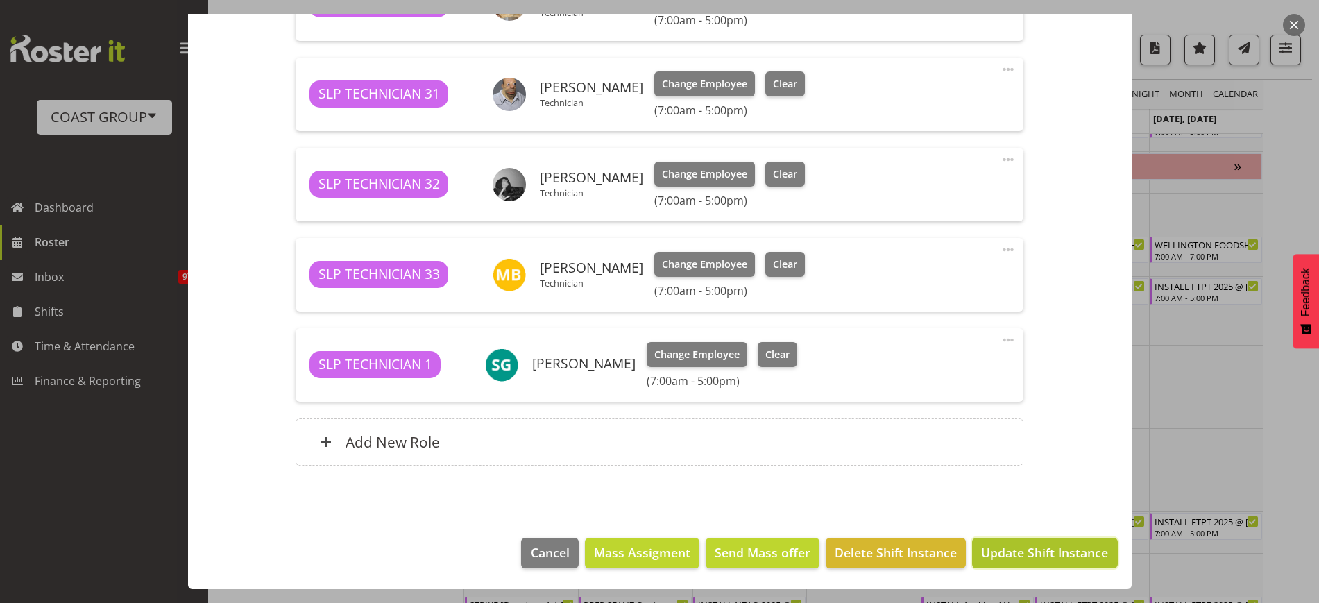
click at [1034, 559] on span "Update Shift Instance" at bounding box center [1044, 552] width 127 height 18
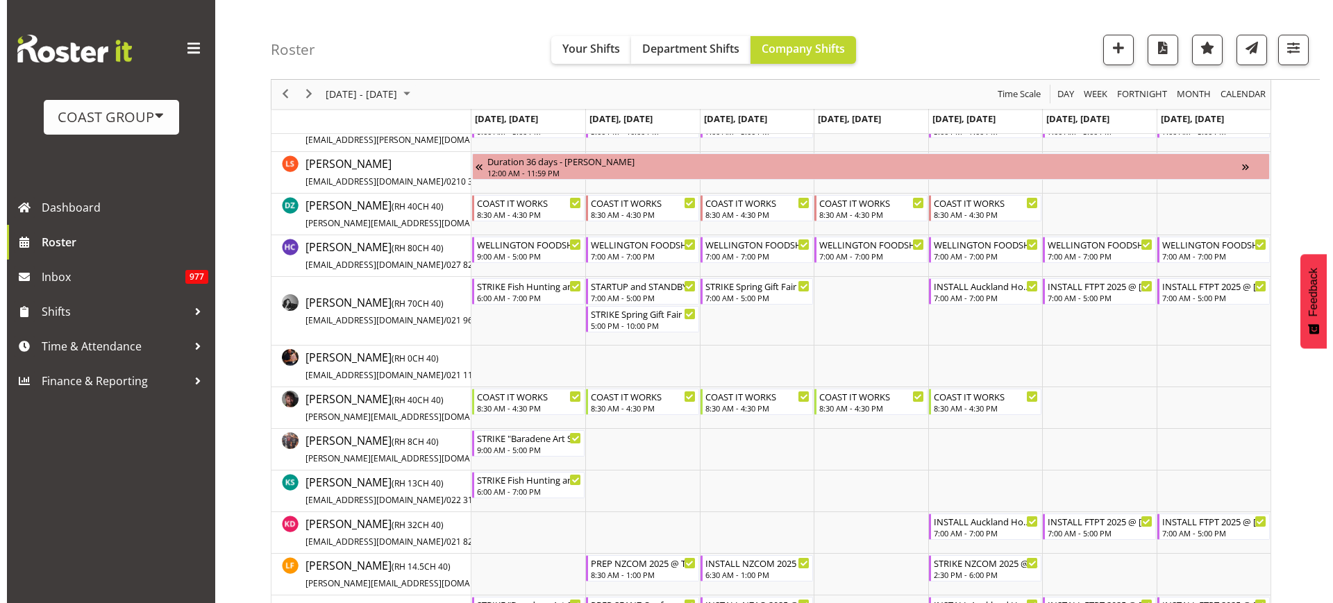
scroll to position [472, 0]
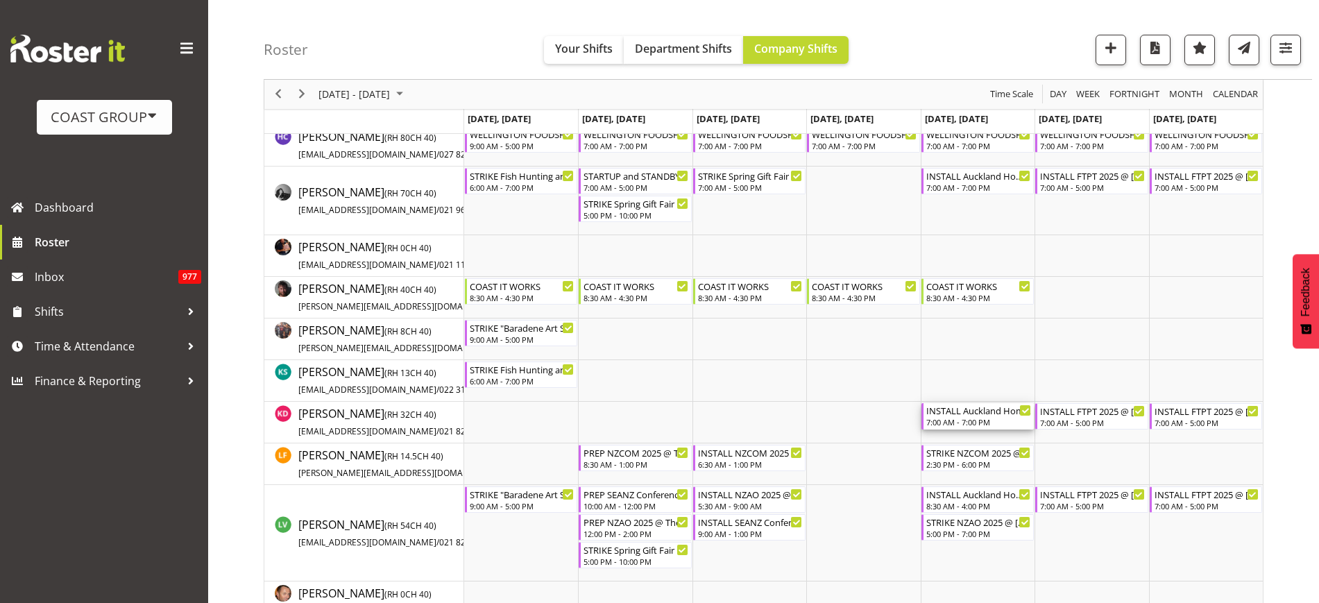
click at [970, 416] on div "INSTALL Auckland Homeshow 2025 MARQUEE 6 @ [GEOGRAPHIC_DATA]" at bounding box center [979, 410] width 105 height 14
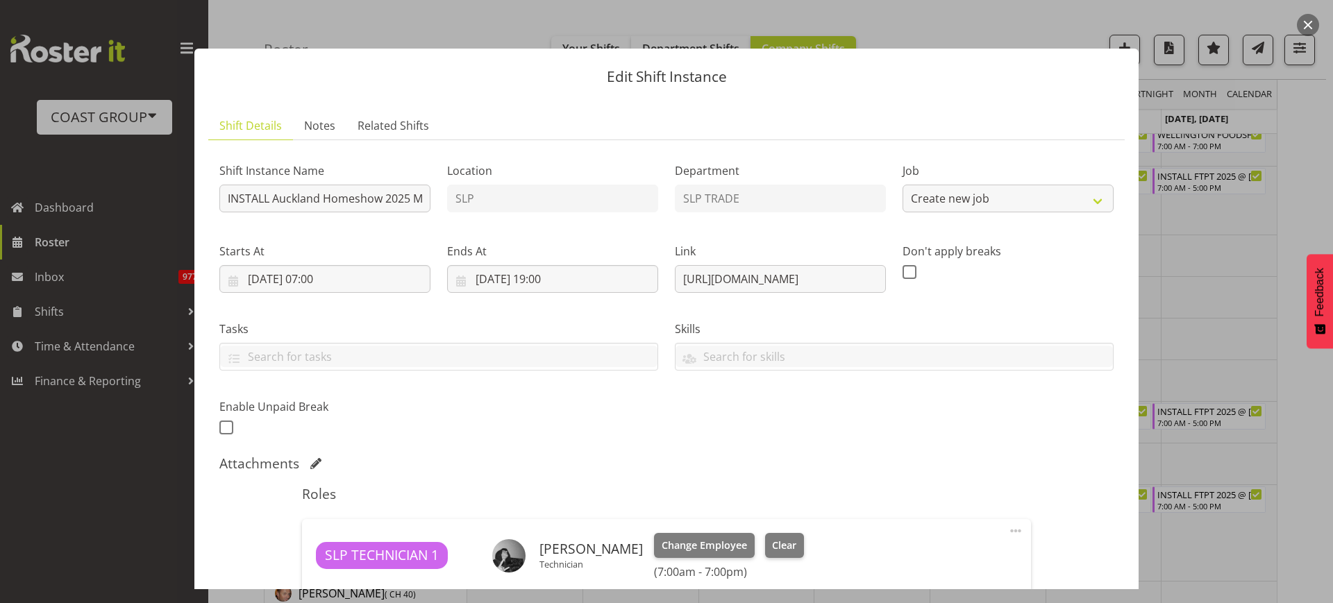
select select "9869"
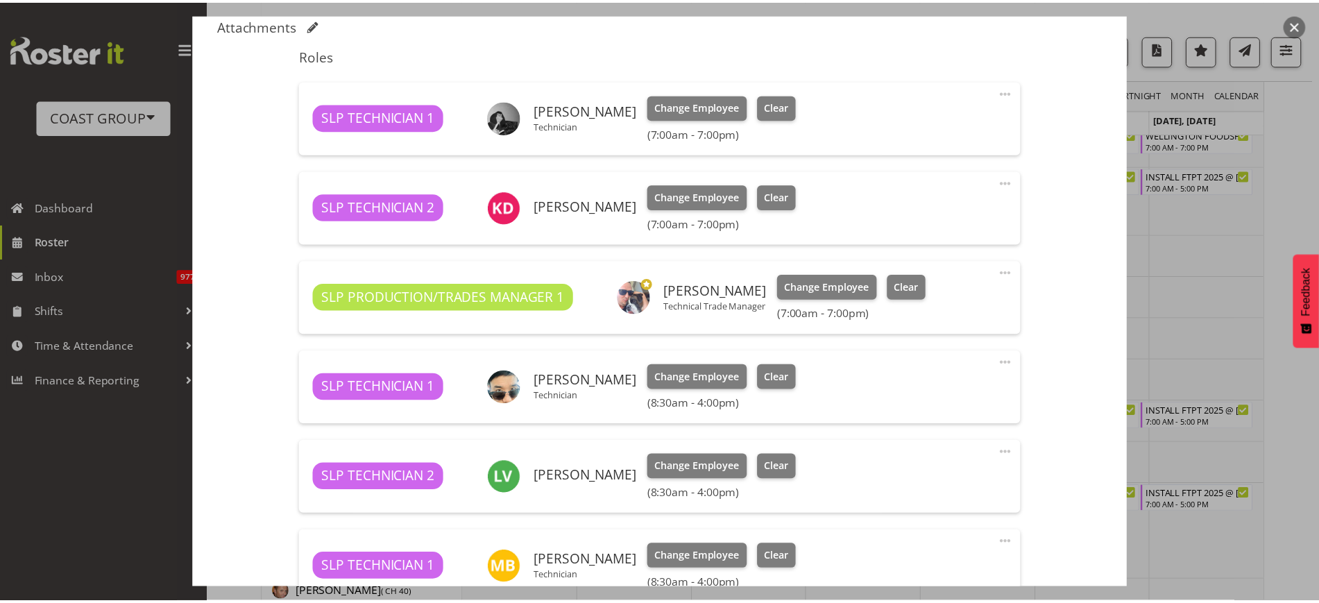
scroll to position [444, 0]
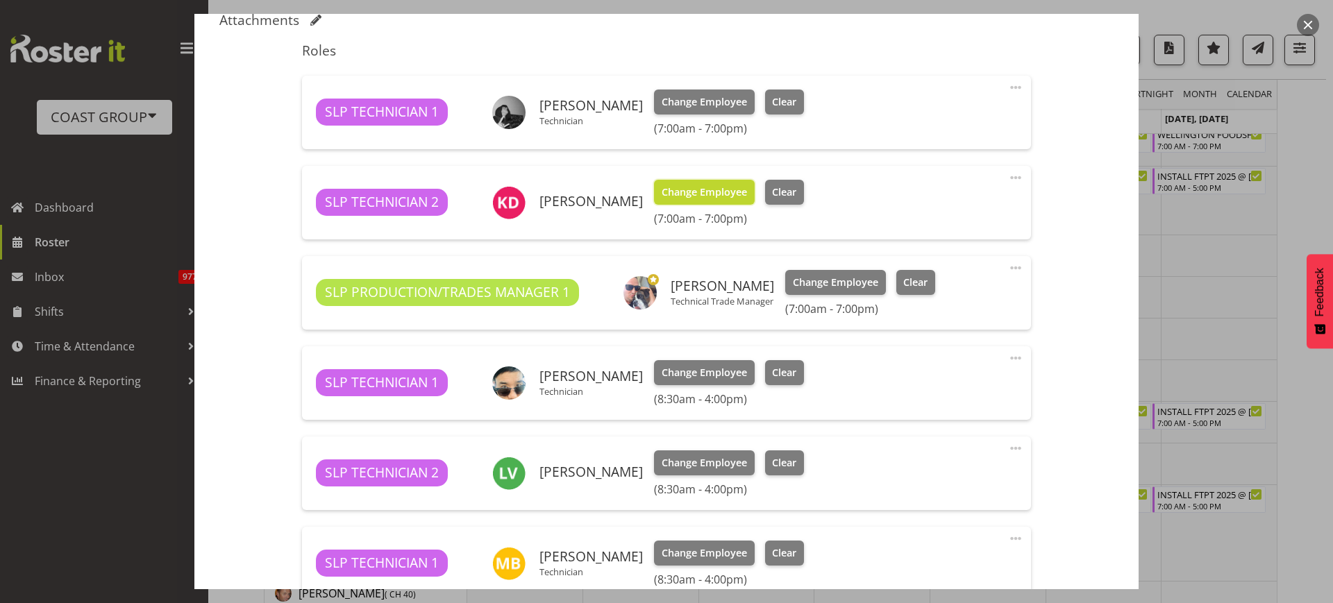
click at [686, 192] on span "Change Employee" at bounding box center [703, 192] width 85 height 15
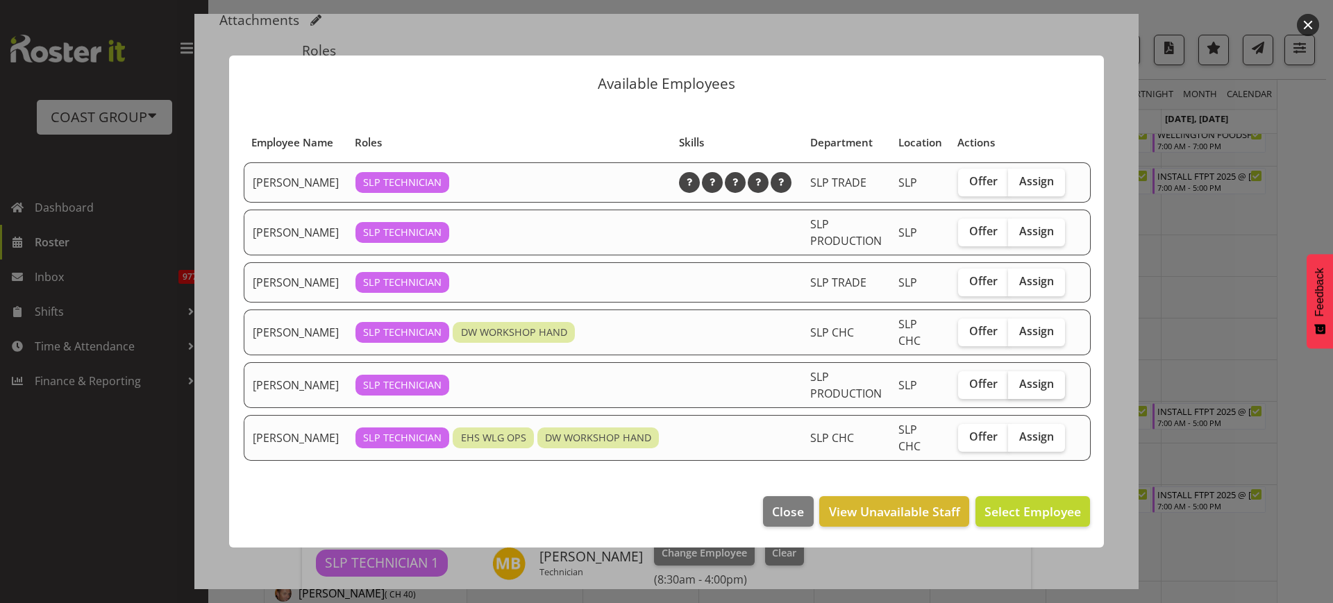
click at [1044, 391] on span "Assign" at bounding box center [1036, 384] width 35 height 14
click at [1017, 389] on input "Assign" at bounding box center [1012, 384] width 9 height 9
checkbox input "true"
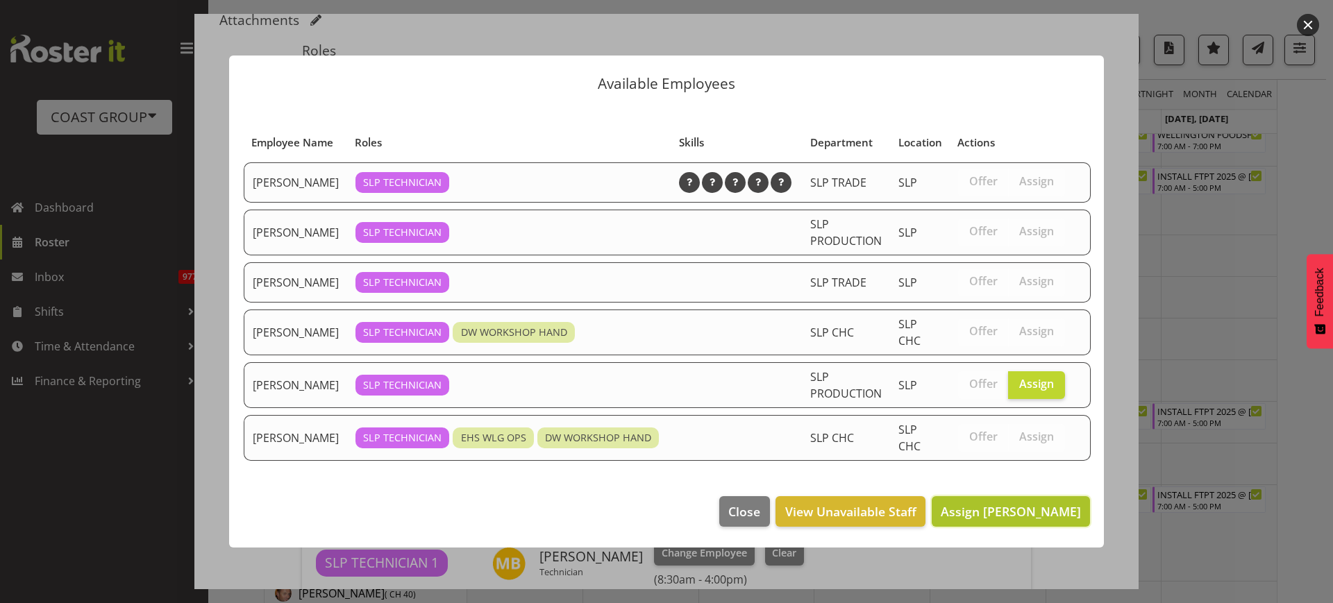
click at [1025, 510] on span "Assign Sammie Grace" at bounding box center [1010, 512] width 140 height 18
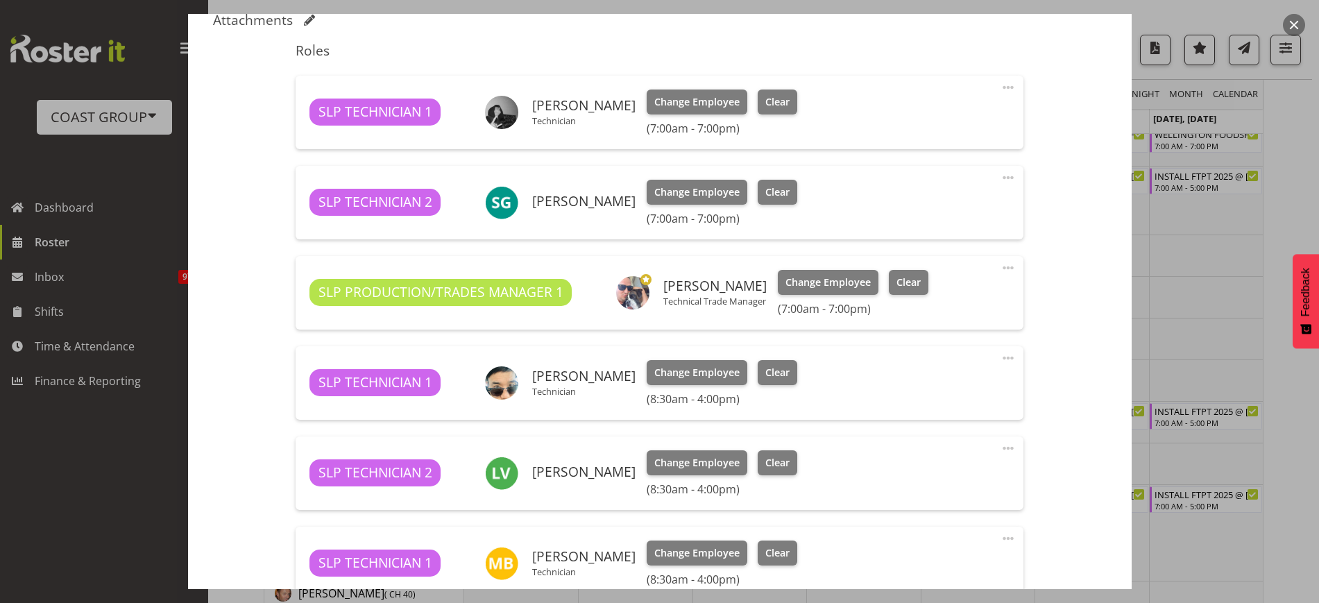
scroll to position [642, 0]
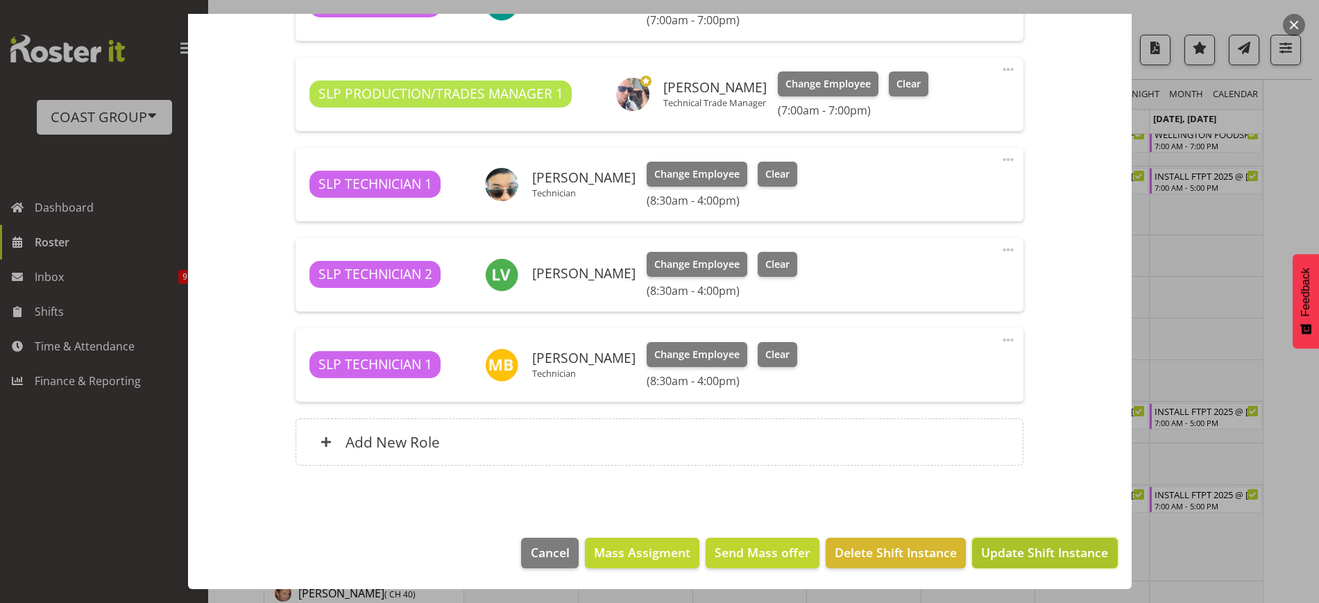
click at [1054, 550] on span "Update Shift Instance" at bounding box center [1044, 552] width 127 height 18
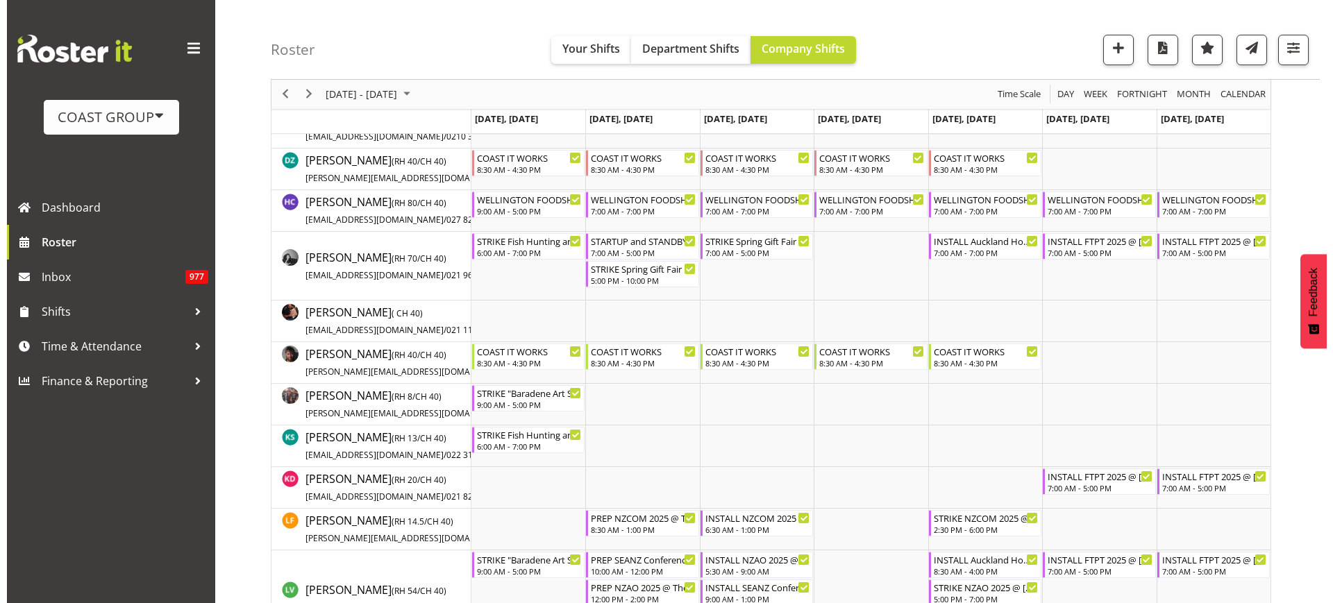
scroll to position [415, 0]
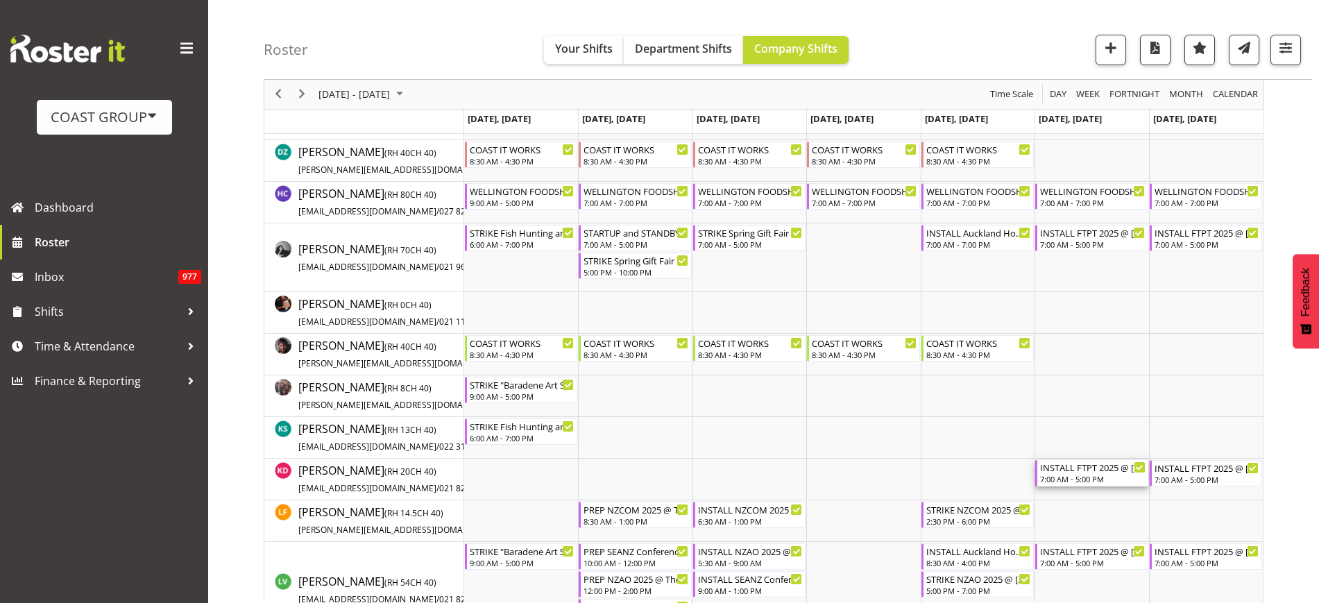
click at [1089, 471] on div "INSTALL FTPT 2025 @ [GEOGRAPHIC_DATA]" at bounding box center [1092, 467] width 105 height 14
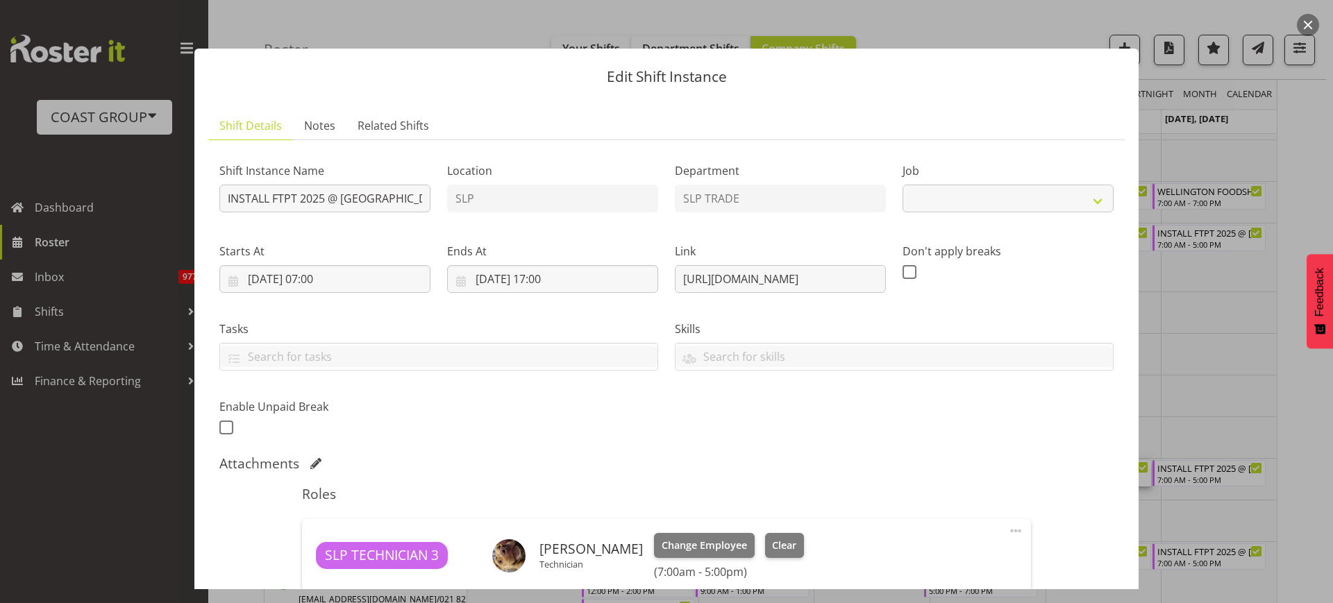
select select "9154"
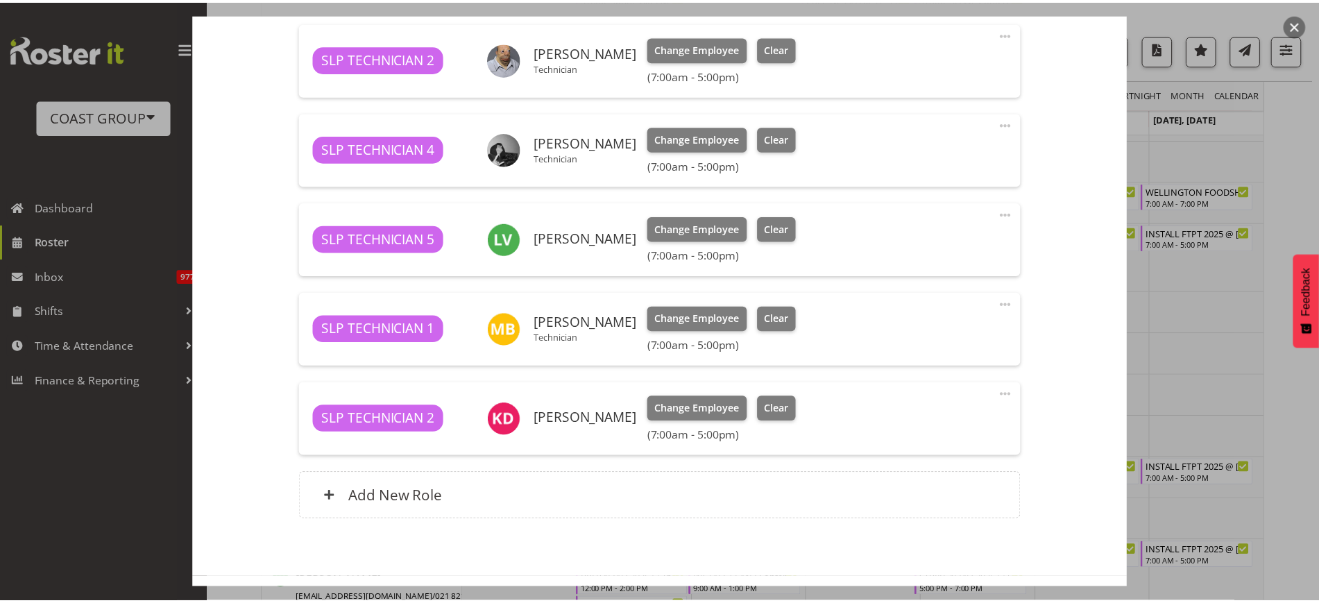
scroll to position [773, 0]
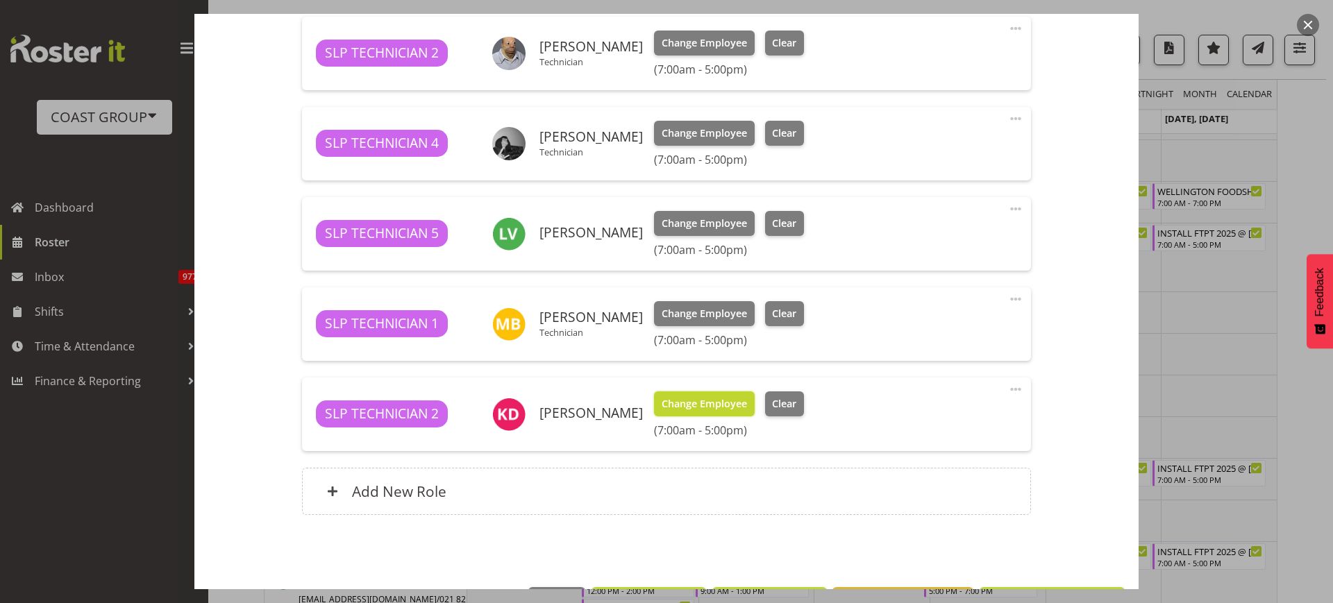
click at [670, 404] on span "Change Employee" at bounding box center [703, 403] width 85 height 15
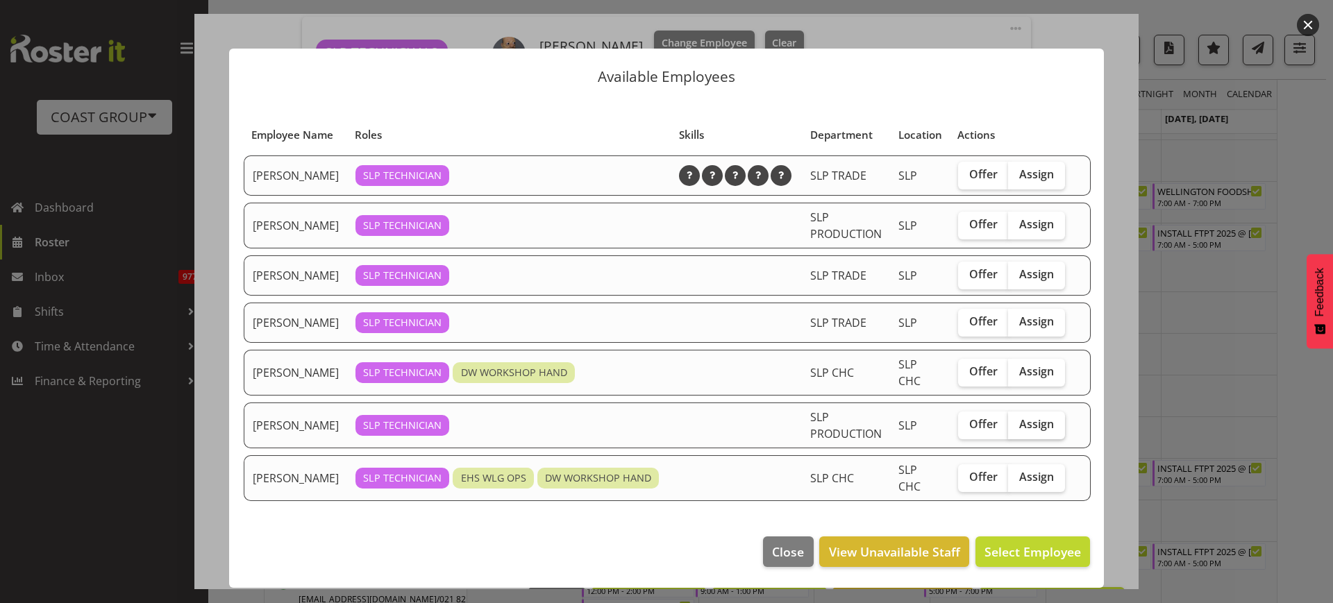
click at [1019, 431] on span "Assign" at bounding box center [1036, 424] width 35 height 14
click at [1017, 429] on input "Assign" at bounding box center [1012, 424] width 9 height 9
checkbox input "true"
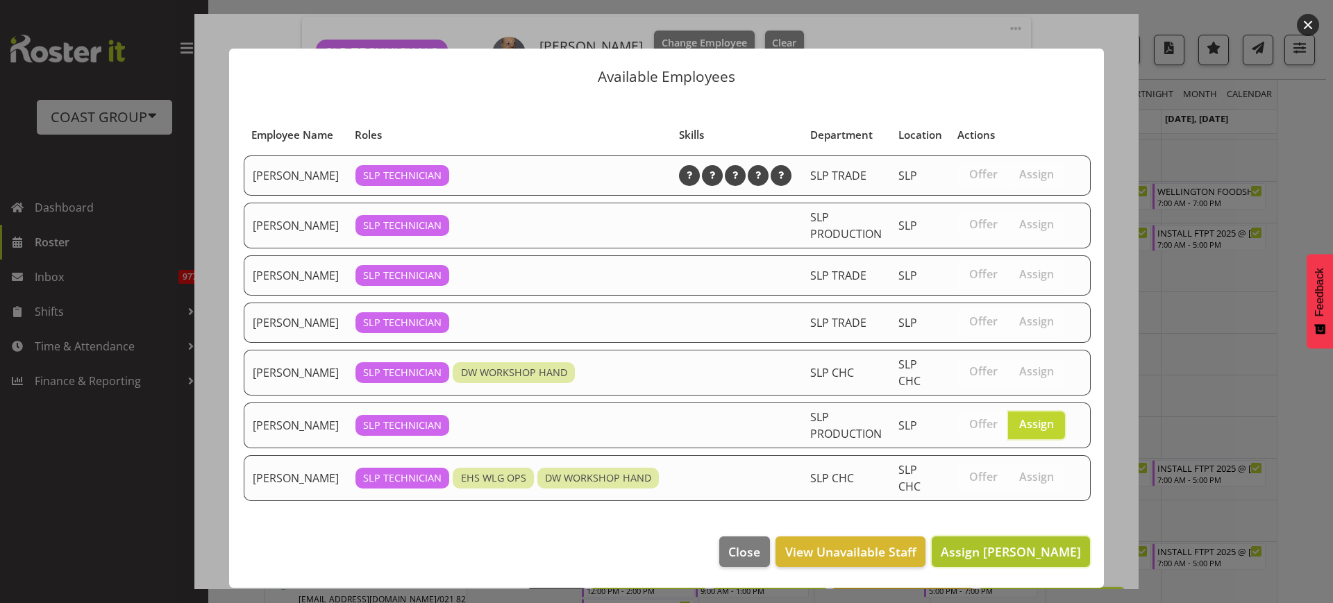
click at [997, 560] on span "Assign Sammie Grace" at bounding box center [1010, 551] width 140 height 17
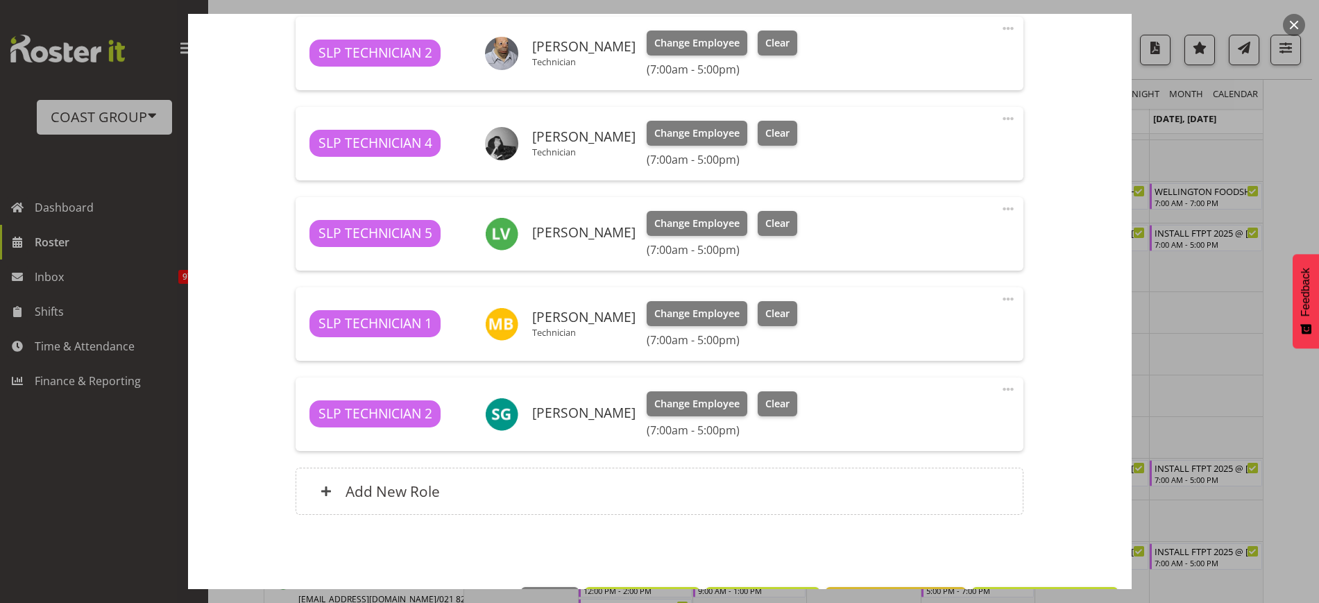
scroll to position [822, 0]
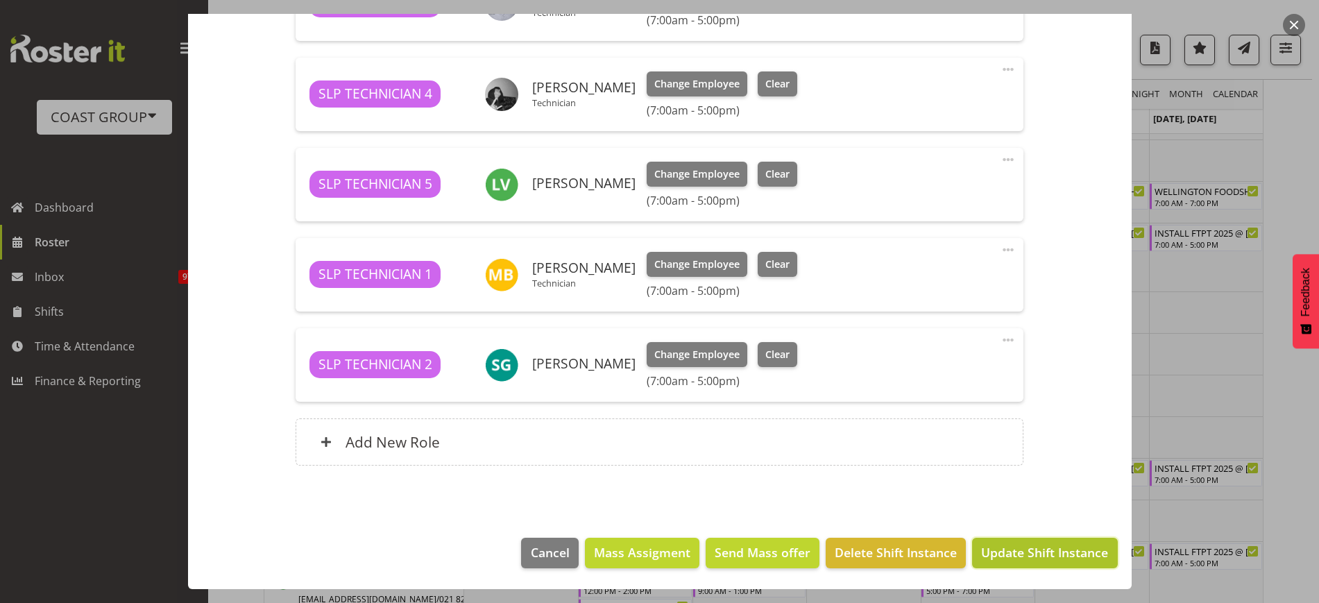
click at [1062, 558] on span "Update Shift Instance" at bounding box center [1044, 552] width 127 height 18
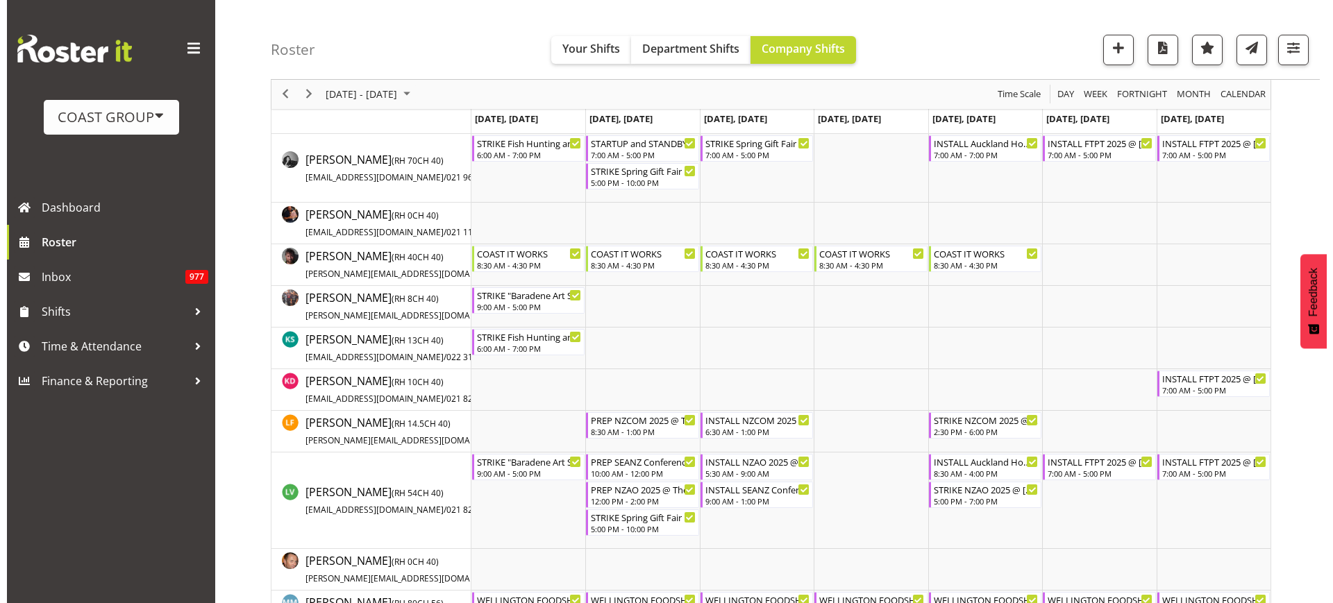
scroll to position [509, 0]
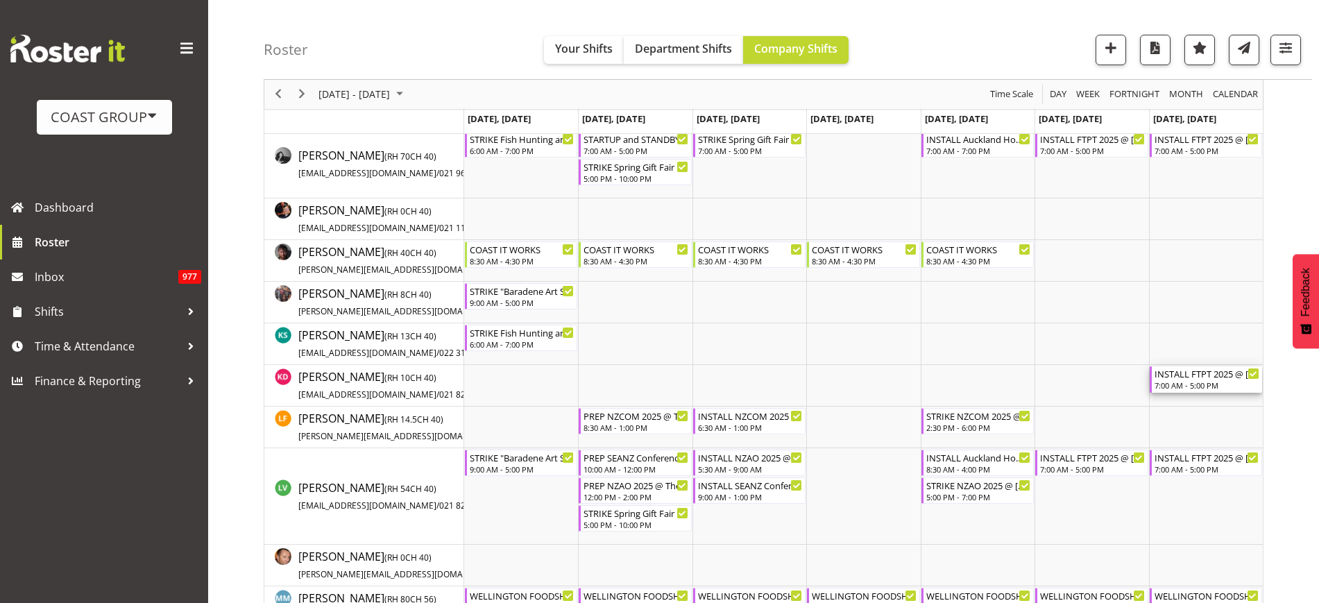
click at [1192, 384] on div "7:00 AM - 5:00 PM" at bounding box center [1207, 385] width 105 height 11
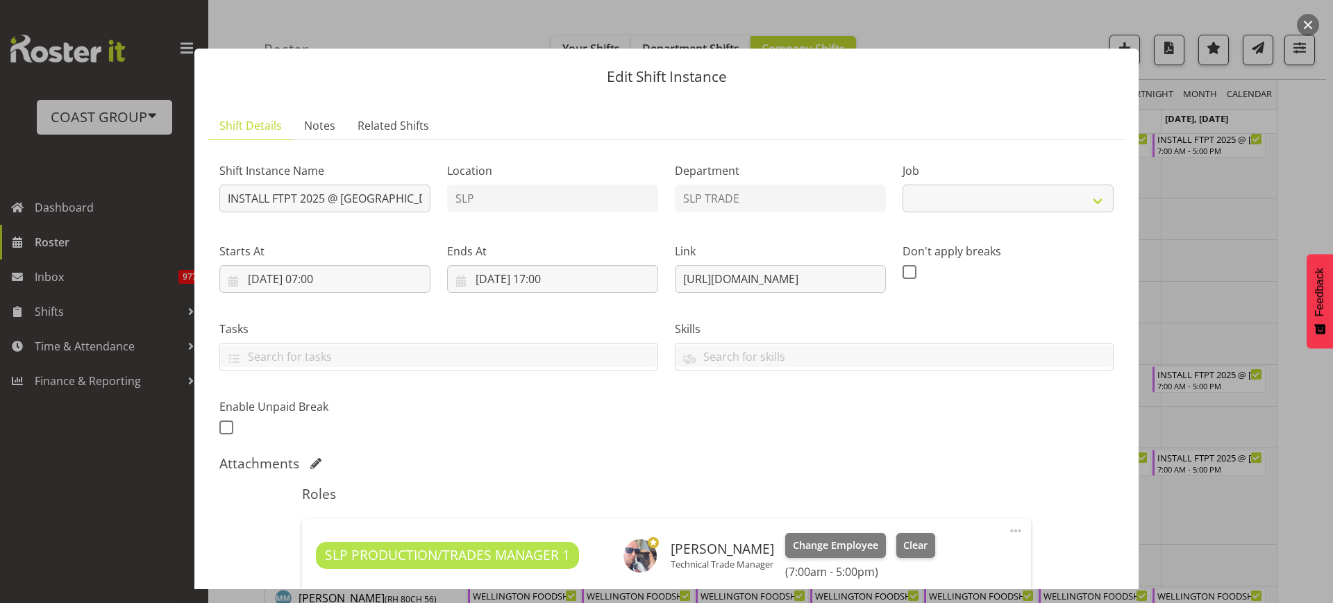
select select "9154"
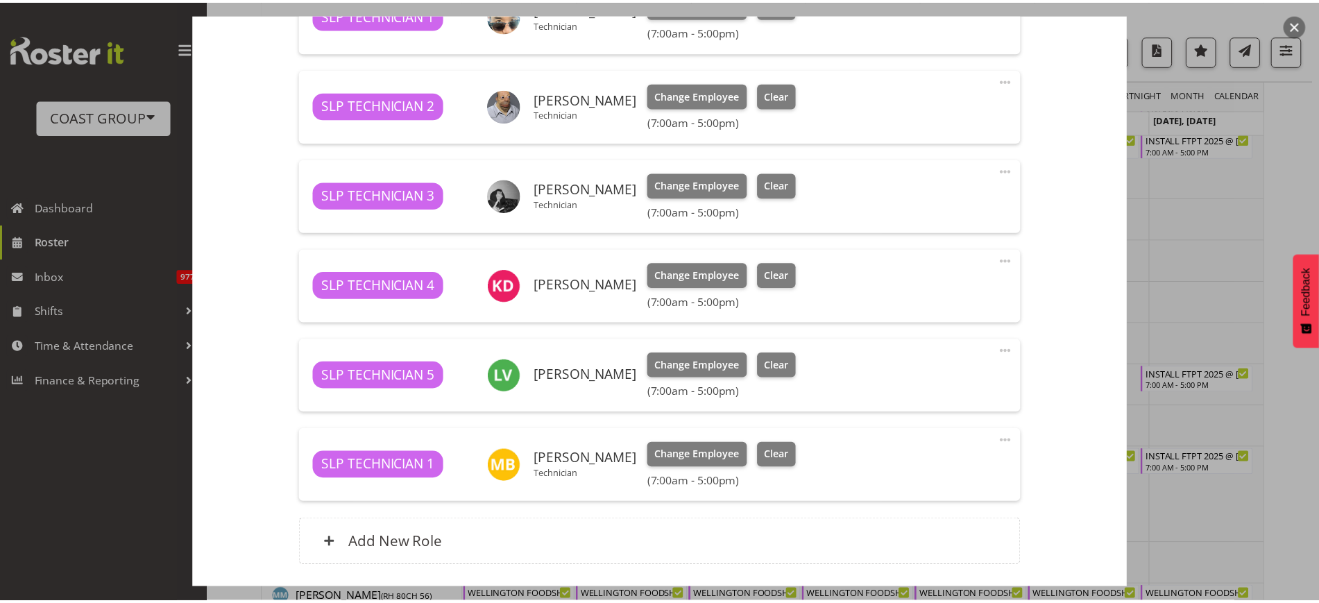
scroll to position [629, 0]
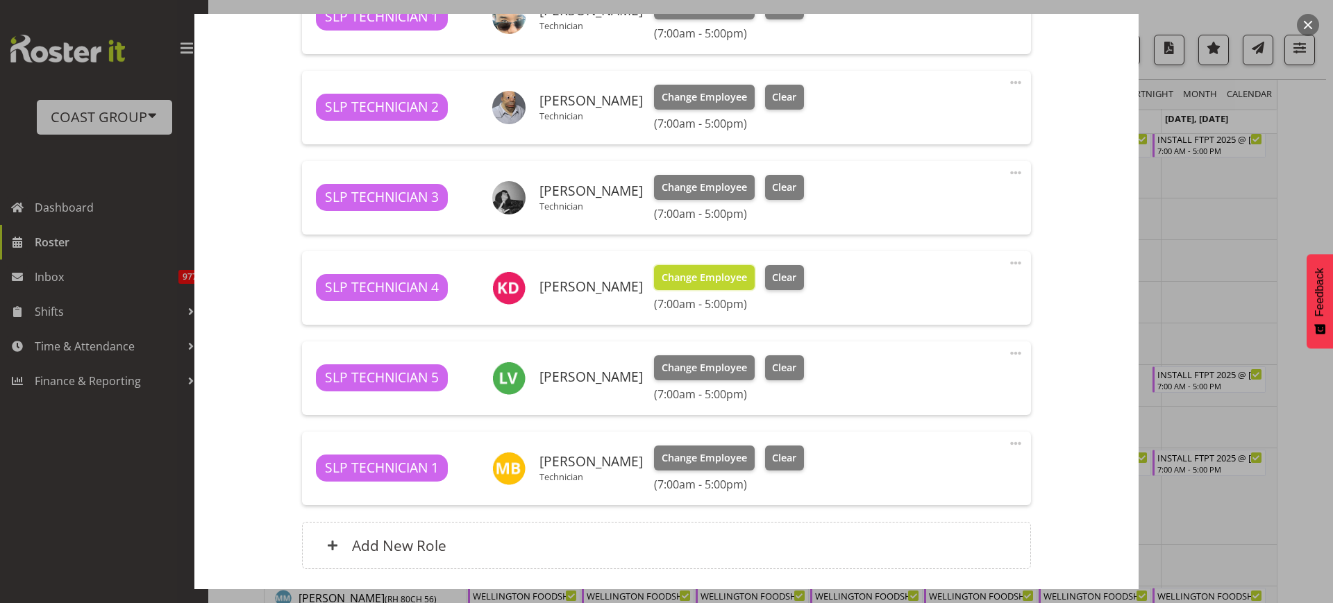
click at [682, 275] on span "Change Employee" at bounding box center [703, 277] width 85 height 15
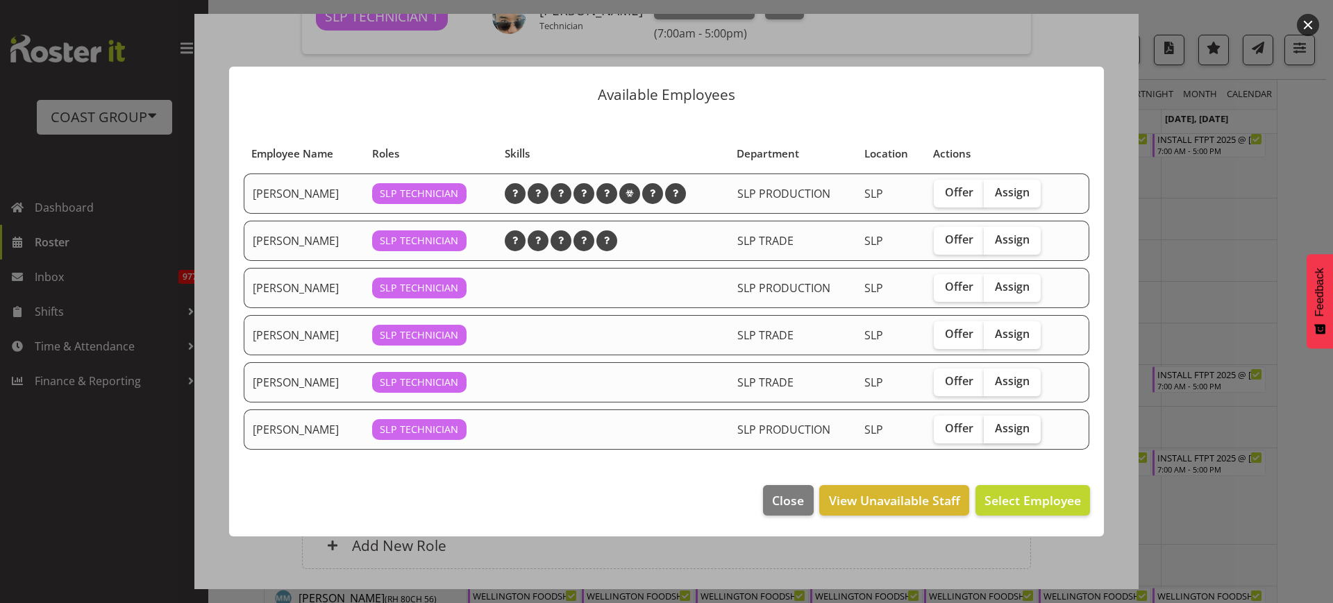
click at [1019, 432] on span "Assign" at bounding box center [1012, 428] width 35 height 14
click at [993, 432] on input "Assign" at bounding box center [988, 428] width 9 height 9
checkbox input "true"
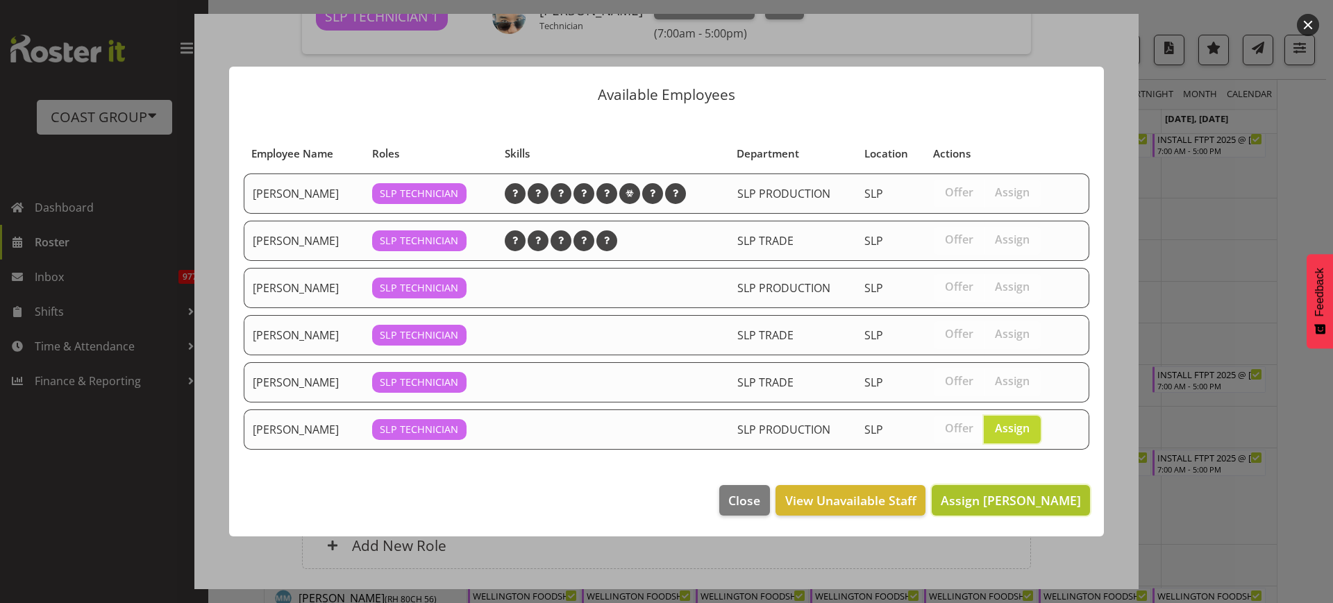
click at [1034, 504] on span "Assign Sammie Grace" at bounding box center [1010, 500] width 140 height 17
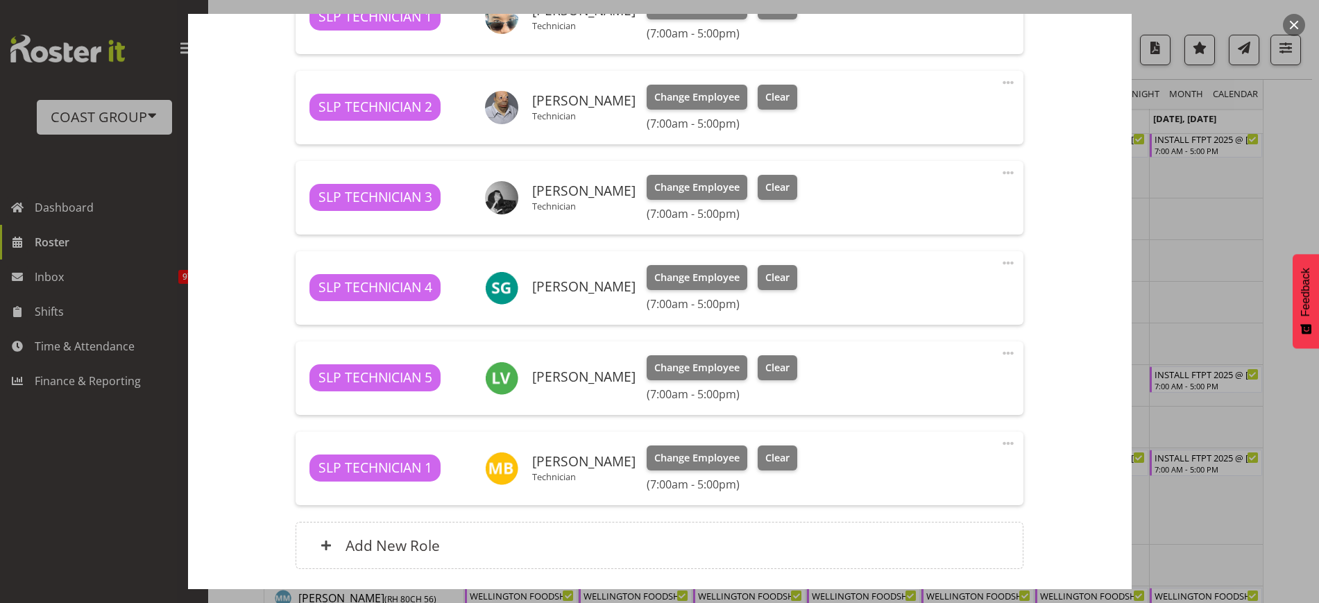
scroll to position [732, 0]
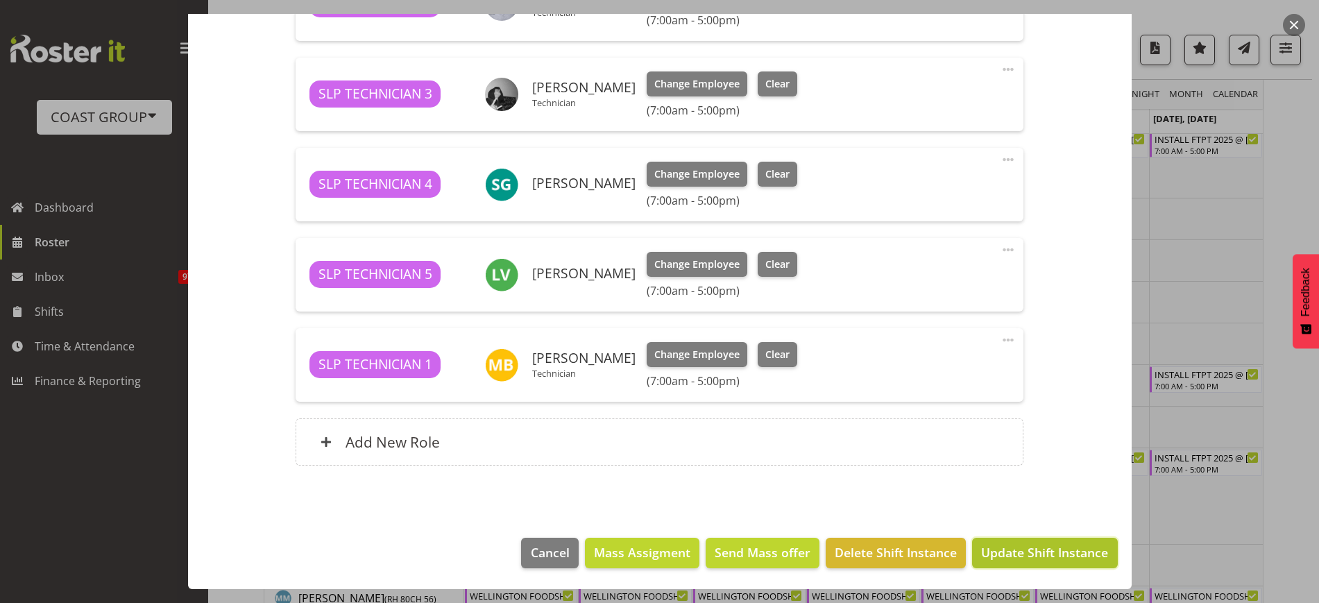
click at [1018, 553] on span "Update Shift Instance" at bounding box center [1044, 552] width 127 height 18
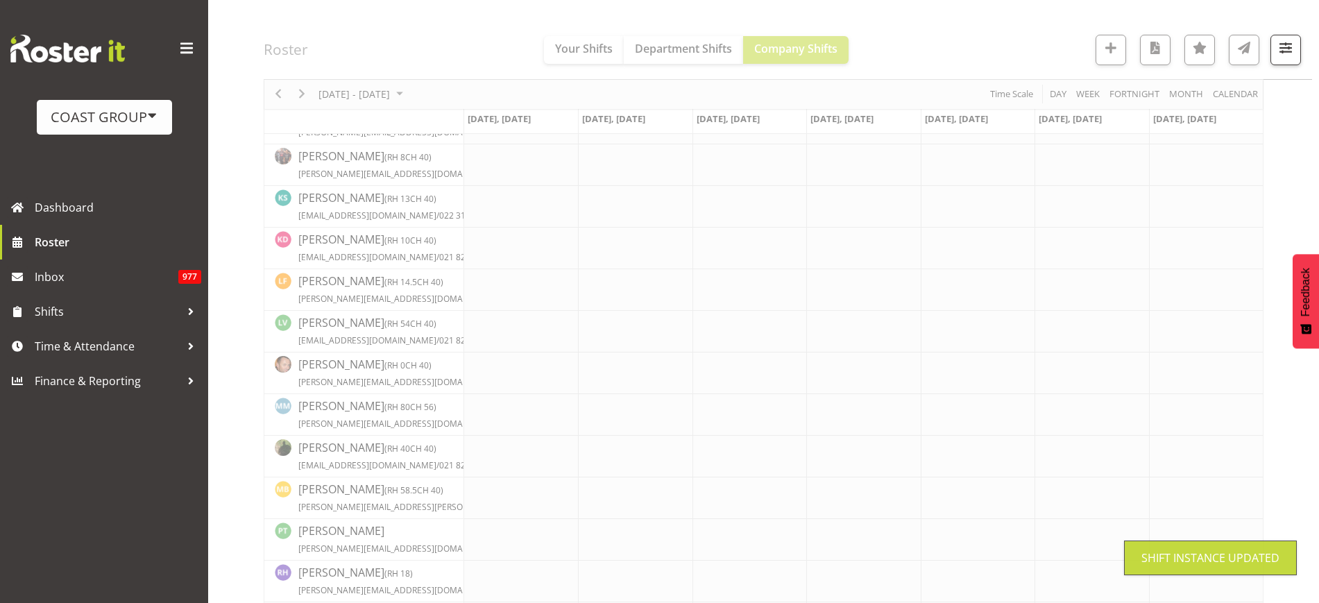
scroll to position [398, 0]
